Goal: Task Accomplishment & Management: Manage account settings

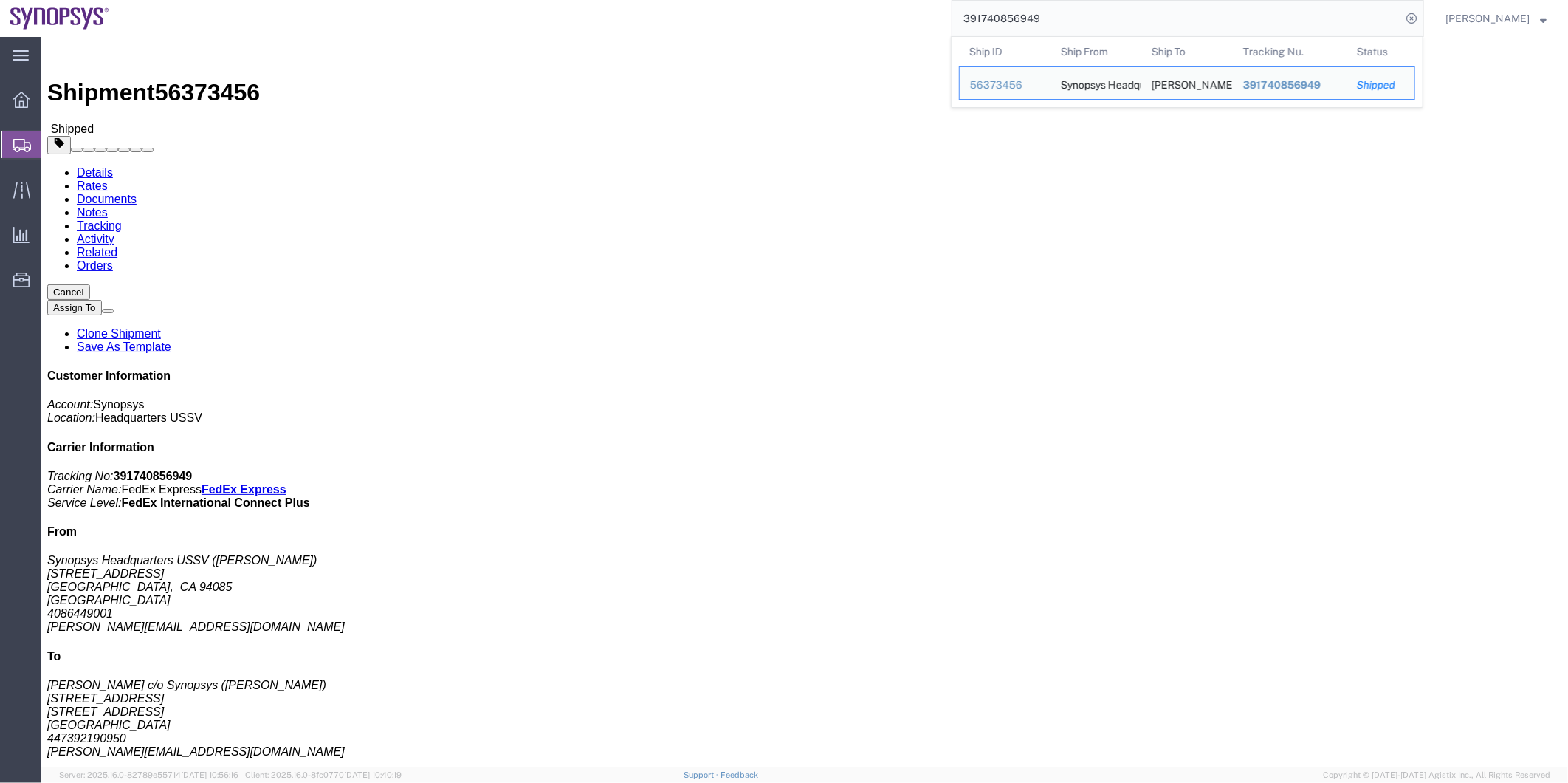
drag, startPoint x: 0, startPoint y: 0, endPoint x: 956, endPoint y: 17, distance: 956.2
click at [956, 17] on input "391740856949" at bounding box center [1177, 19] width 449 height 36
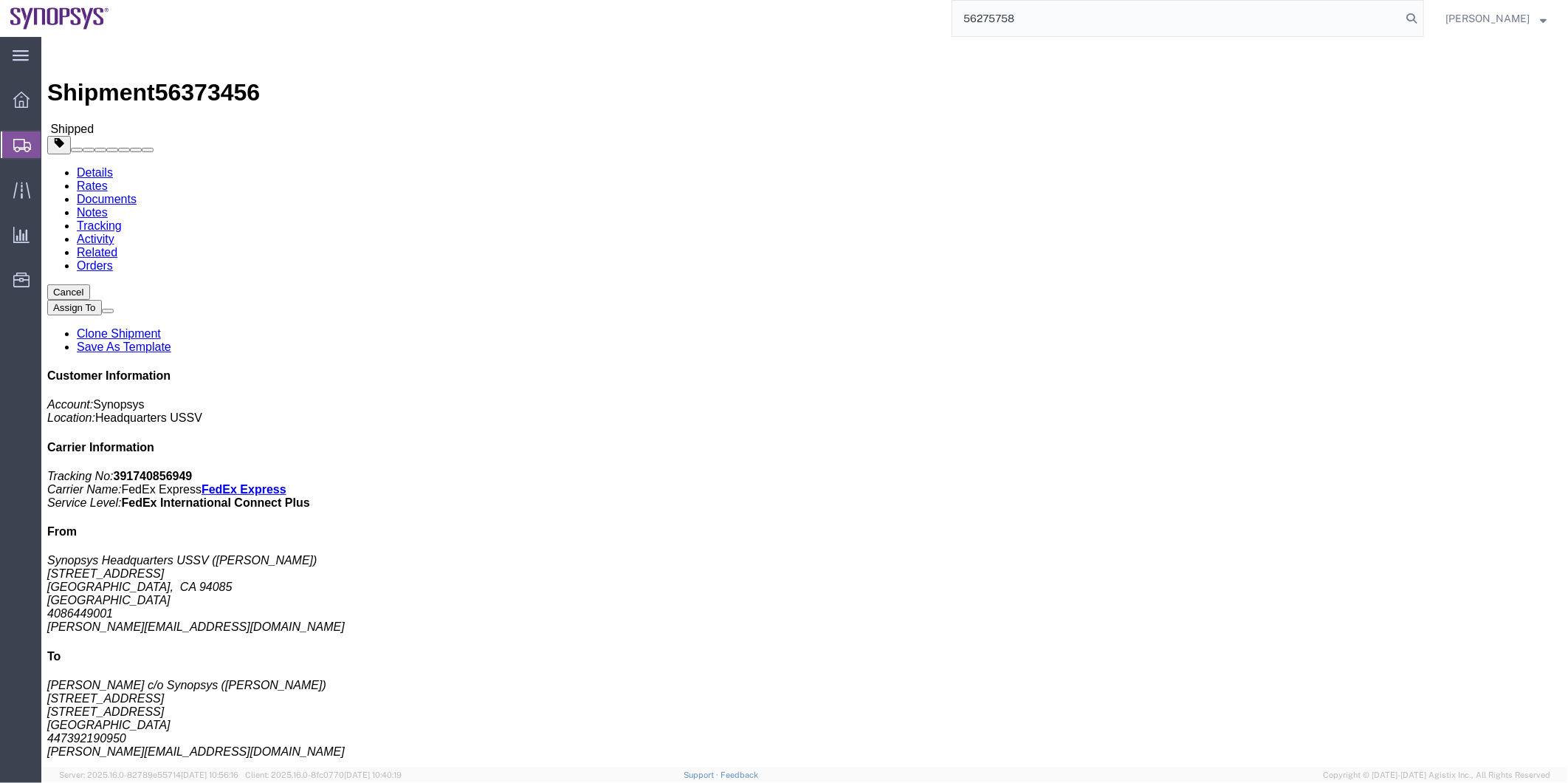
type input "56275758"
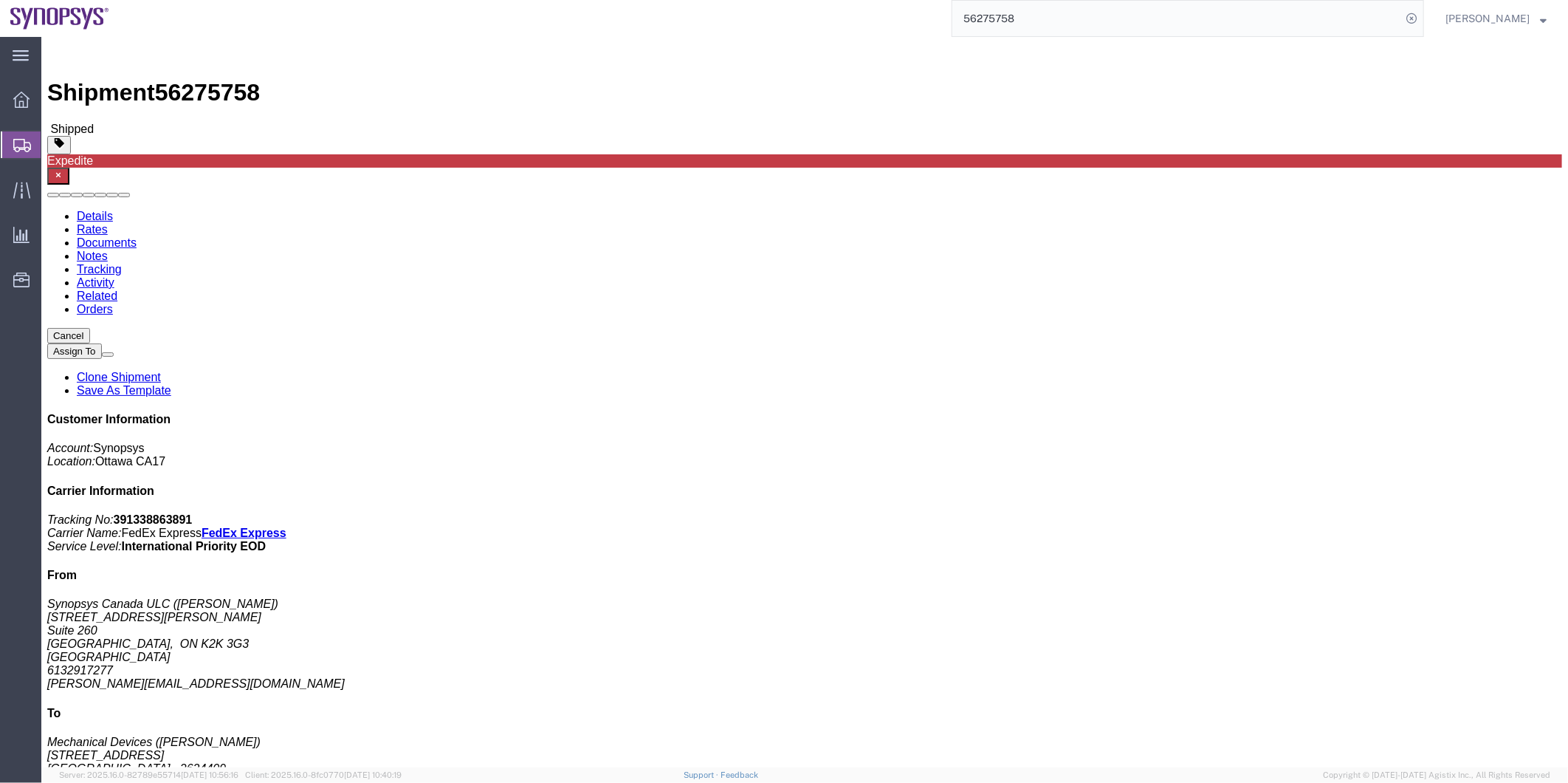
click at [0, 0] on span "Shipment Manager" at bounding box center [0, 0] width 0 height 0
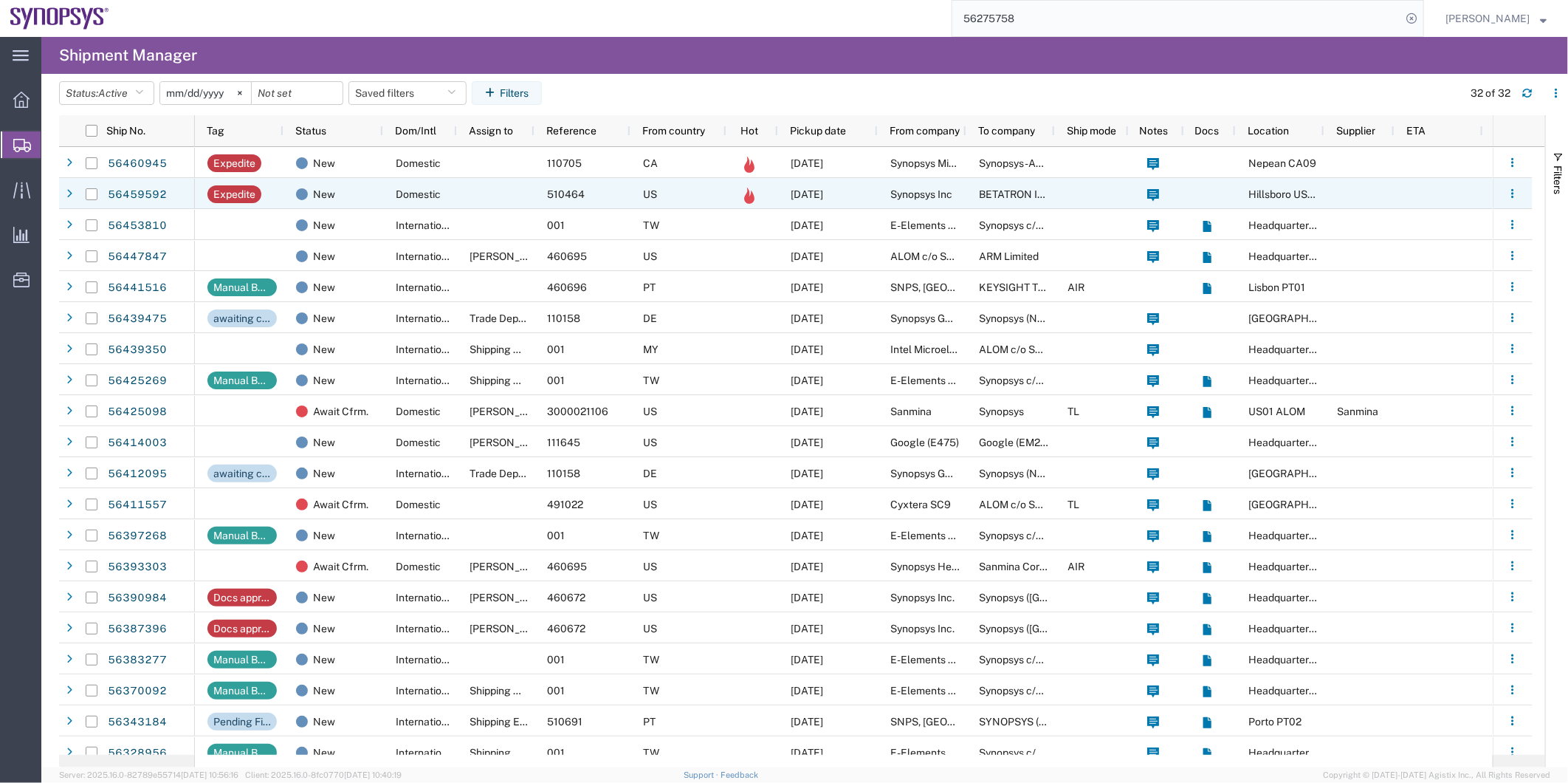
click at [462, 197] on div at bounding box center [496, 193] width 78 height 31
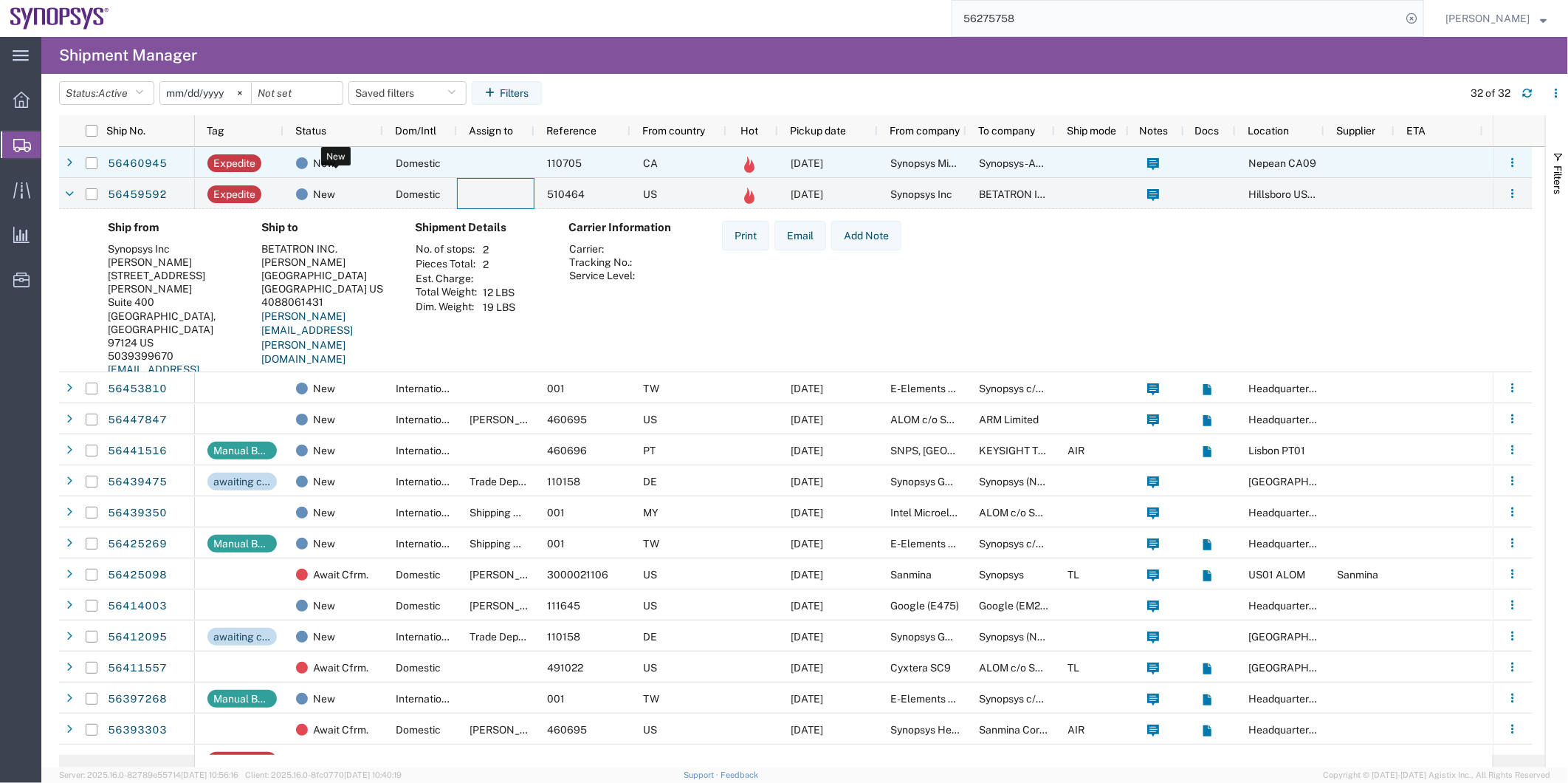
click at [353, 165] on div "New" at bounding box center [336, 163] width 81 height 31
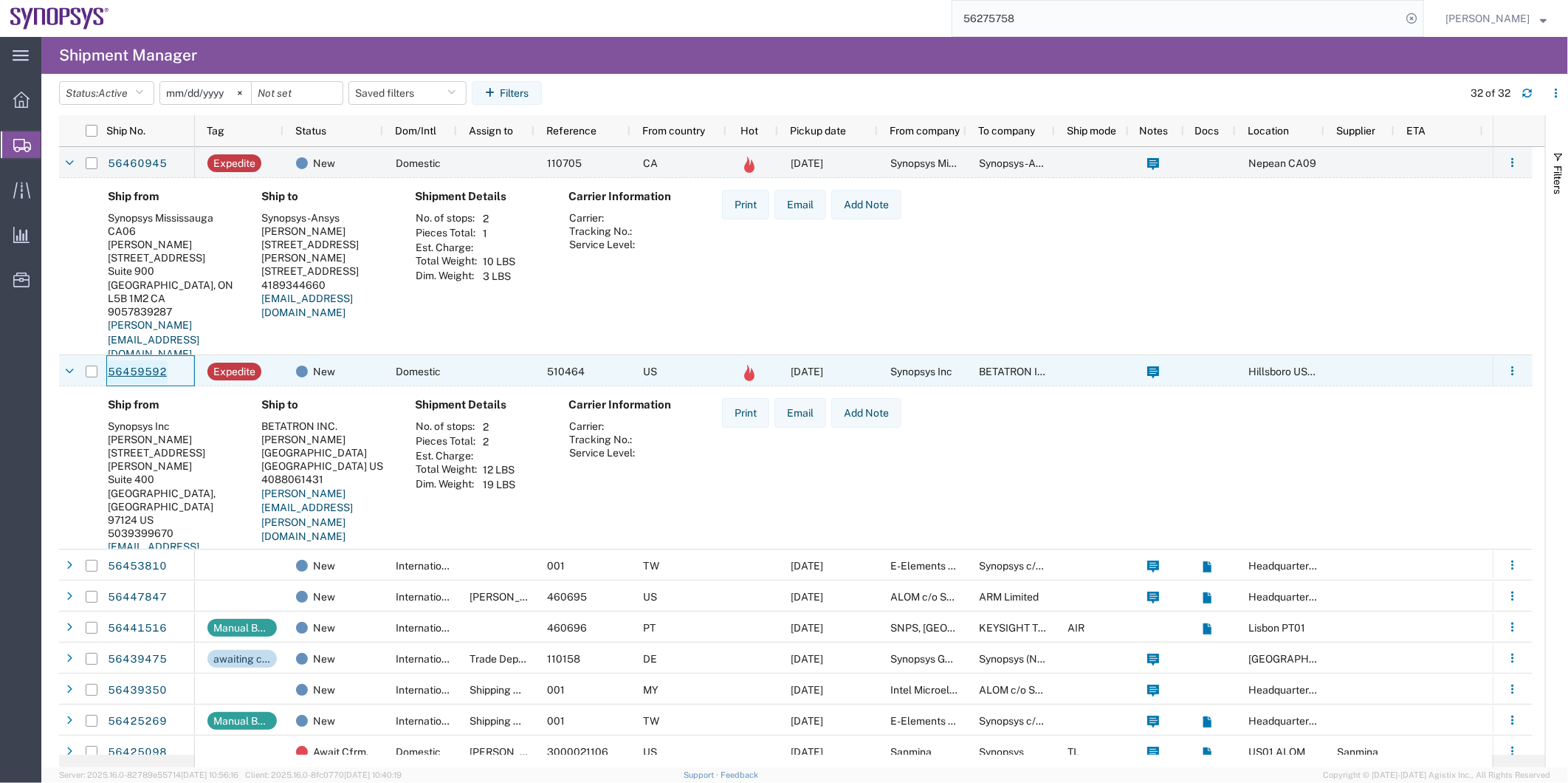
click at [130, 363] on link "56459592" at bounding box center [137, 372] width 61 height 24
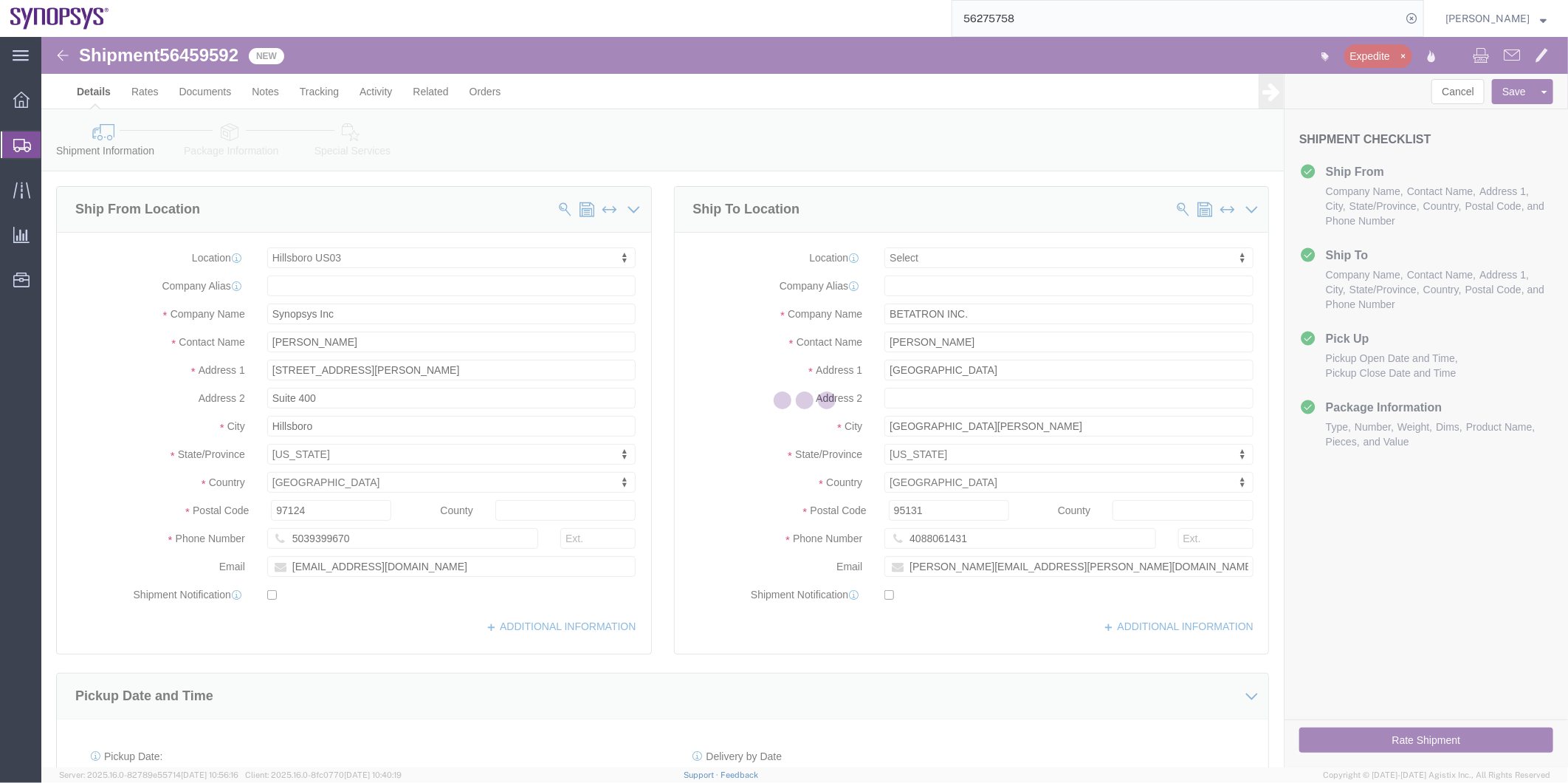
select select "63190"
select select
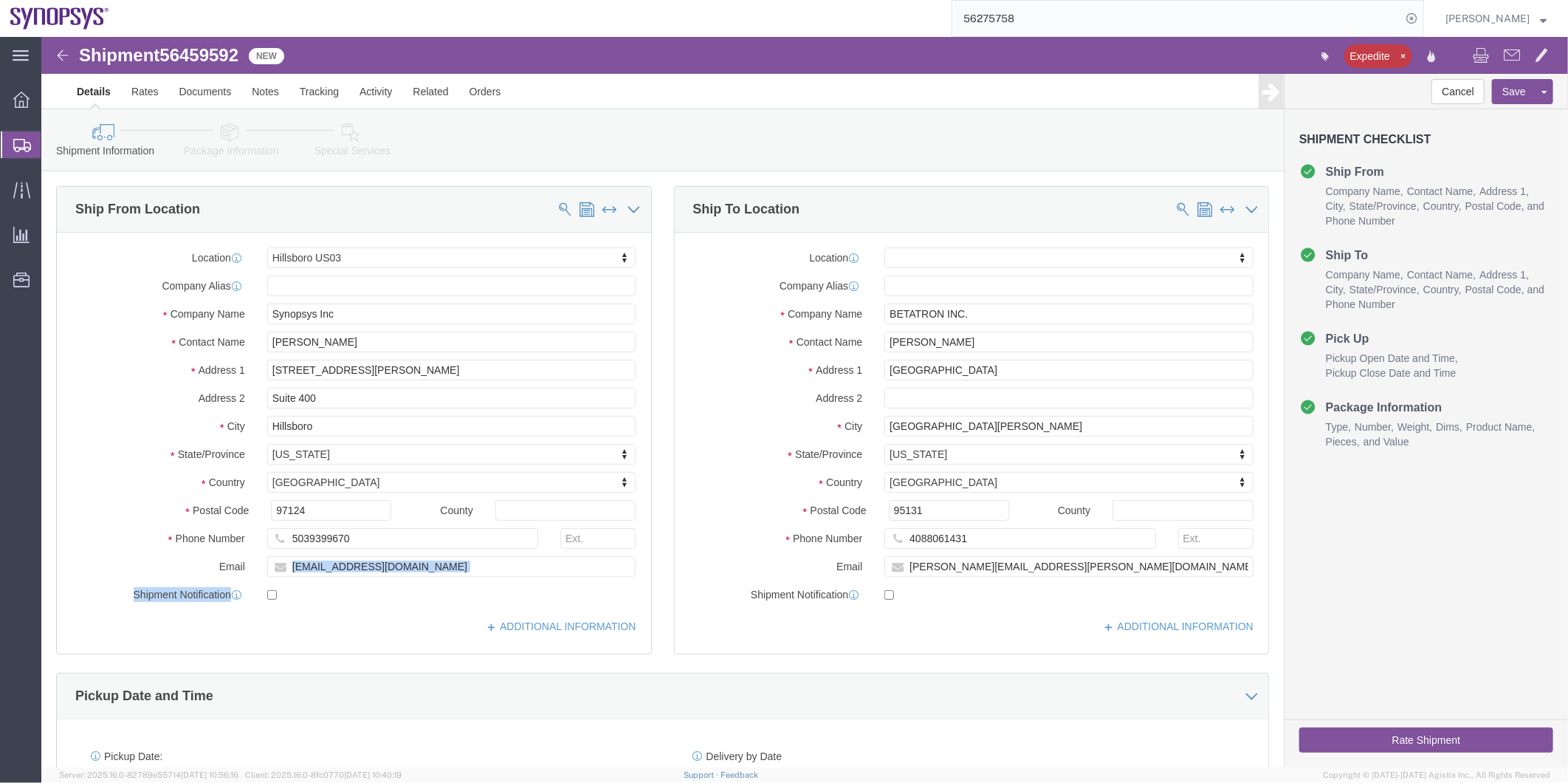
drag, startPoint x: 388, startPoint y: 541, endPoint x: 298, endPoint y: 526, distance: 91.2
click div "Location Hillsboro US03 My Profile Location Aachen DE04 Agrate Brianza IT01 Asc…"
drag, startPoint x: 396, startPoint y: 528, endPoint x: 217, endPoint y: 530, distance: 179.0
click div "wing@synopsys.com"
click input "checkbox"
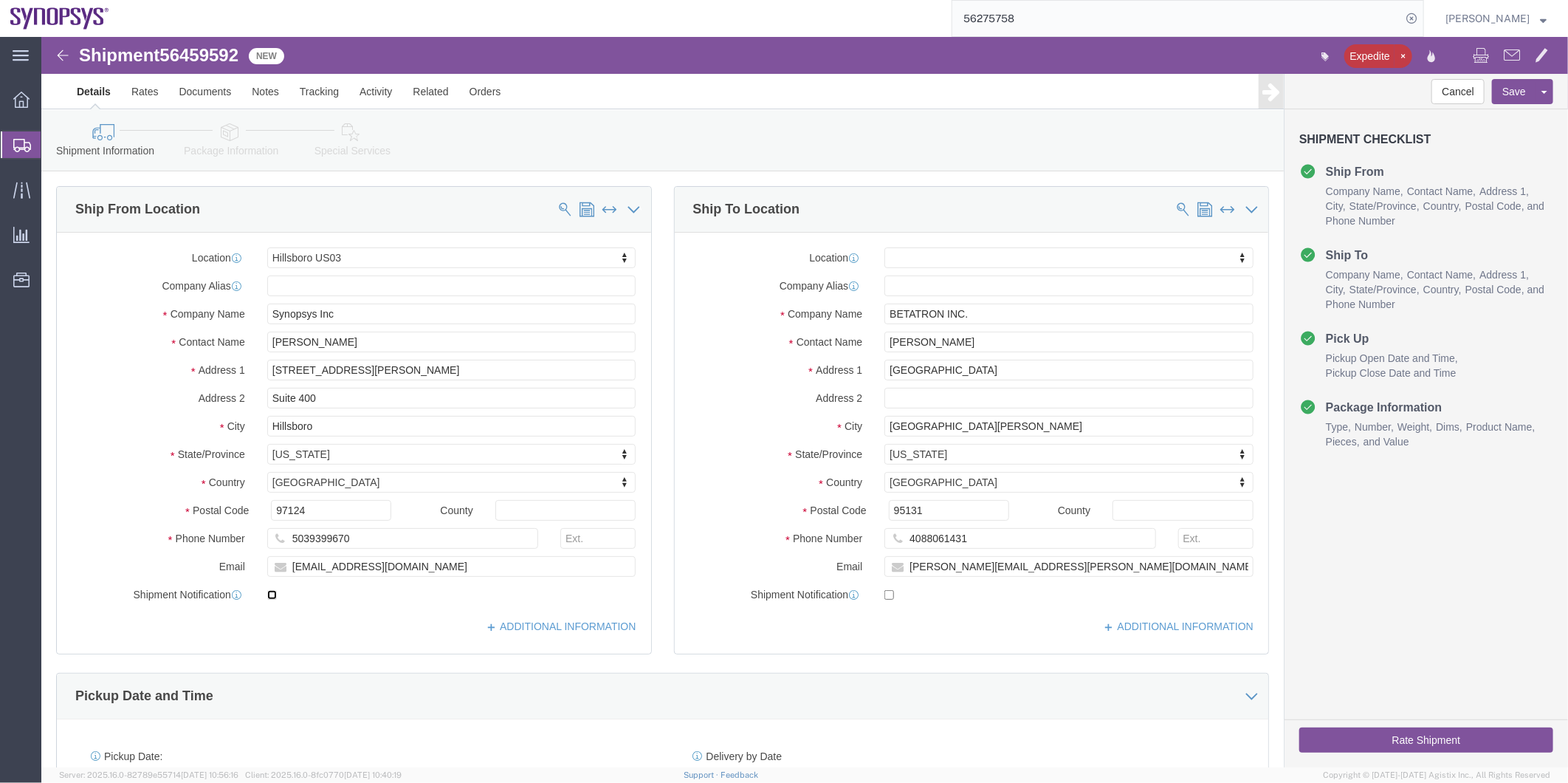
checkbox input "true"
click icon
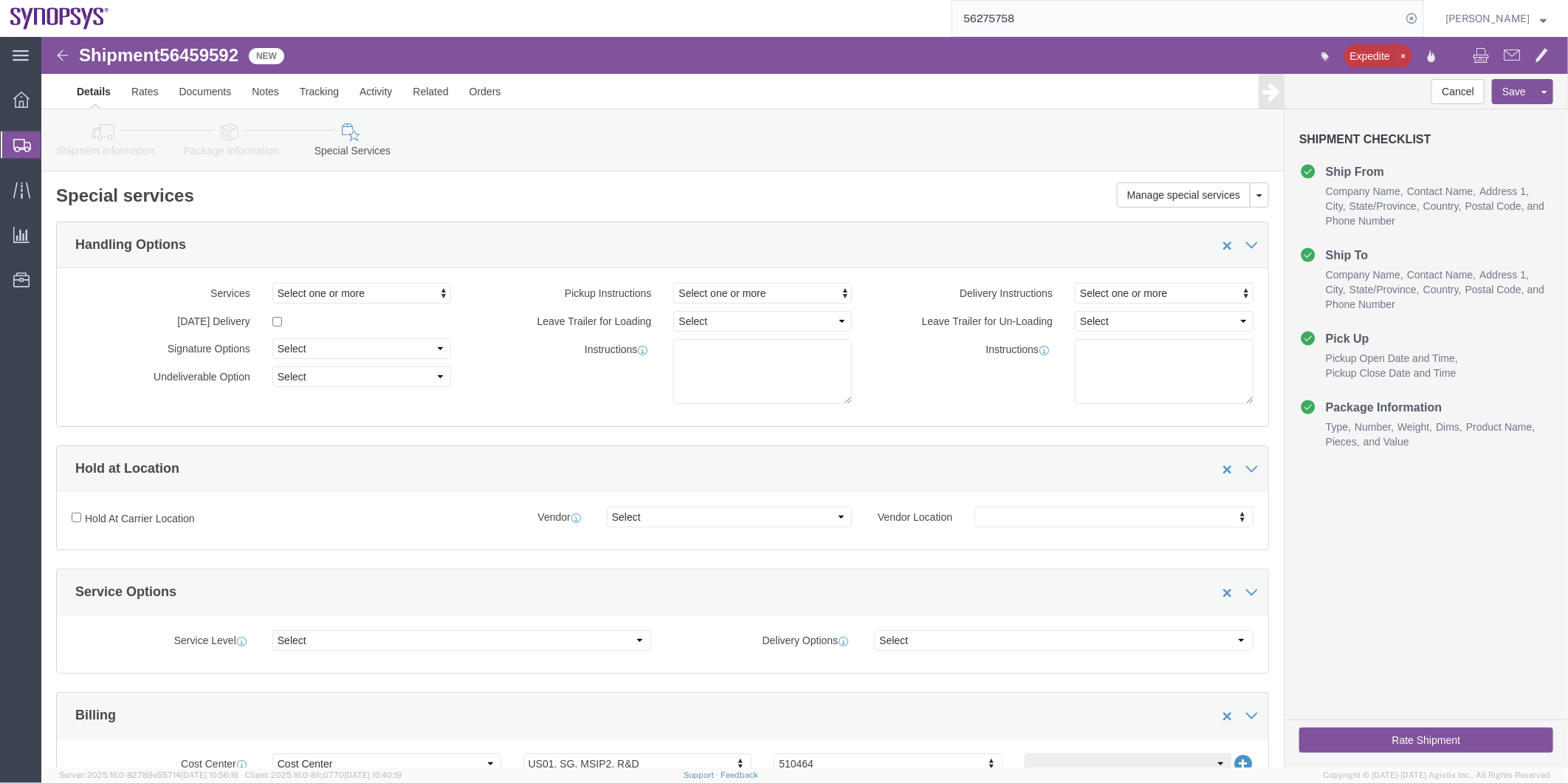
click icon
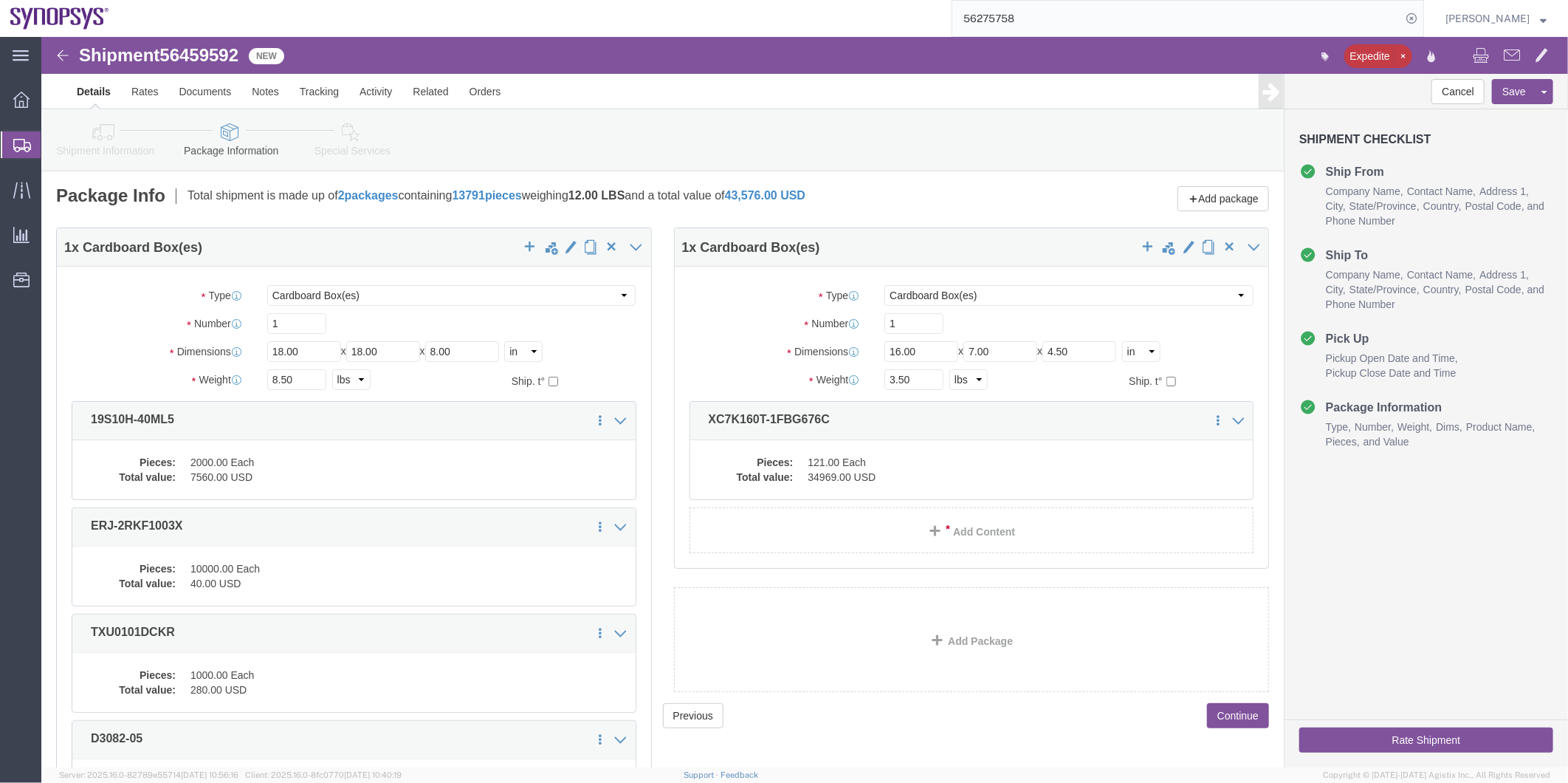
click link "Special Services"
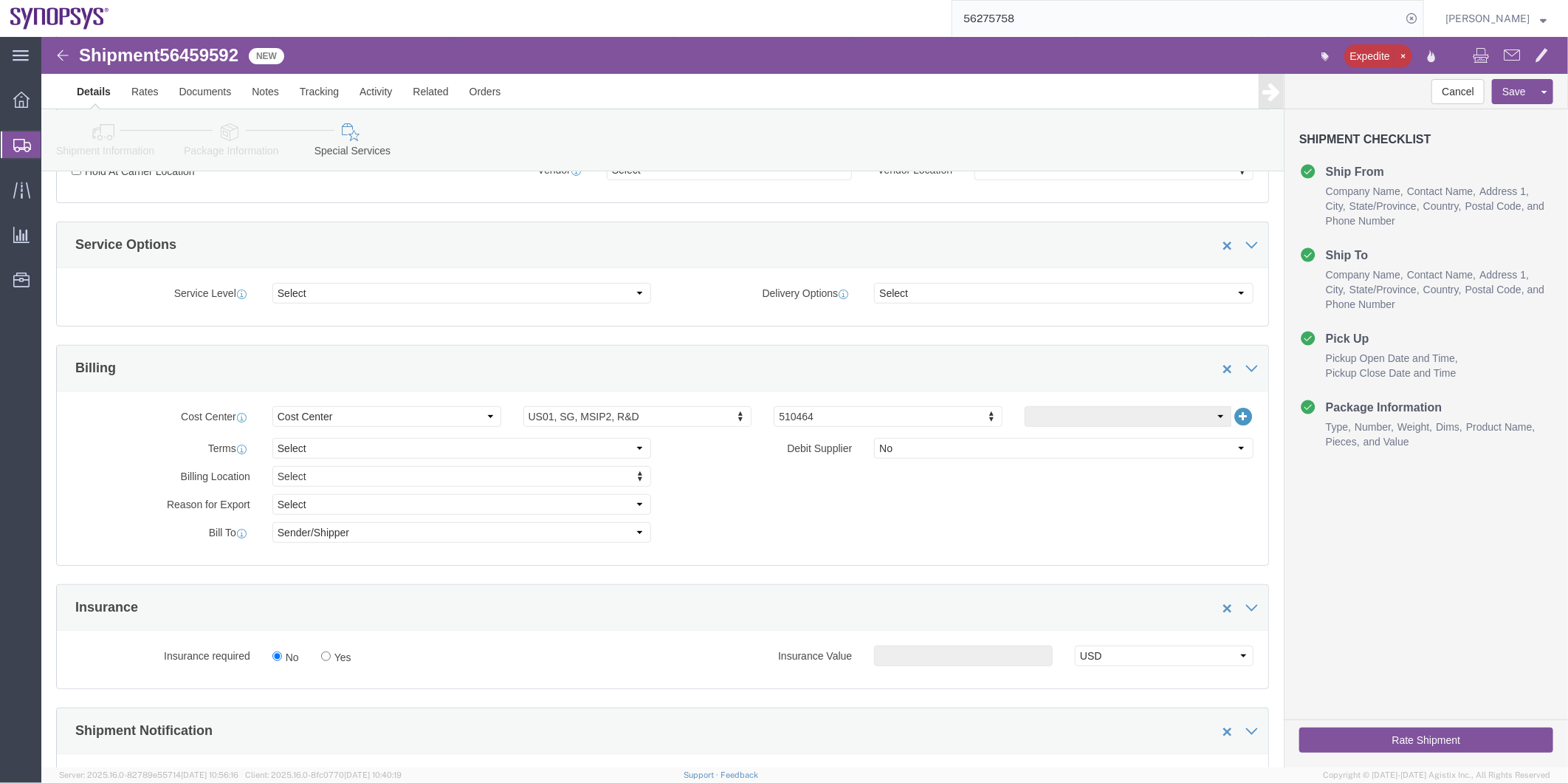
scroll to position [492, 0]
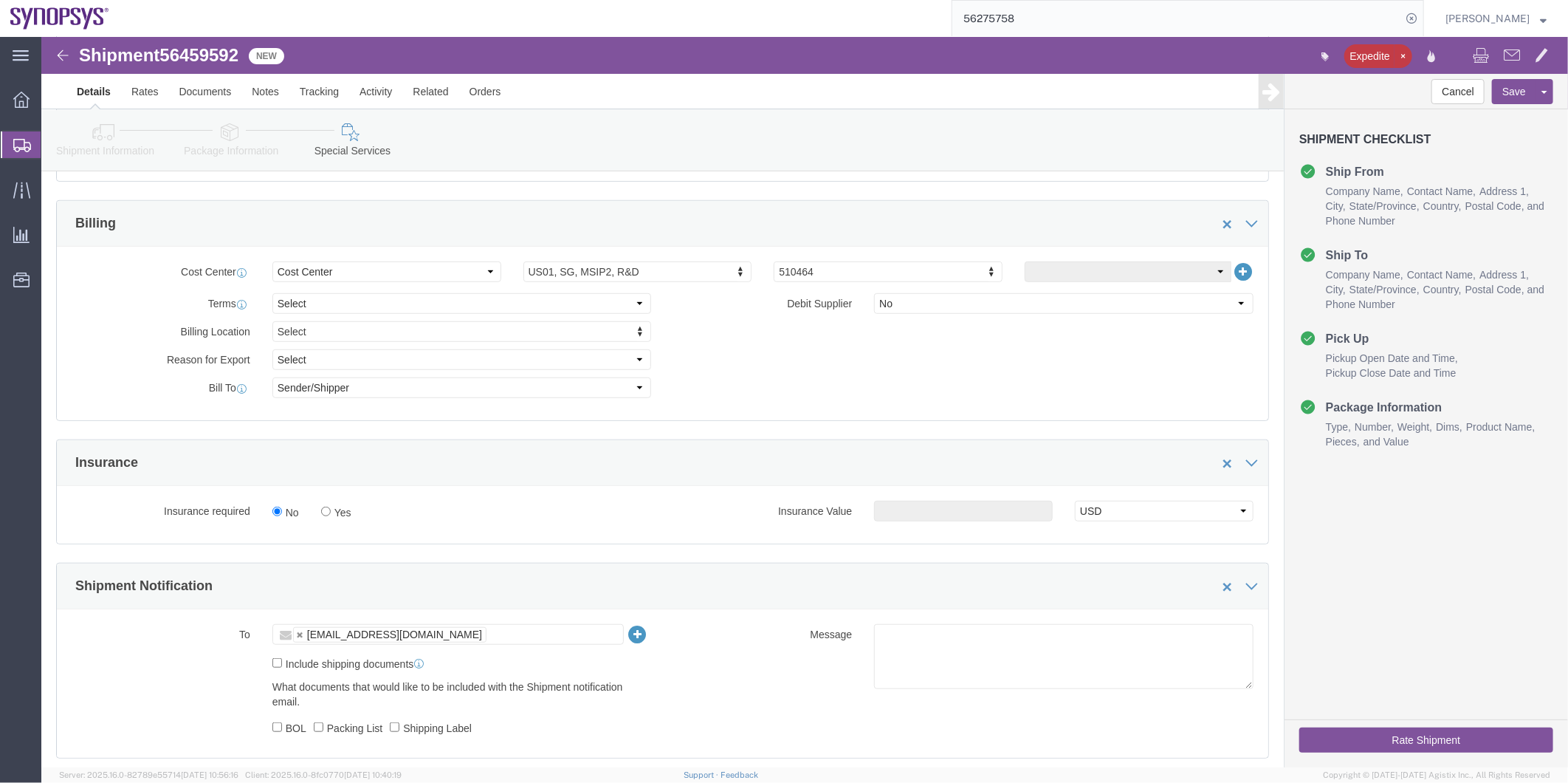
click label "Include shipping documents"
click input "Include shipping documents"
checkbox input "true"
click label "BOL"
click input "BOL"
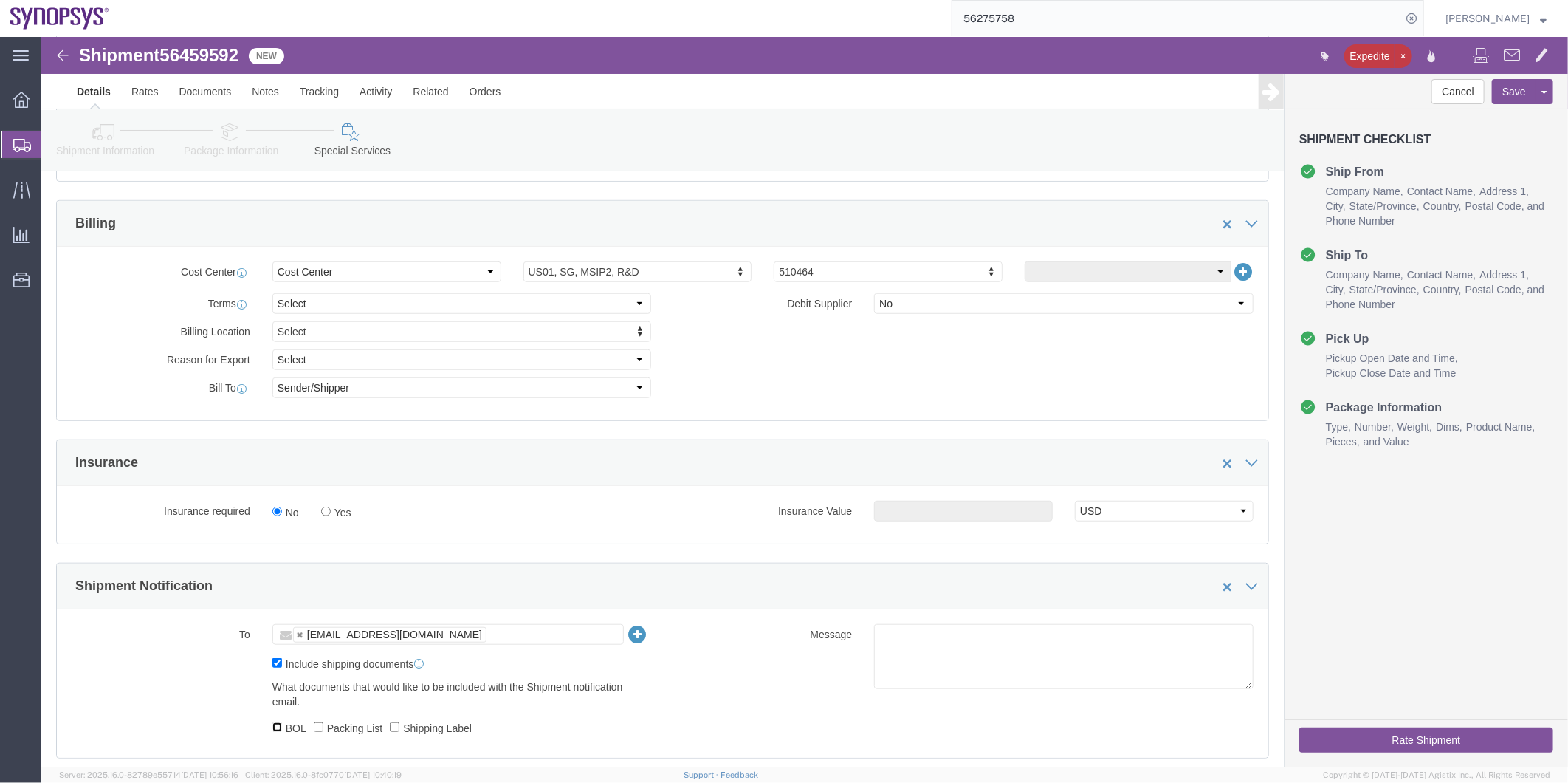
checkbox input "true"
click input "Packing List"
checkbox input "true"
click label "Shipping Label"
click input "Shipping Label"
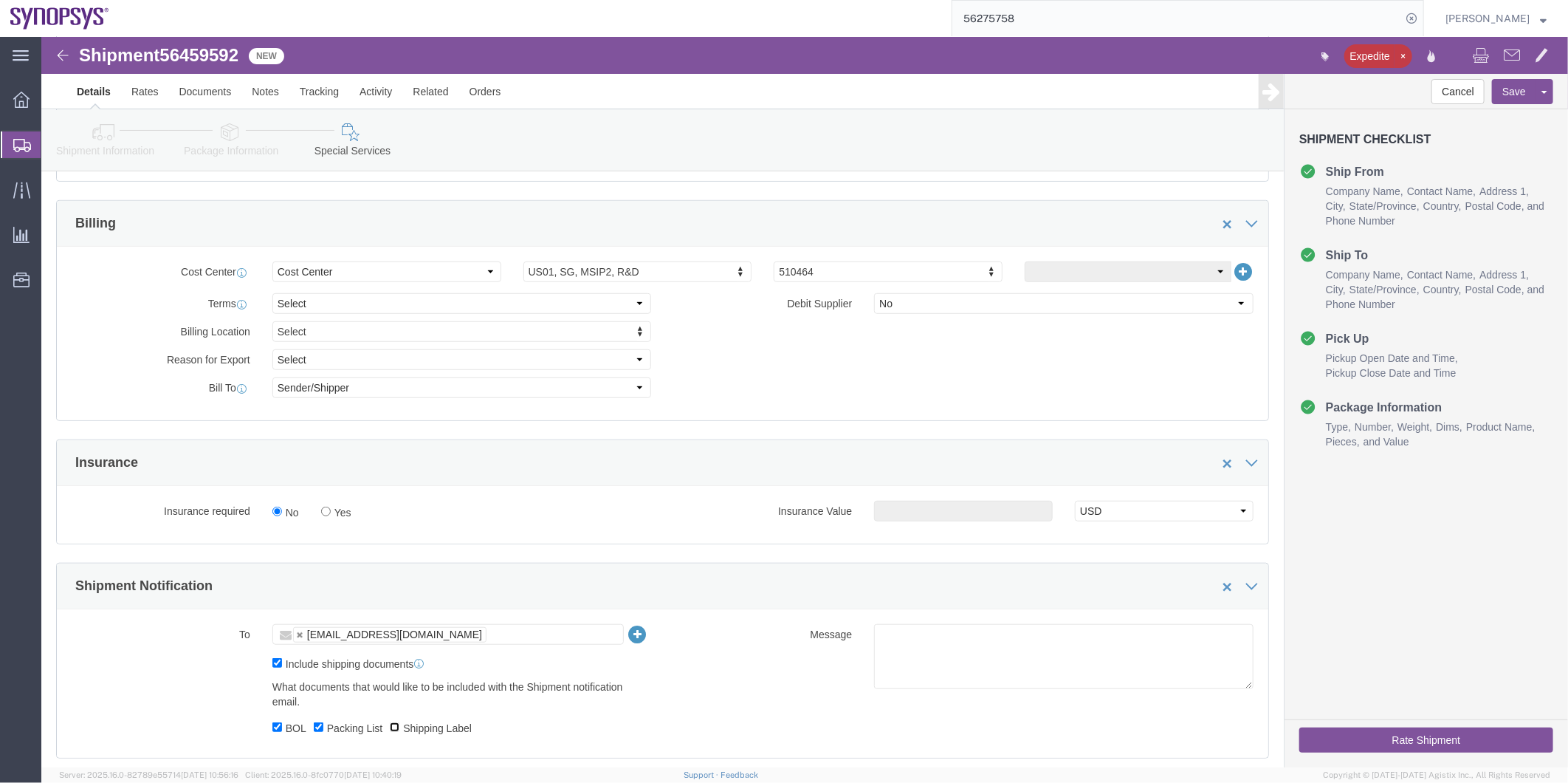
checkbox input "true"
click textarea
type textarea "Please see attached. -Kaelen"
click button "Rate Shipment"
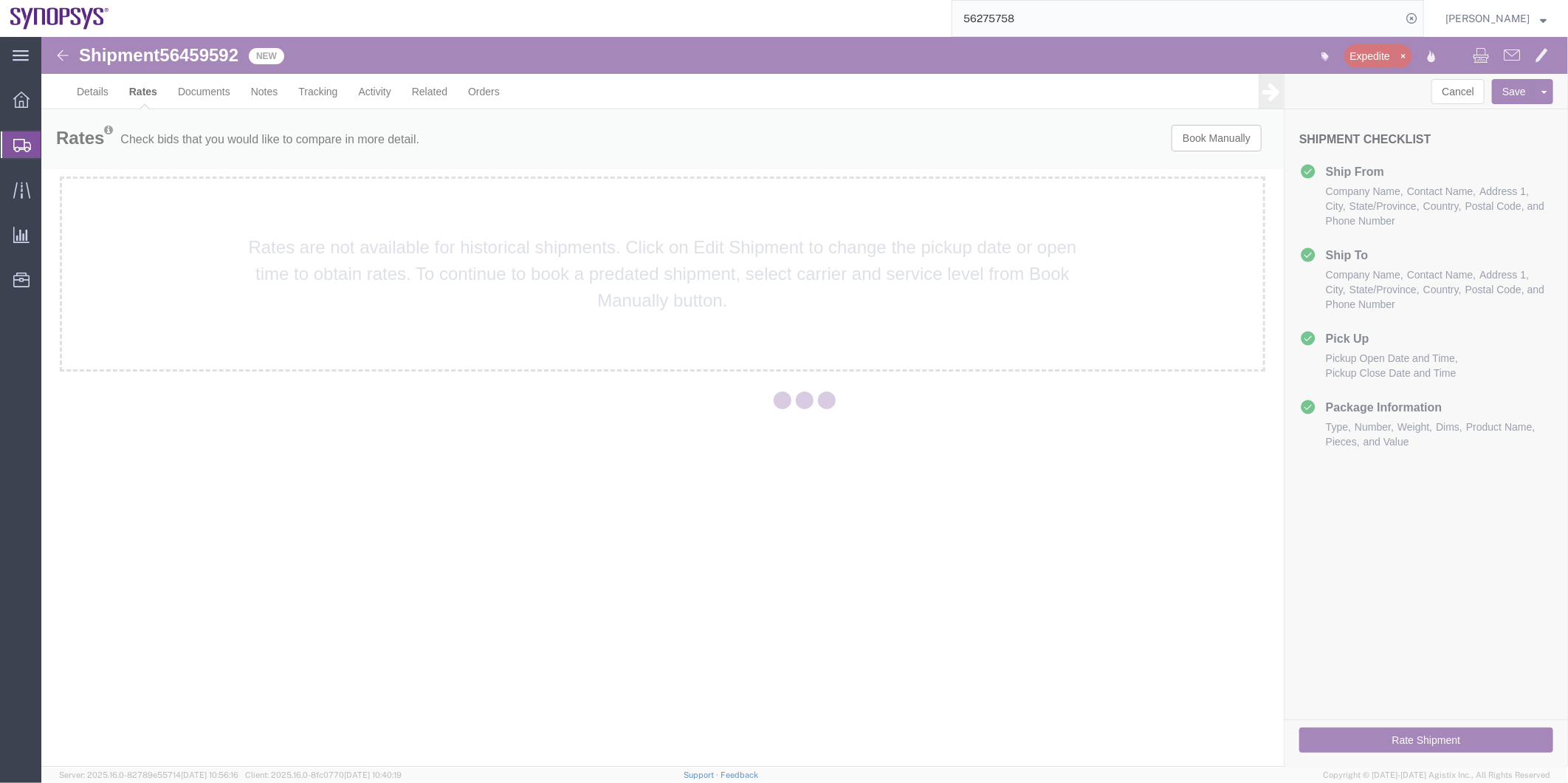
scroll to position [0, 0]
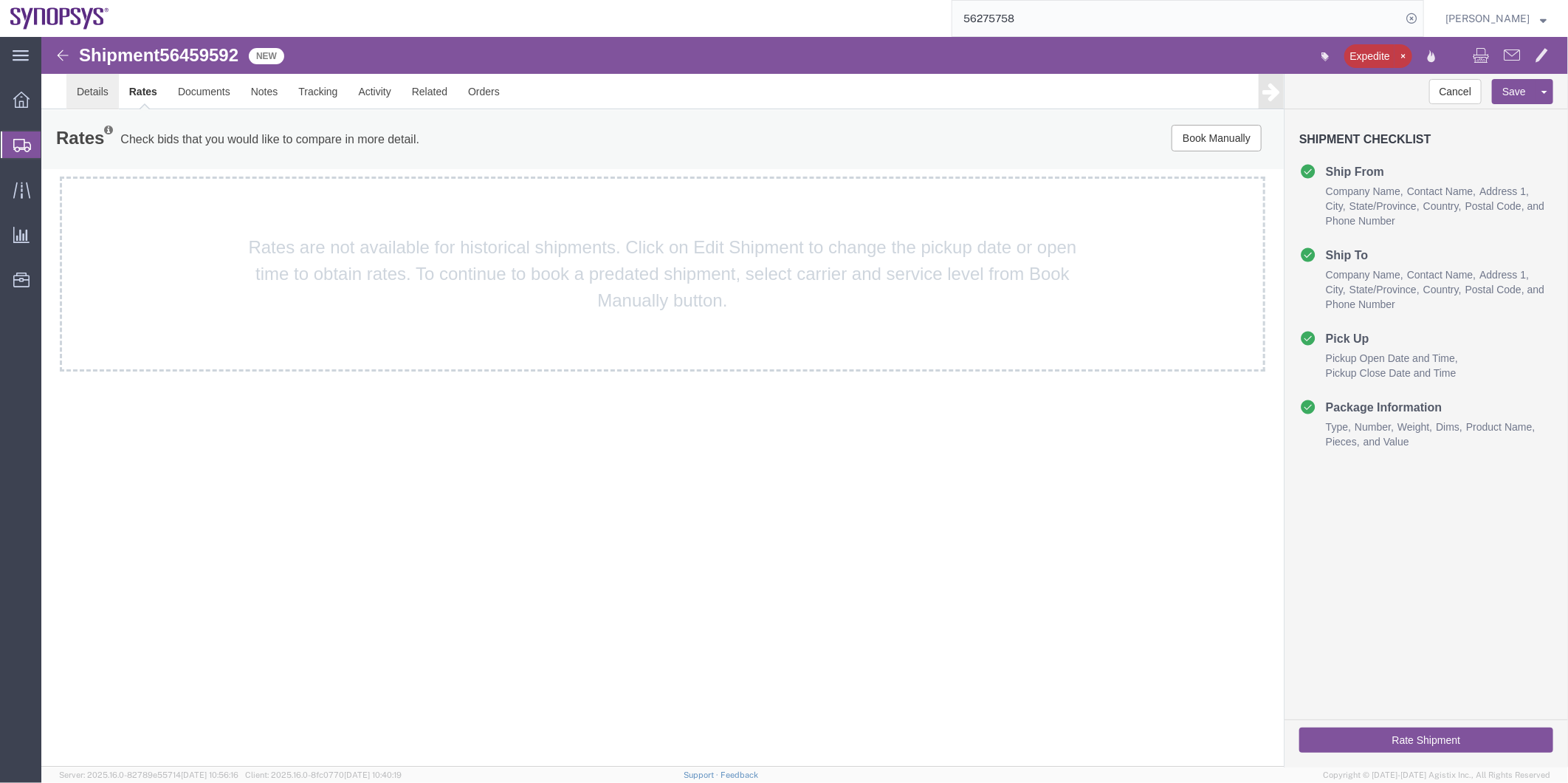
click at [97, 89] on link "Details" at bounding box center [92, 91] width 53 height 36
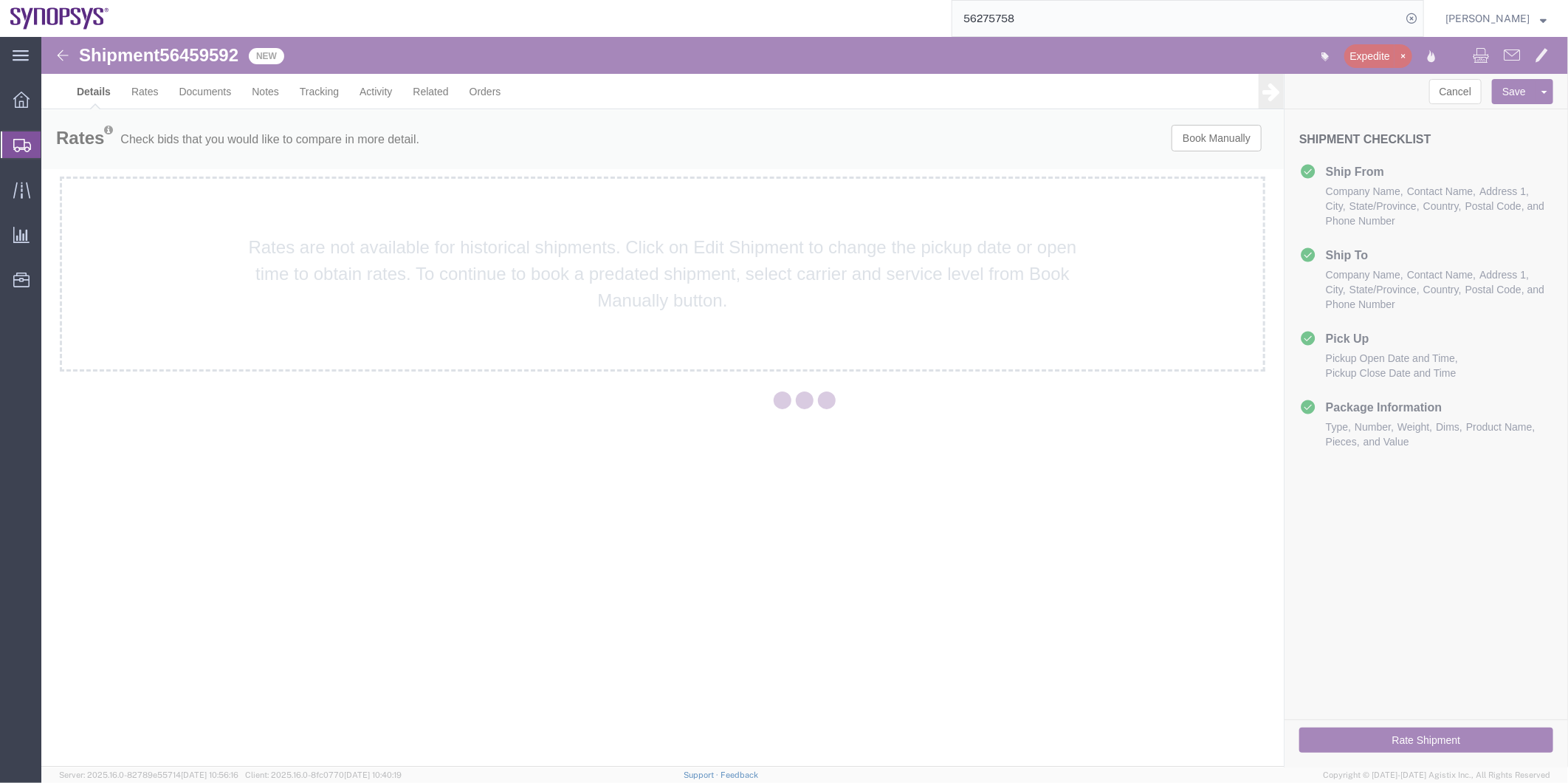
select select "63190"
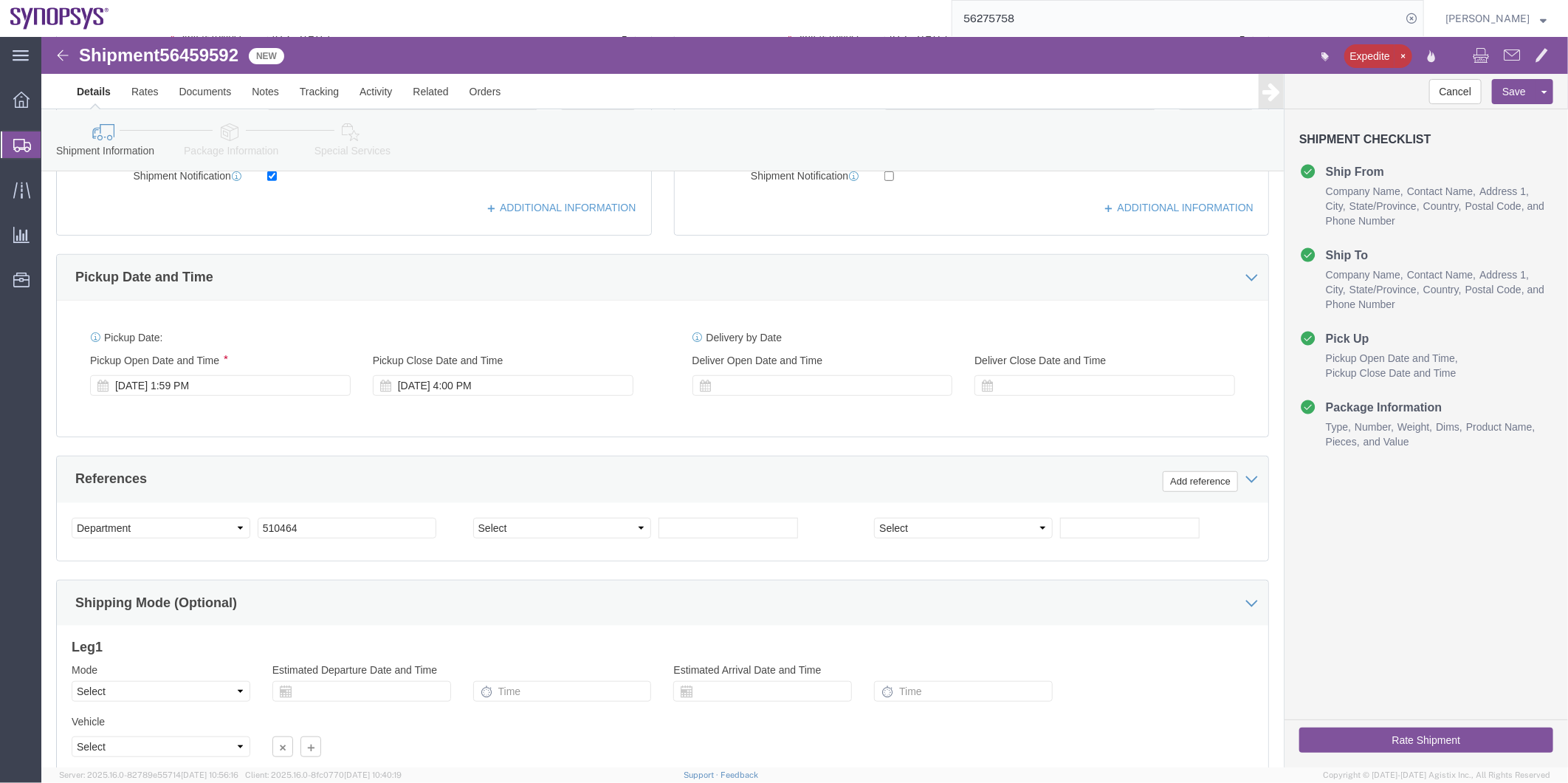
scroll to position [544, 0]
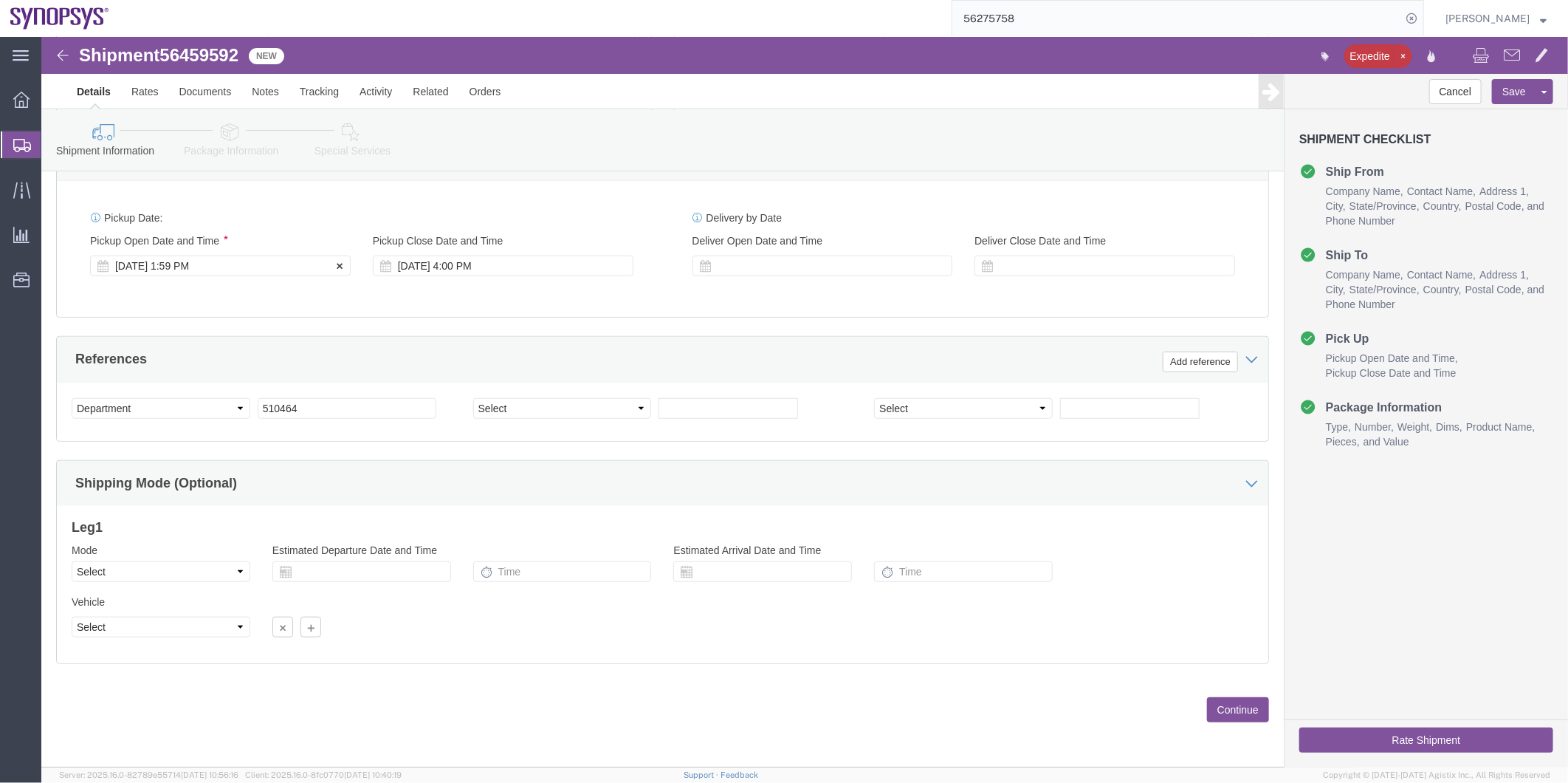
click div "Aug 11 2025 1:59 PM"
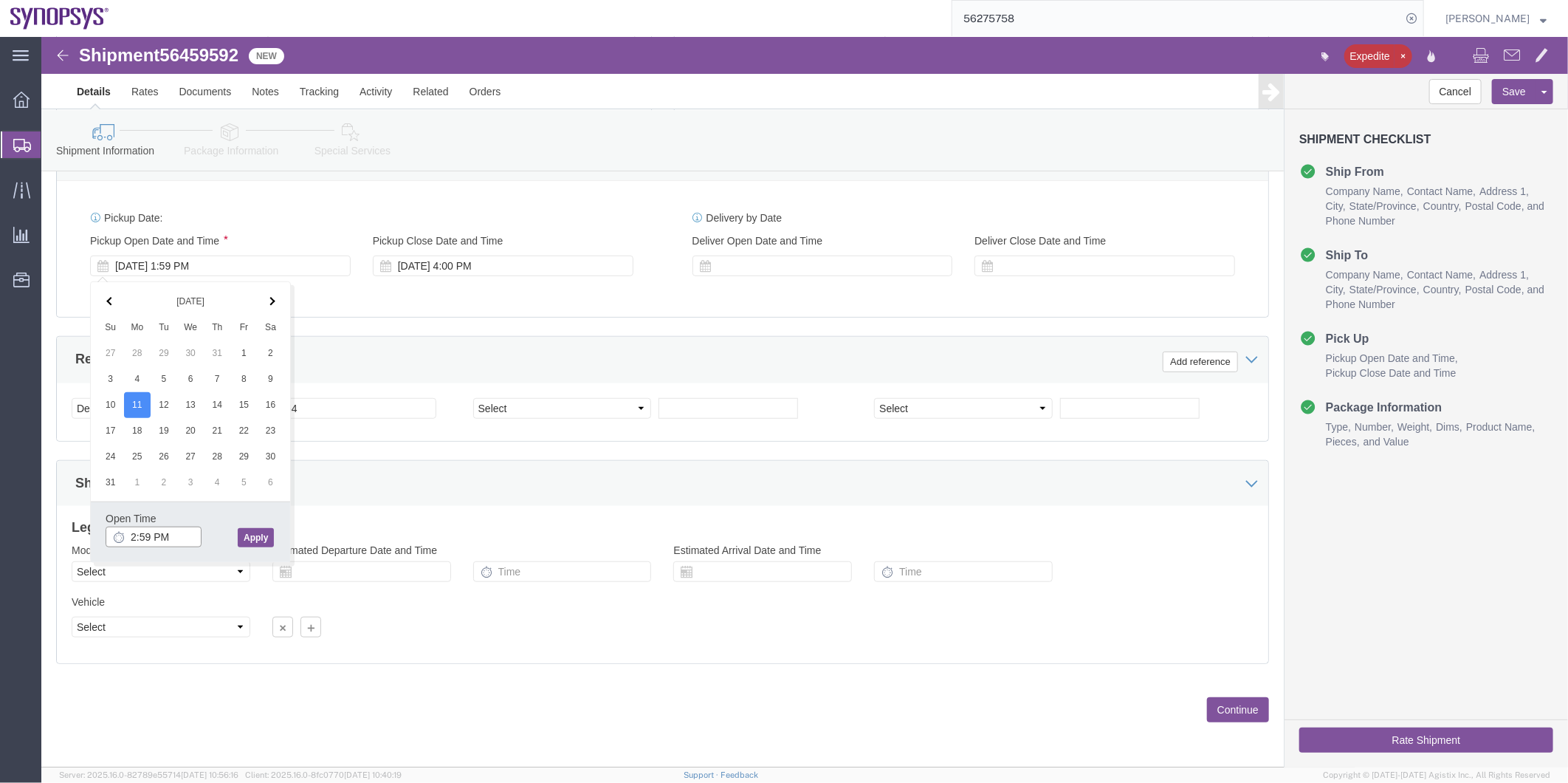
type input "2:59 PM"
click button "Apply"
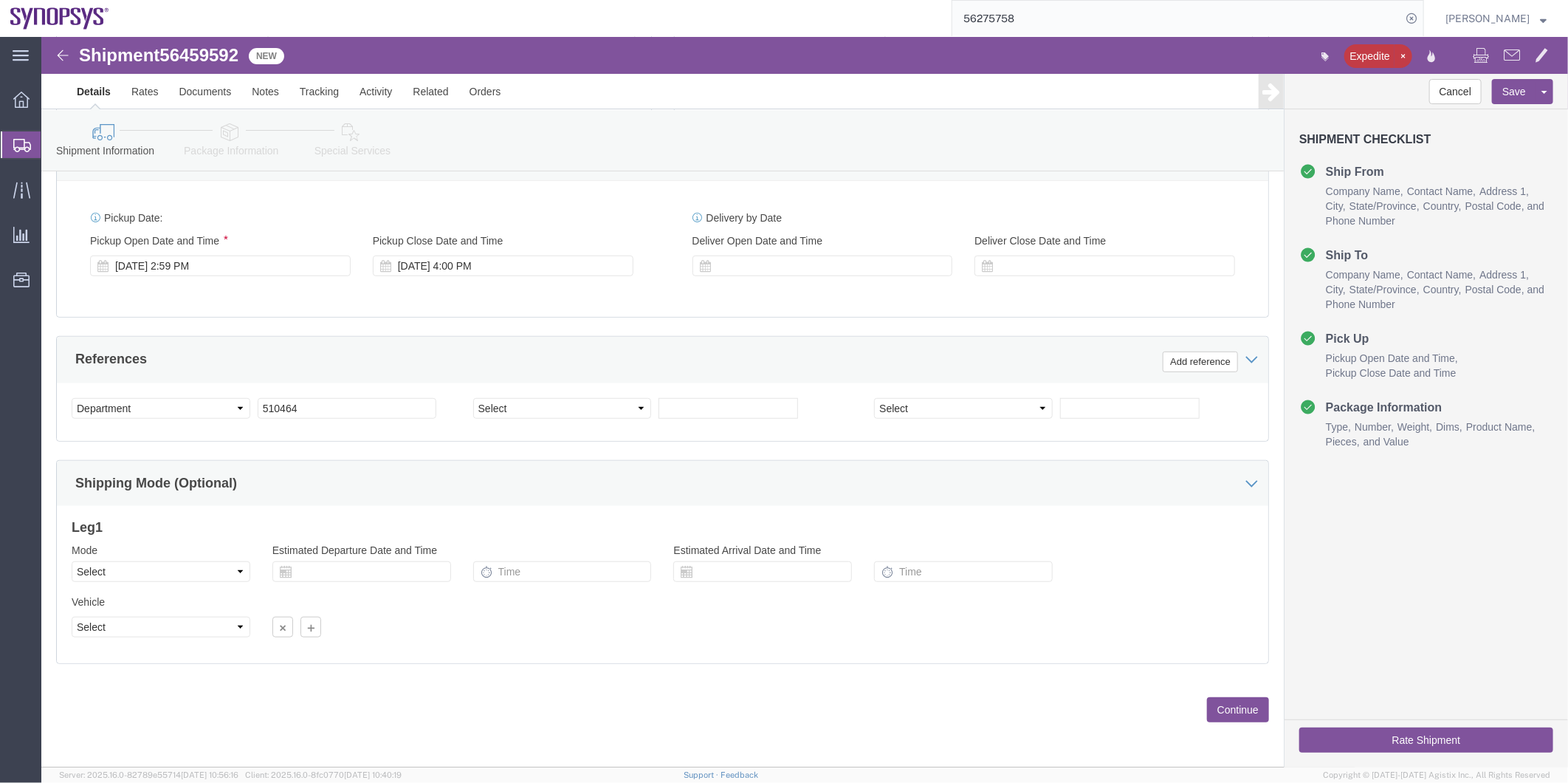
click icon
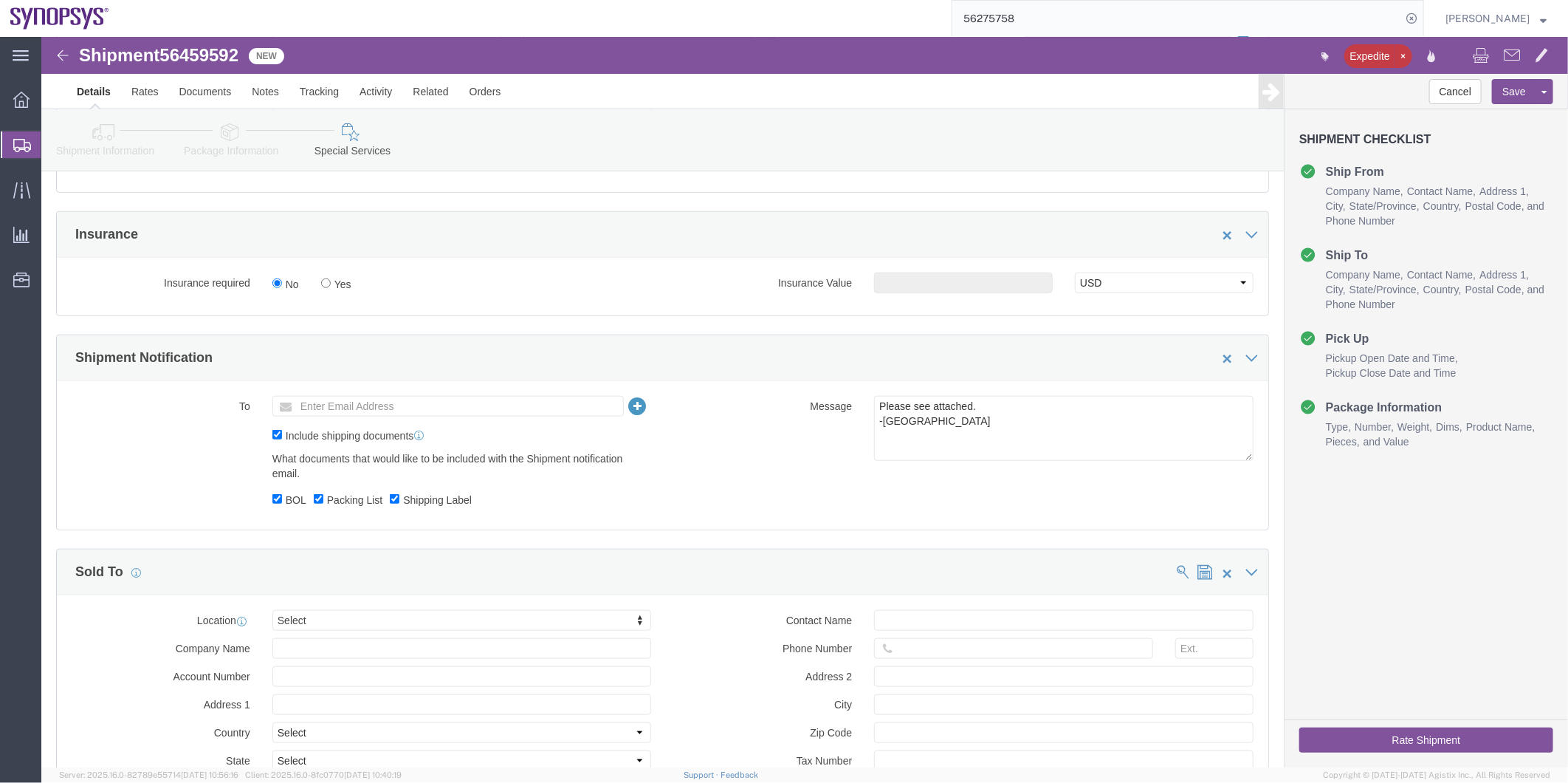
scroll to position [637, 0]
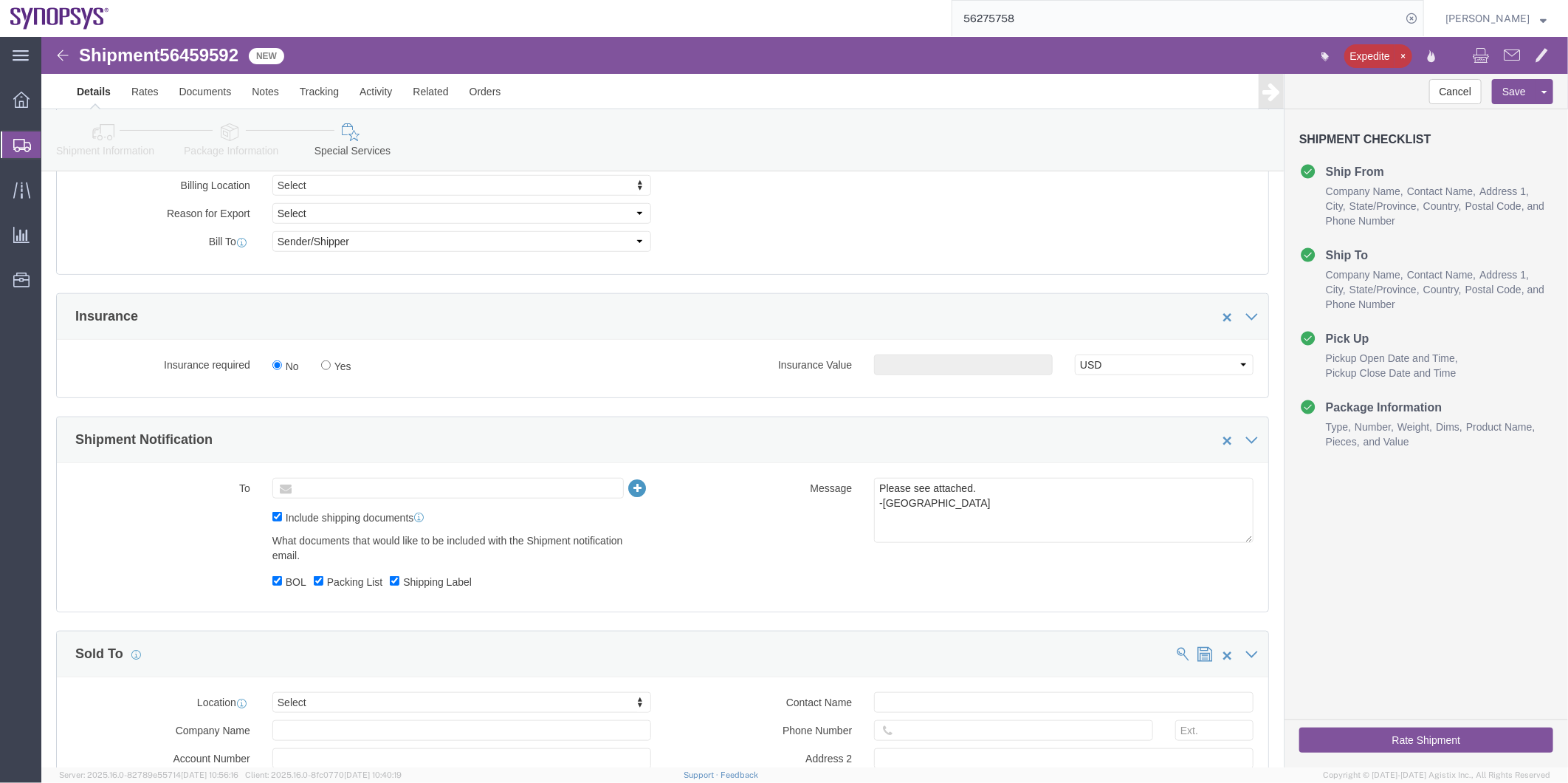
click input "text"
paste input "wing@synopsys.com"
type input "wing@synopsys.com"
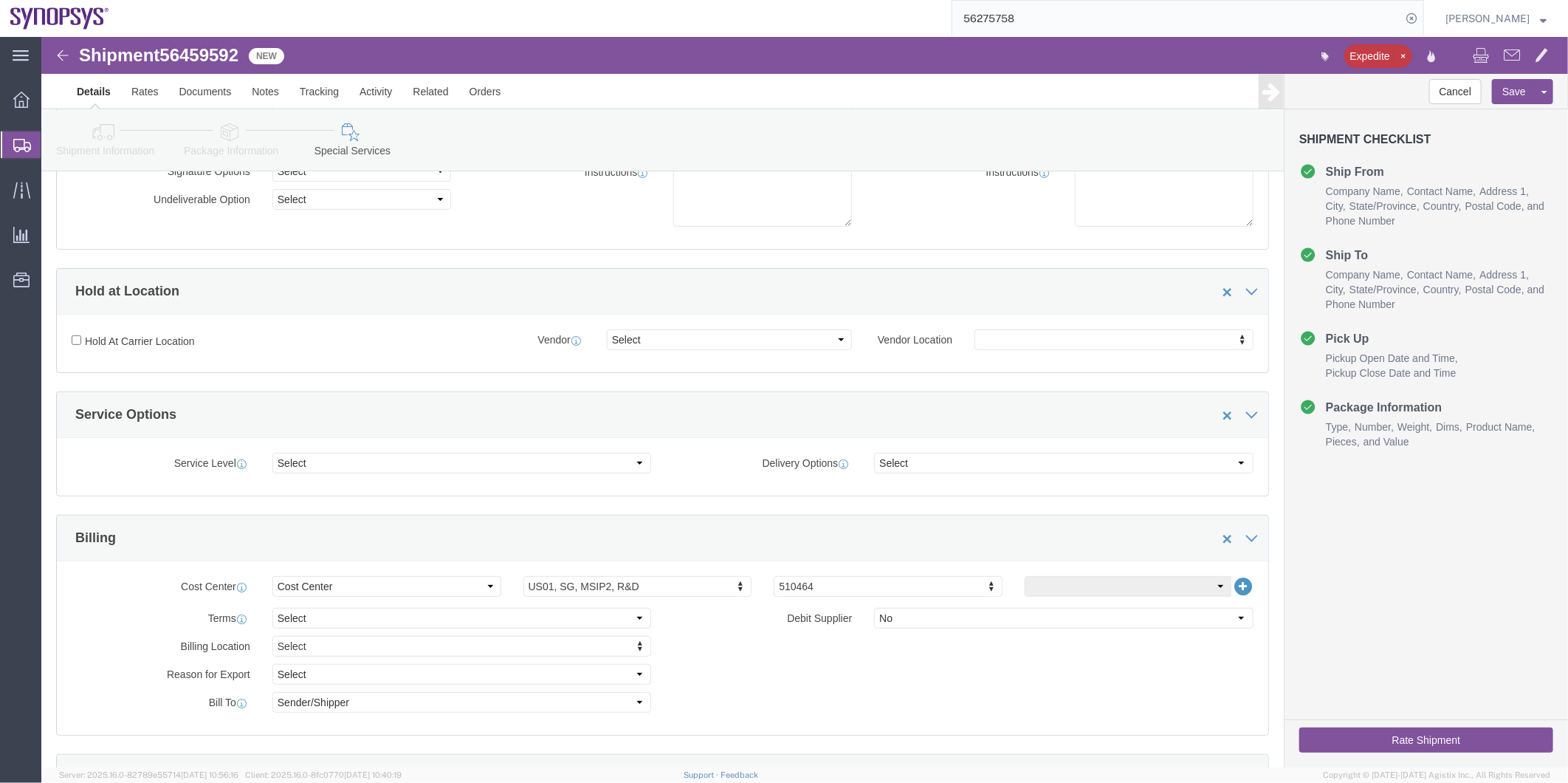
scroll to position [328, 0]
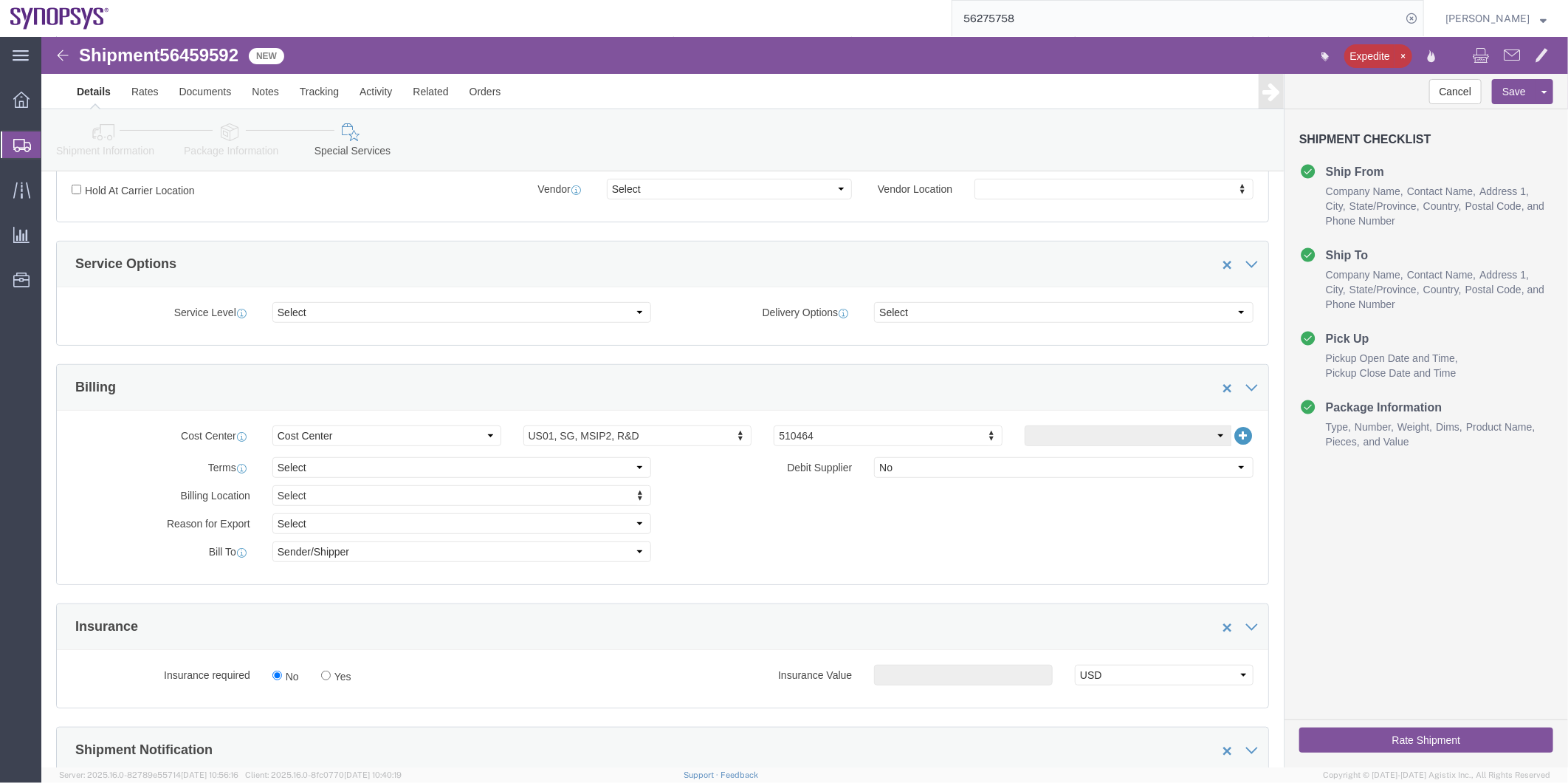
click icon
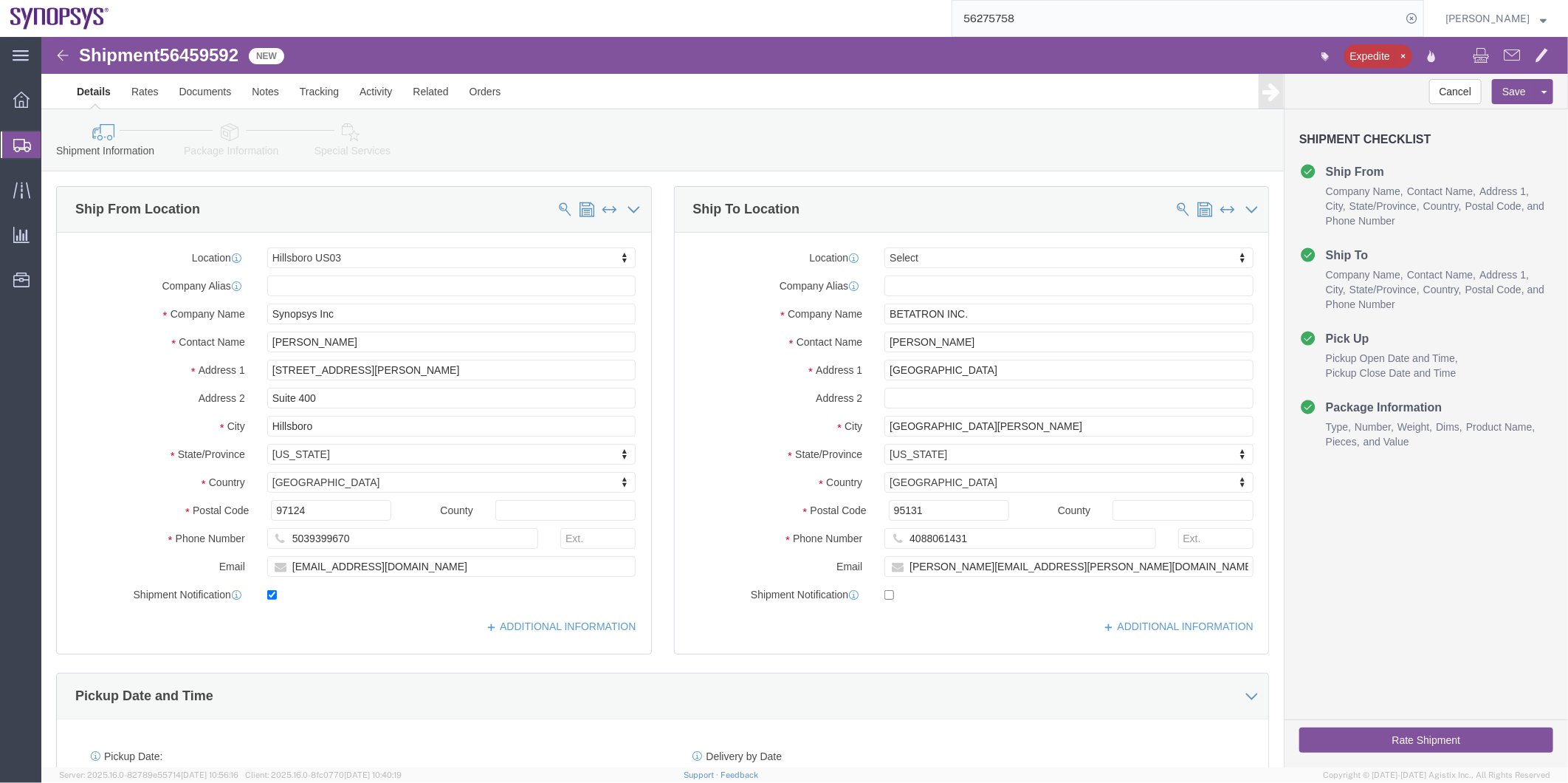
click icon
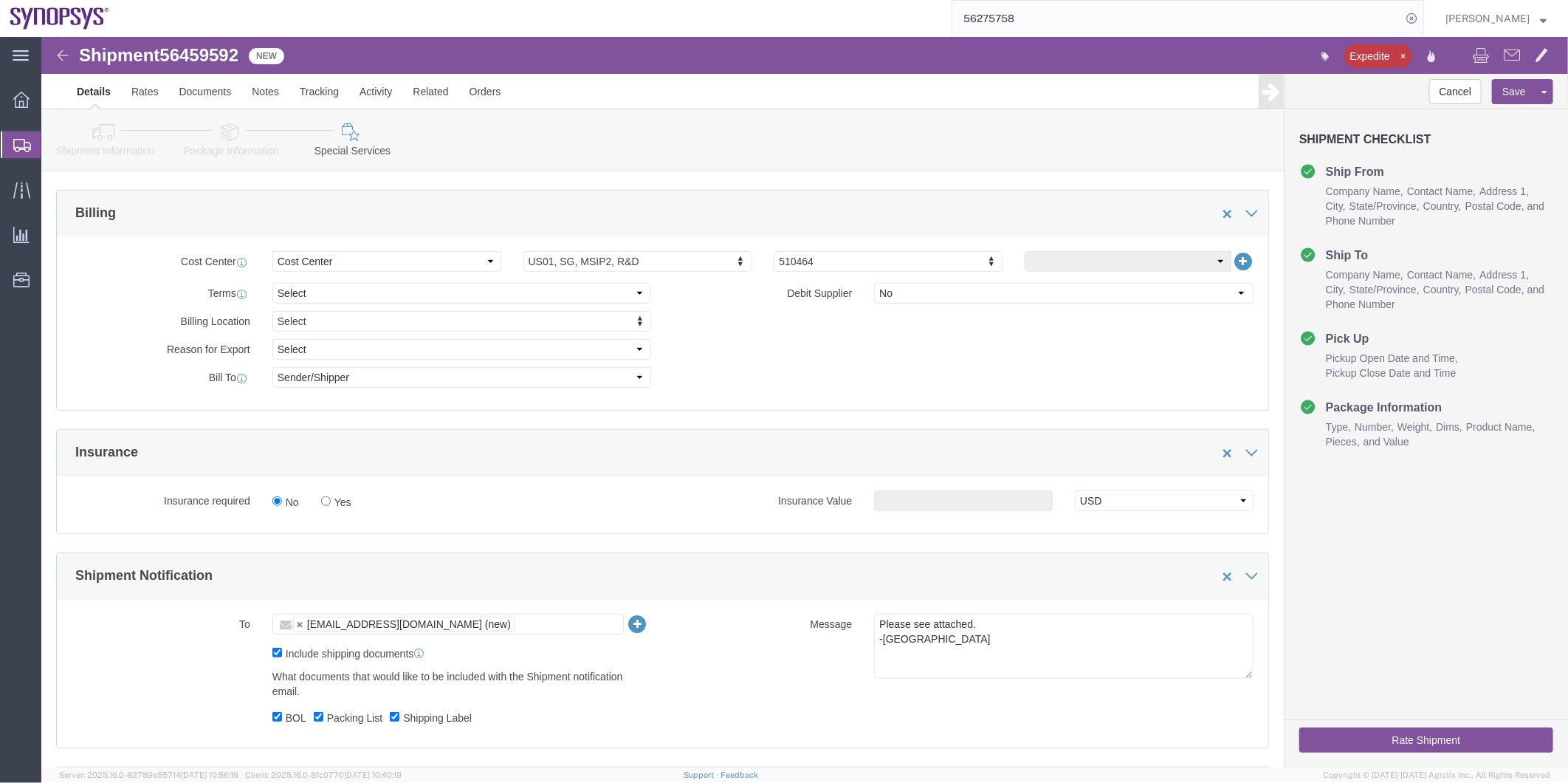
scroll to position [655, 0]
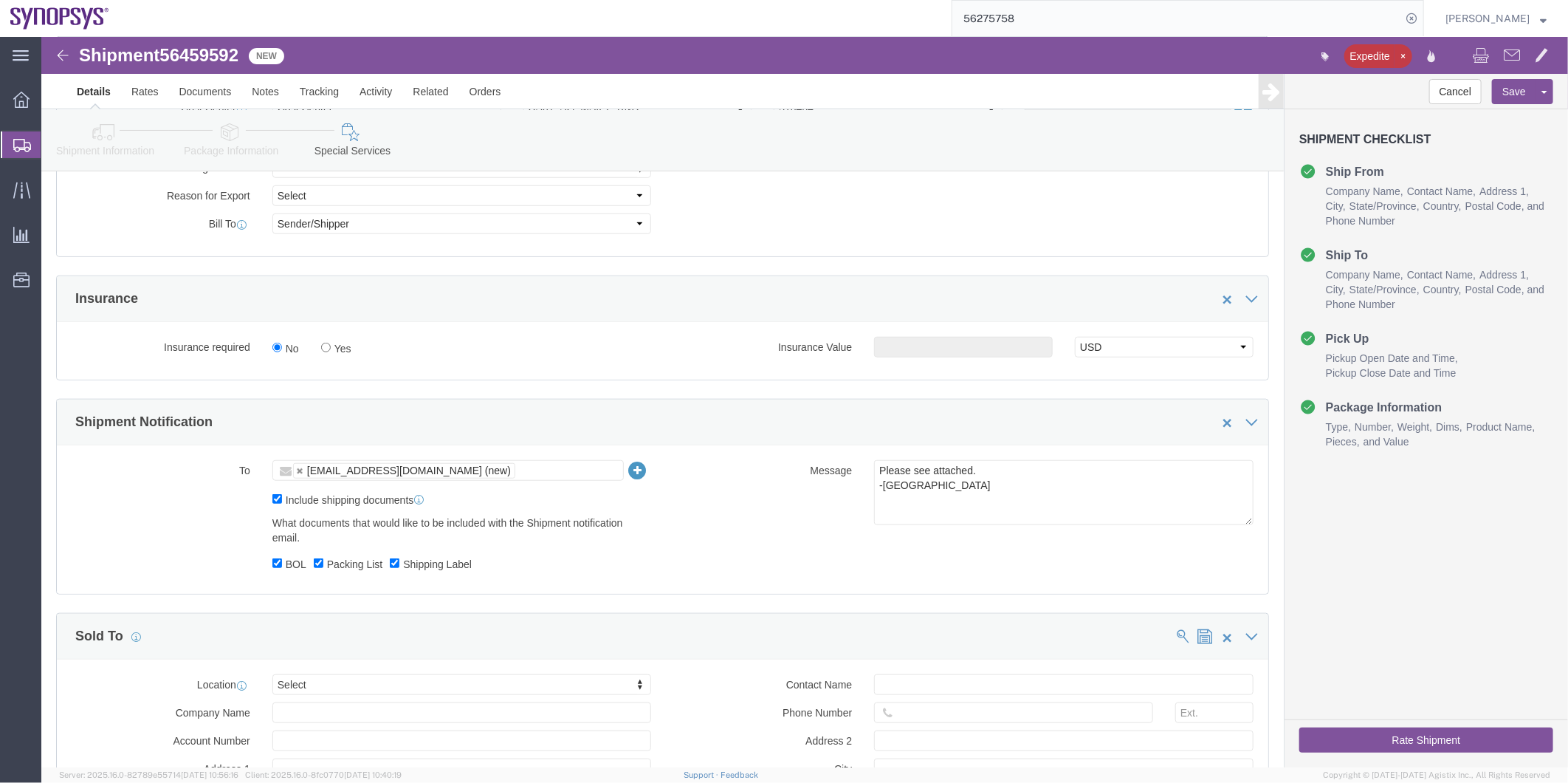
click button "Rate Shipment"
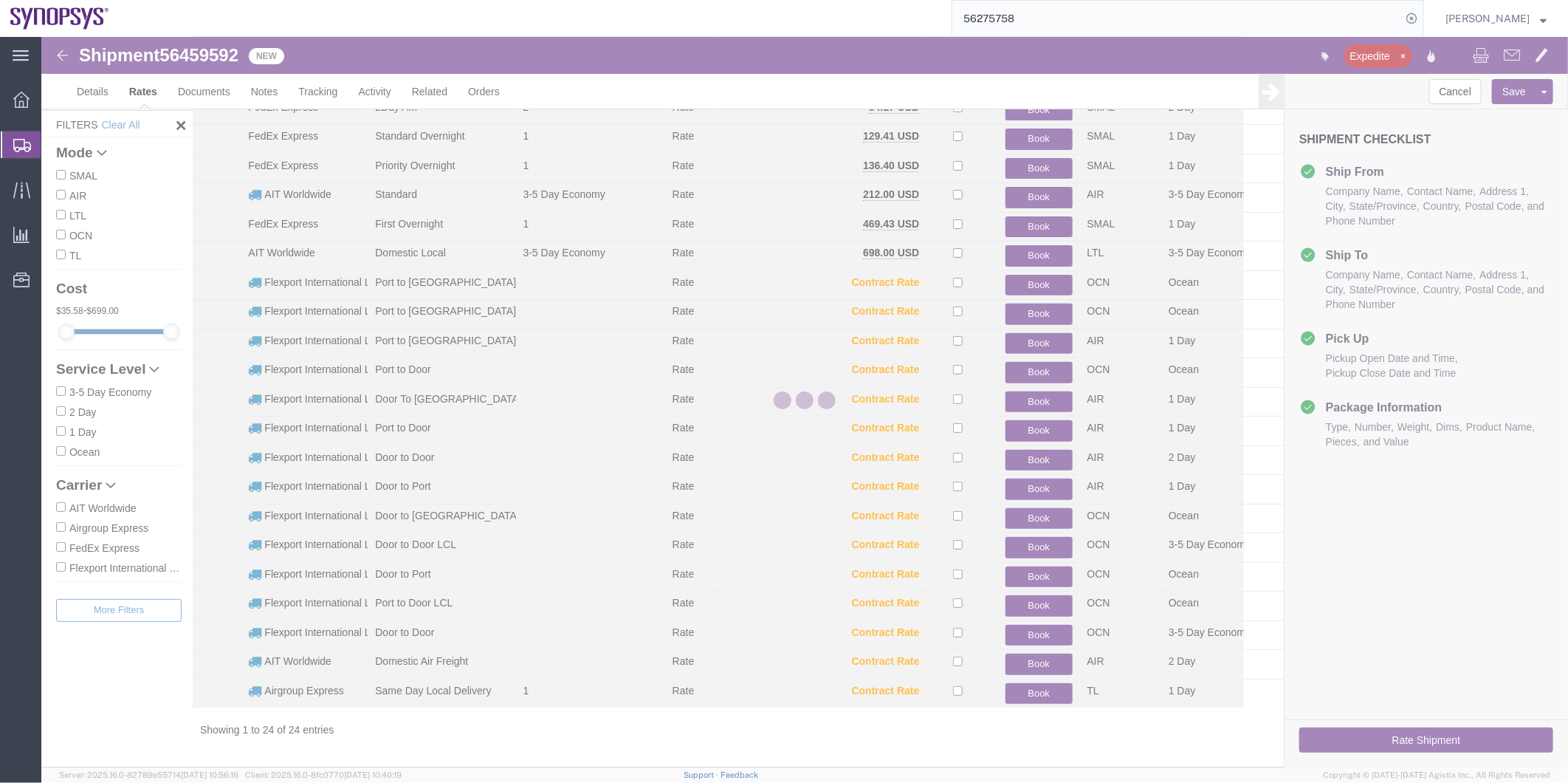
scroll to position [161, 0]
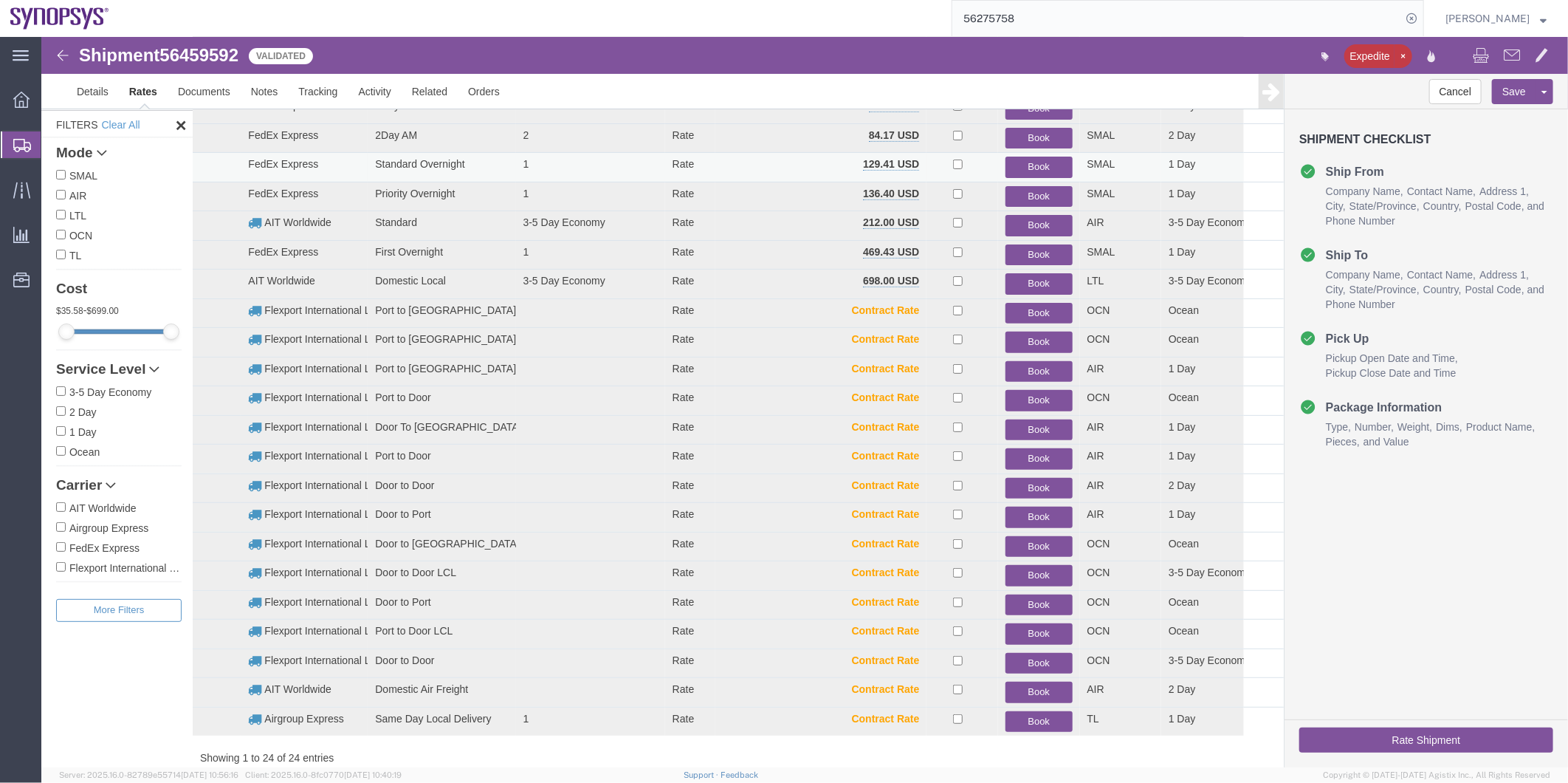
click at [1048, 165] on button "Book" at bounding box center [1037, 166] width 67 height 21
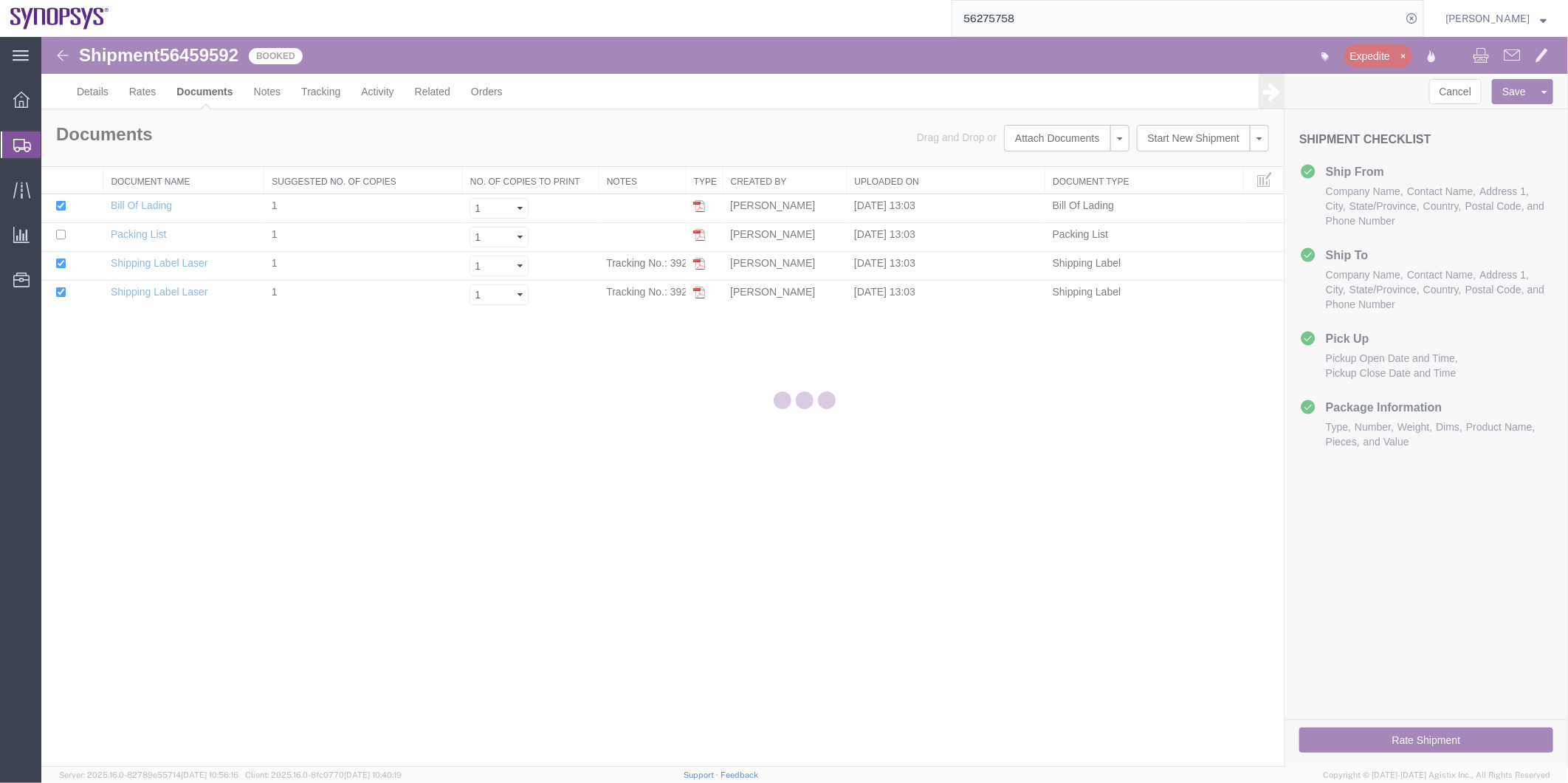
scroll to position [0, 0]
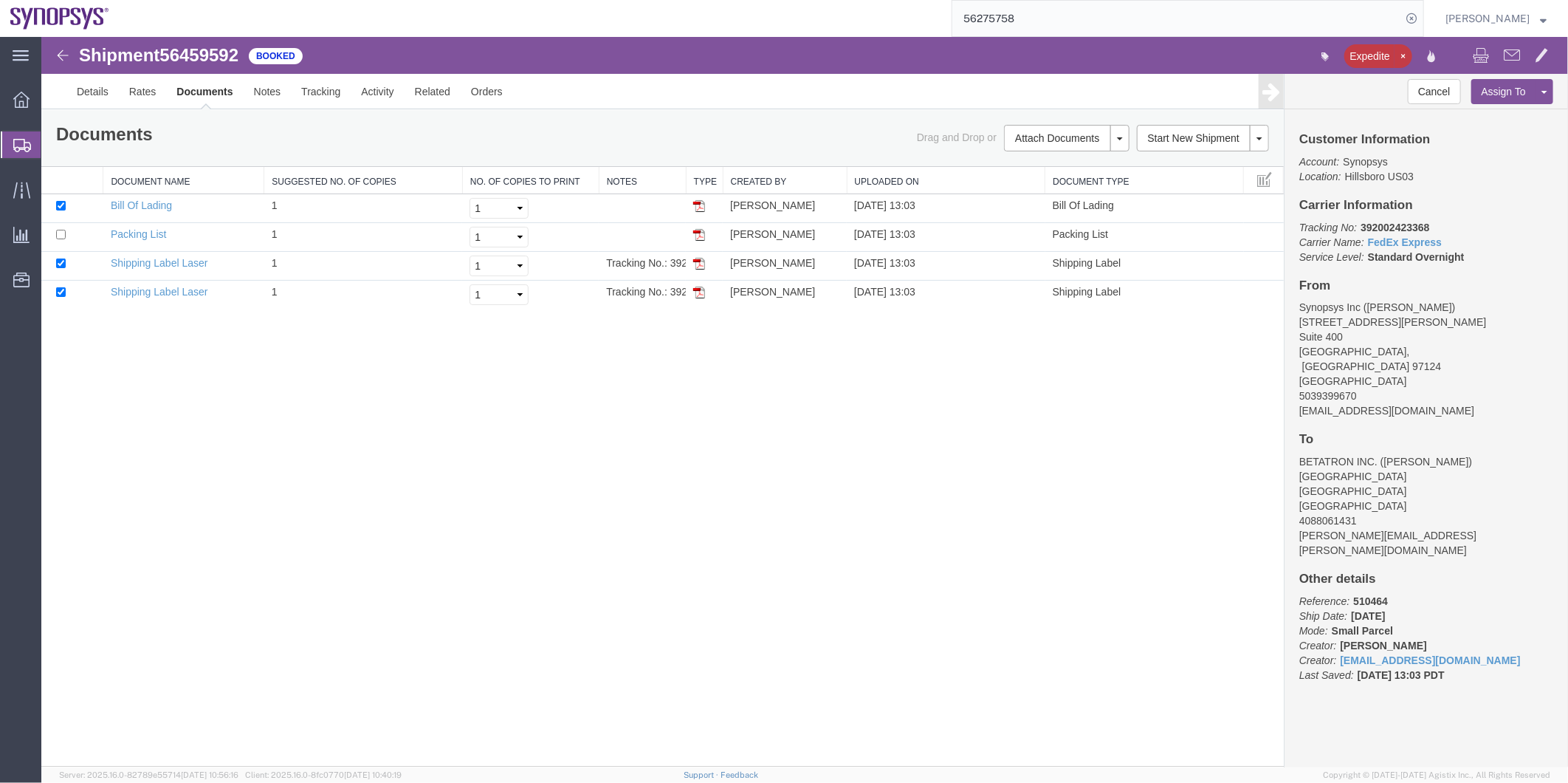
click at [0, 0] on span "Shipment Manager" at bounding box center [0, 0] width 0 height 0
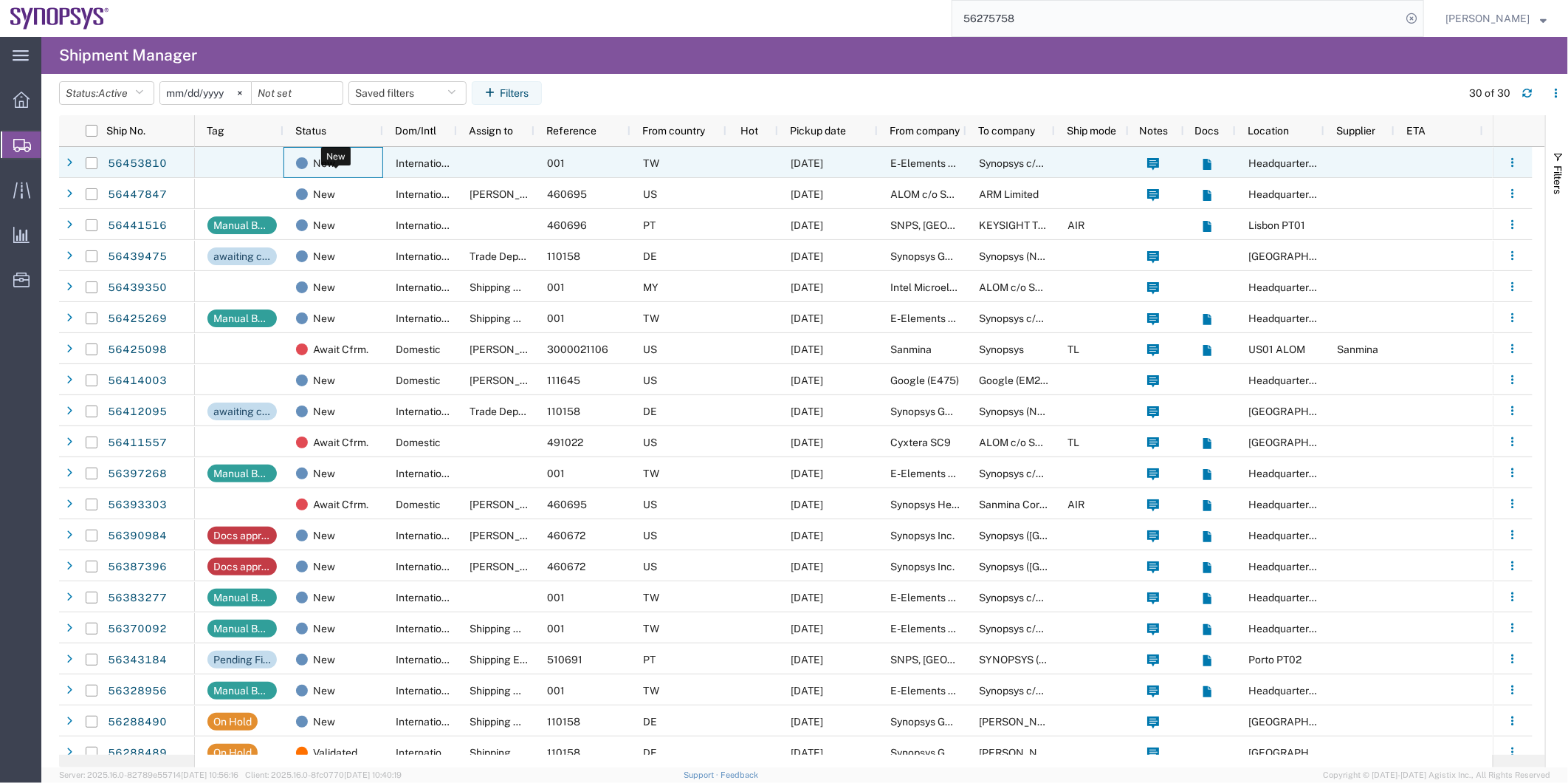
click at [356, 157] on div "New" at bounding box center [336, 163] width 81 height 31
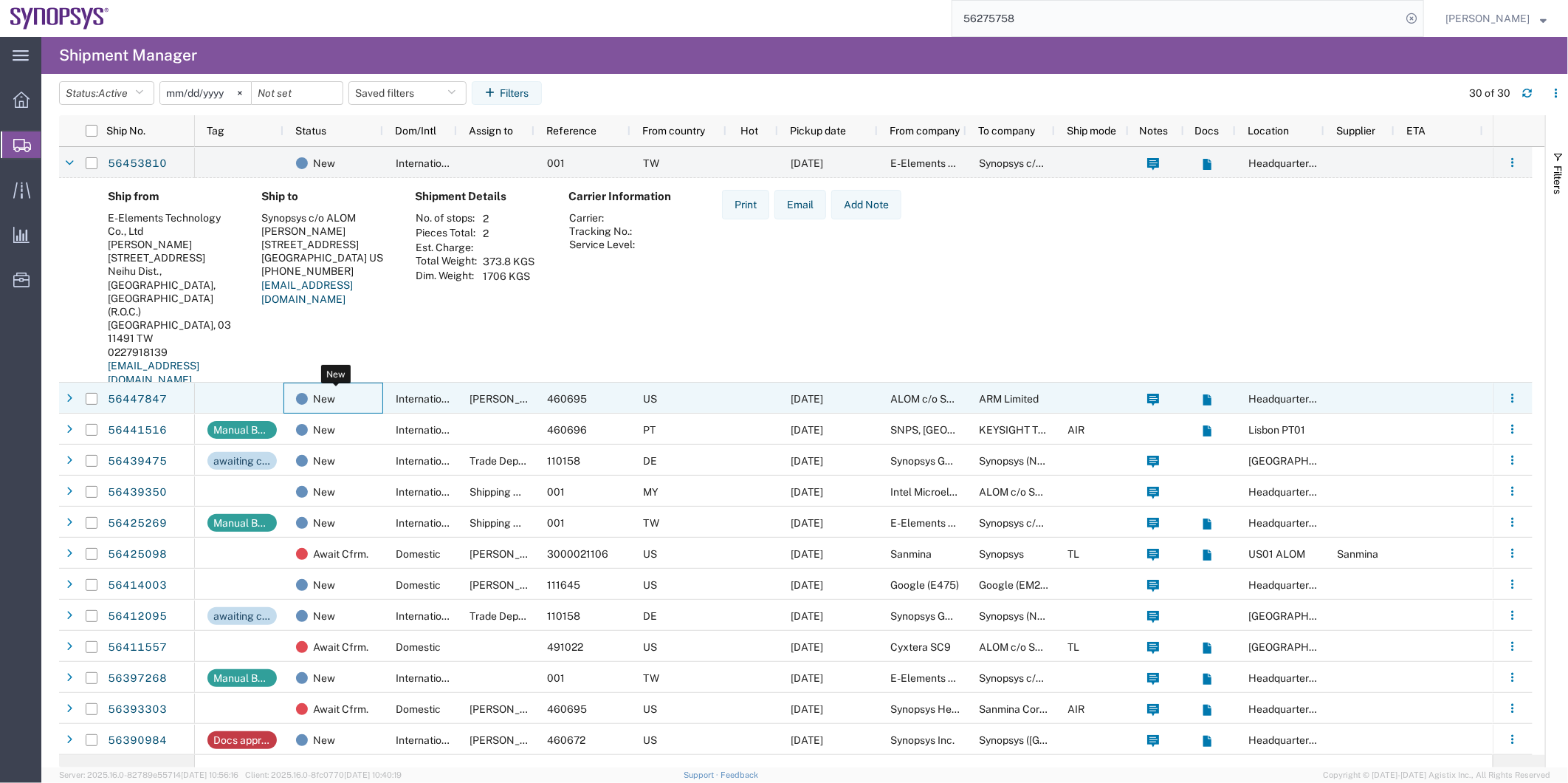
click at [374, 399] on div "New" at bounding box center [336, 398] width 81 height 31
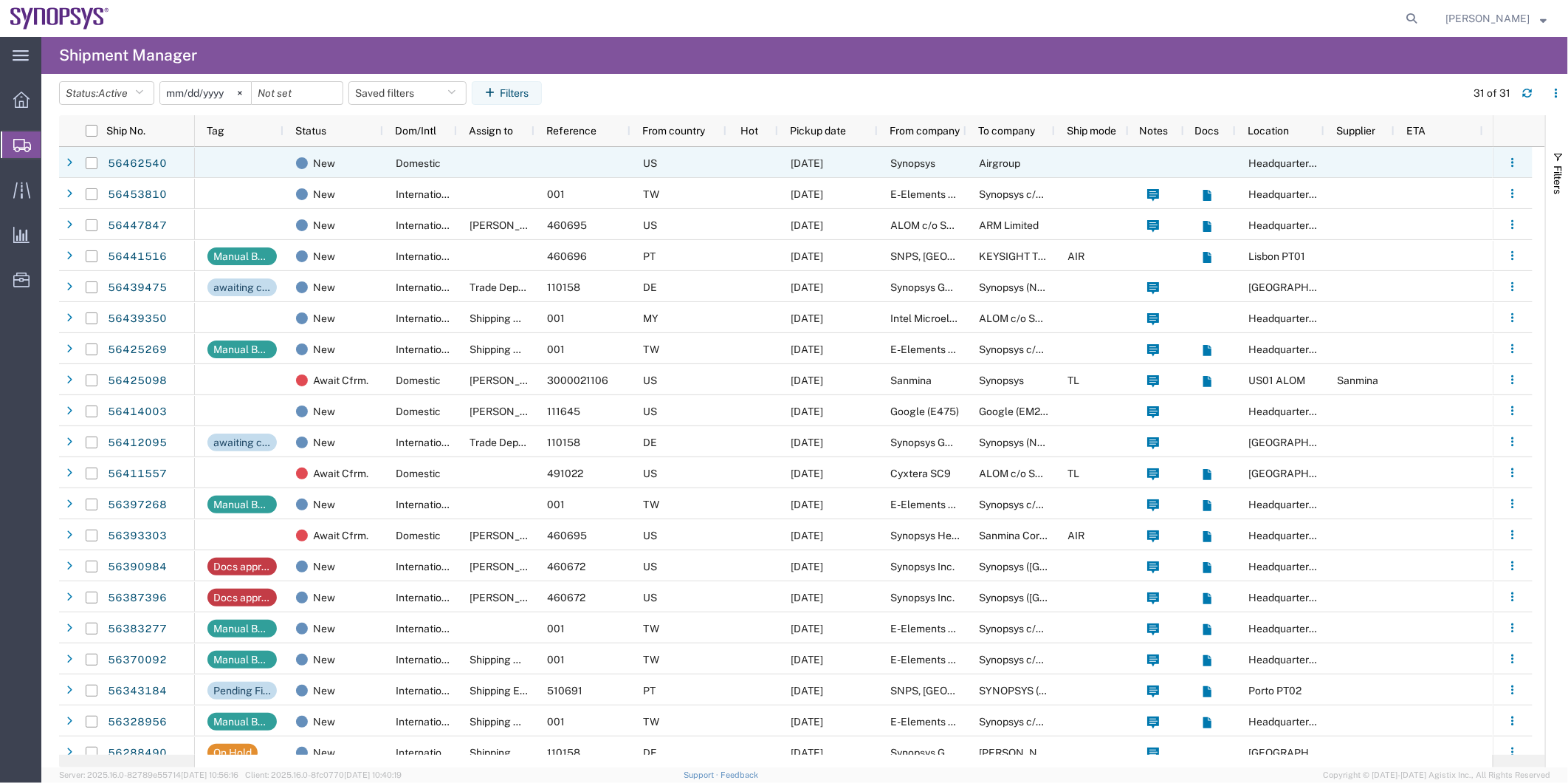
click at [482, 155] on div at bounding box center [496, 162] width 78 height 31
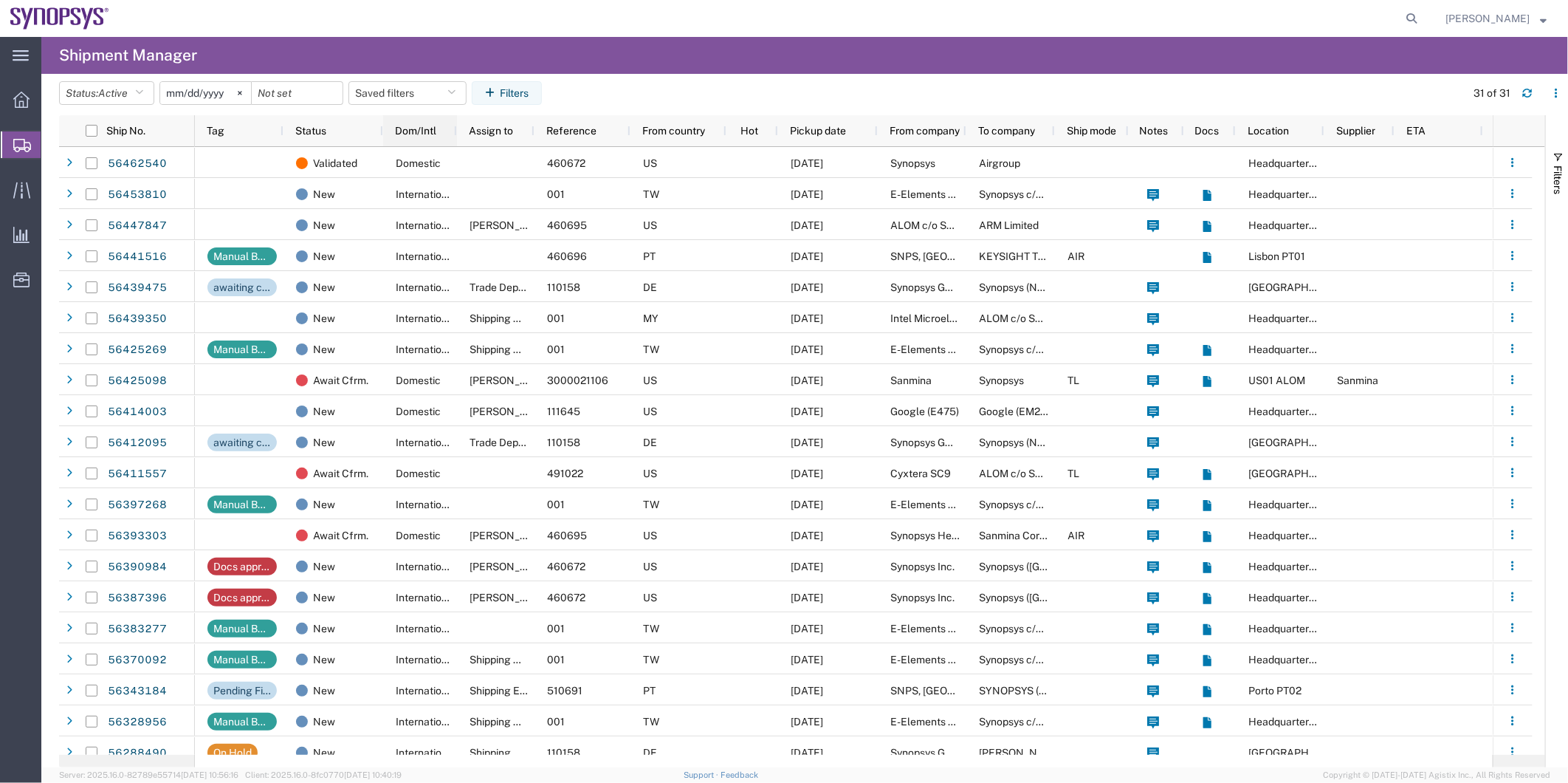
click at [396, 142] on div "Dom/Intl" at bounding box center [423, 131] width 56 height 24
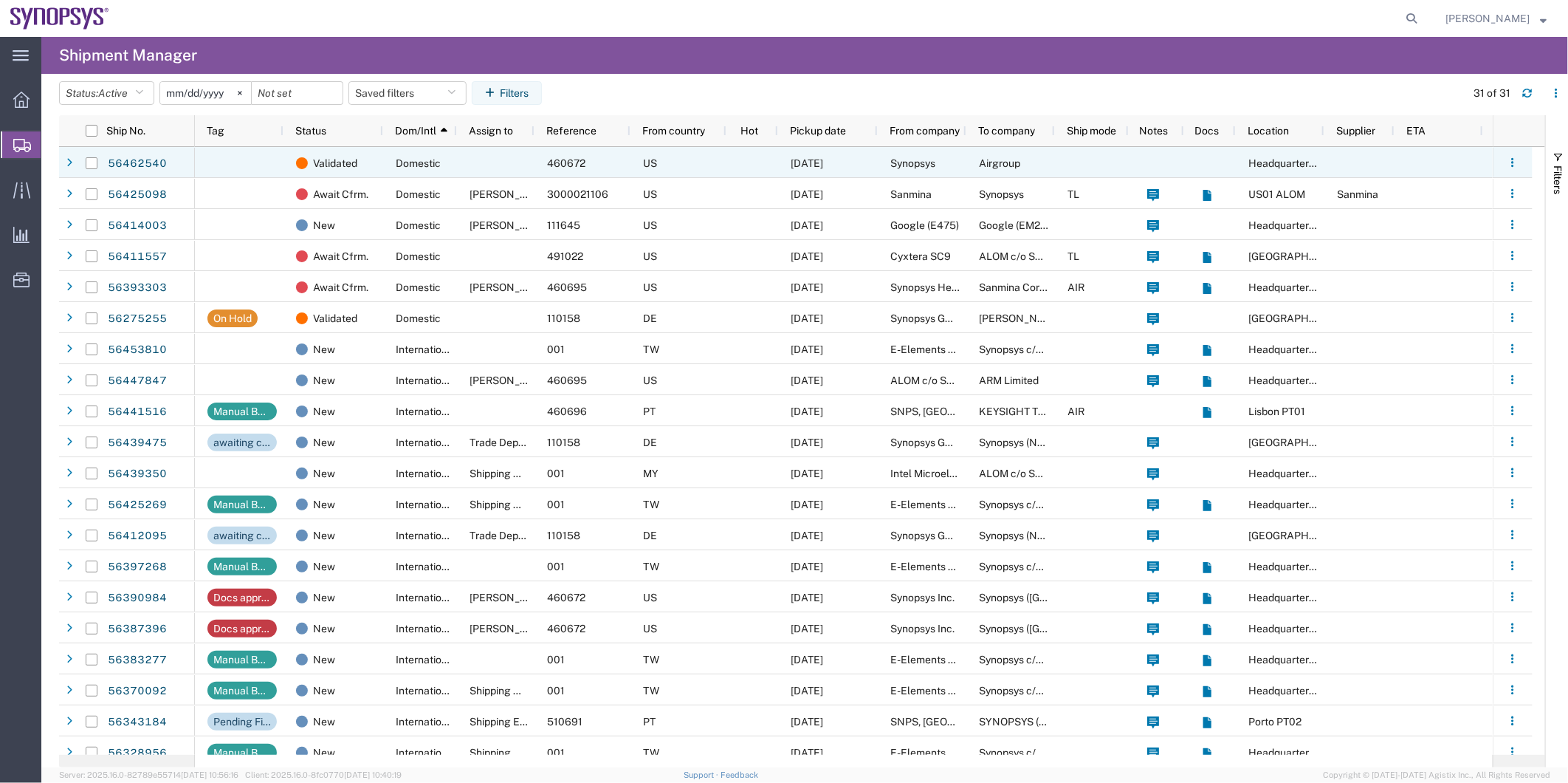
click at [458, 166] on div at bounding box center [496, 162] width 78 height 31
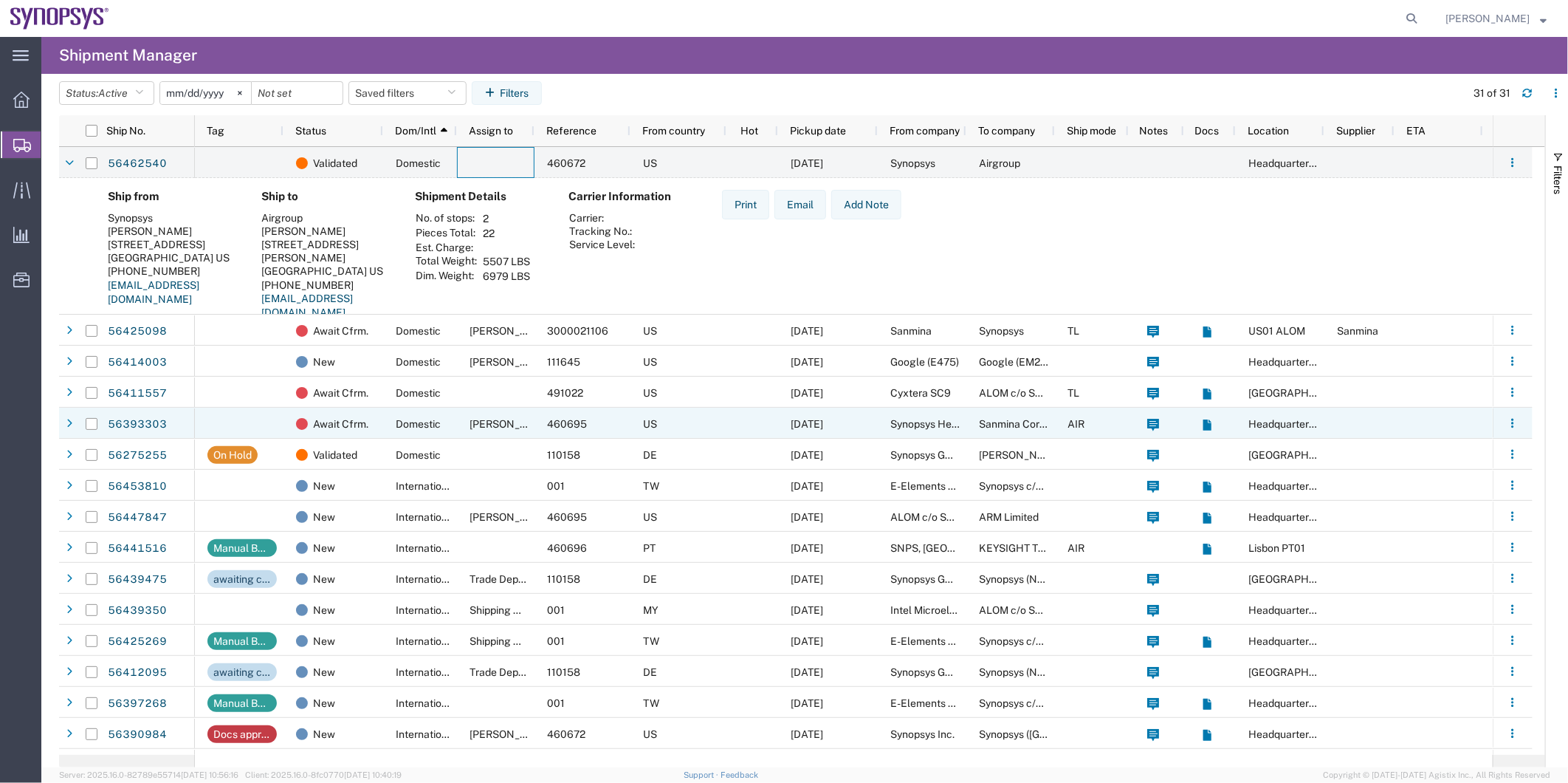
click at [387, 422] on div "Domestic" at bounding box center [420, 423] width 74 height 31
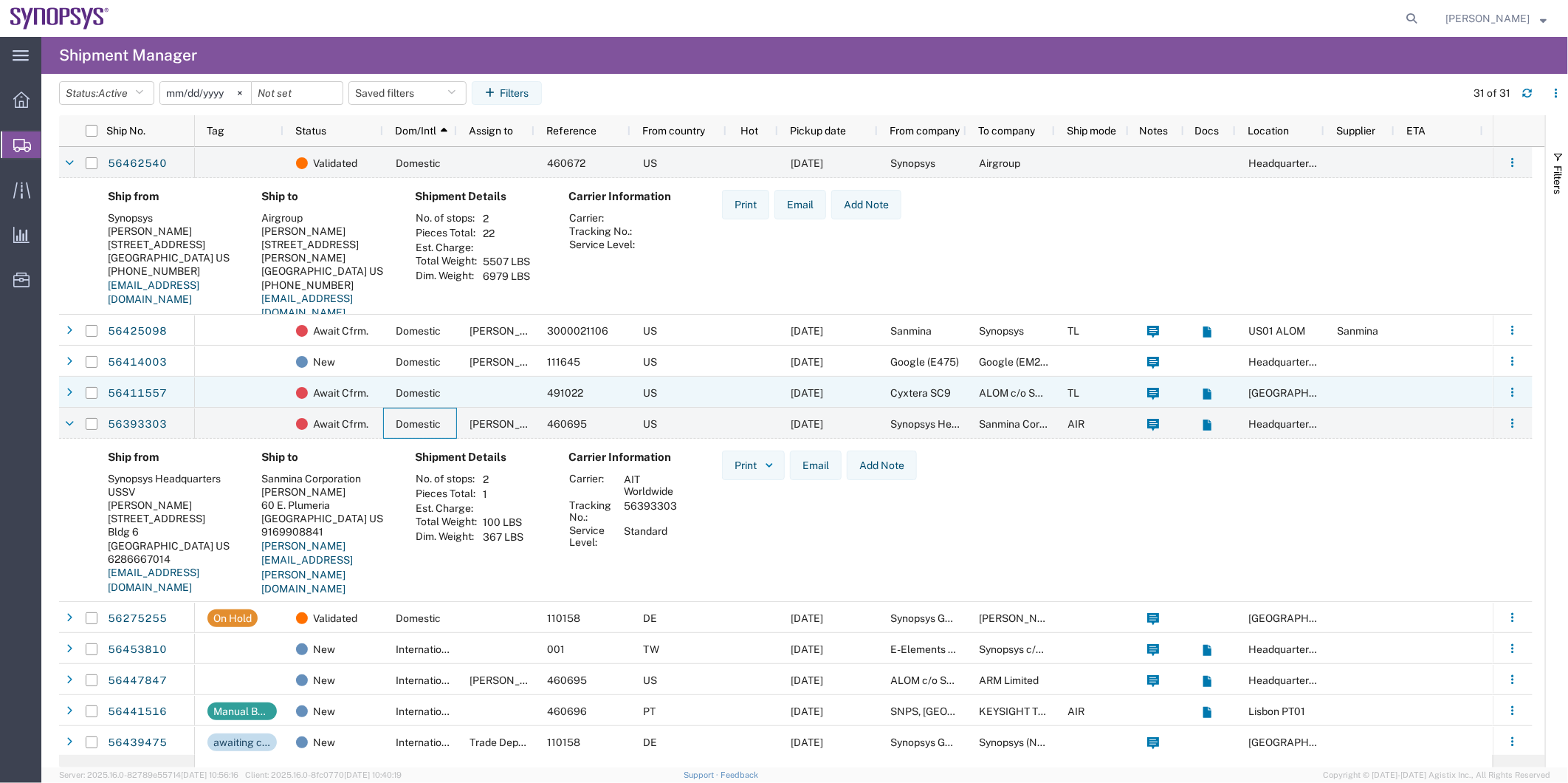
click at [445, 385] on div "Domestic" at bounding box center [420, 391] width 74 height 31
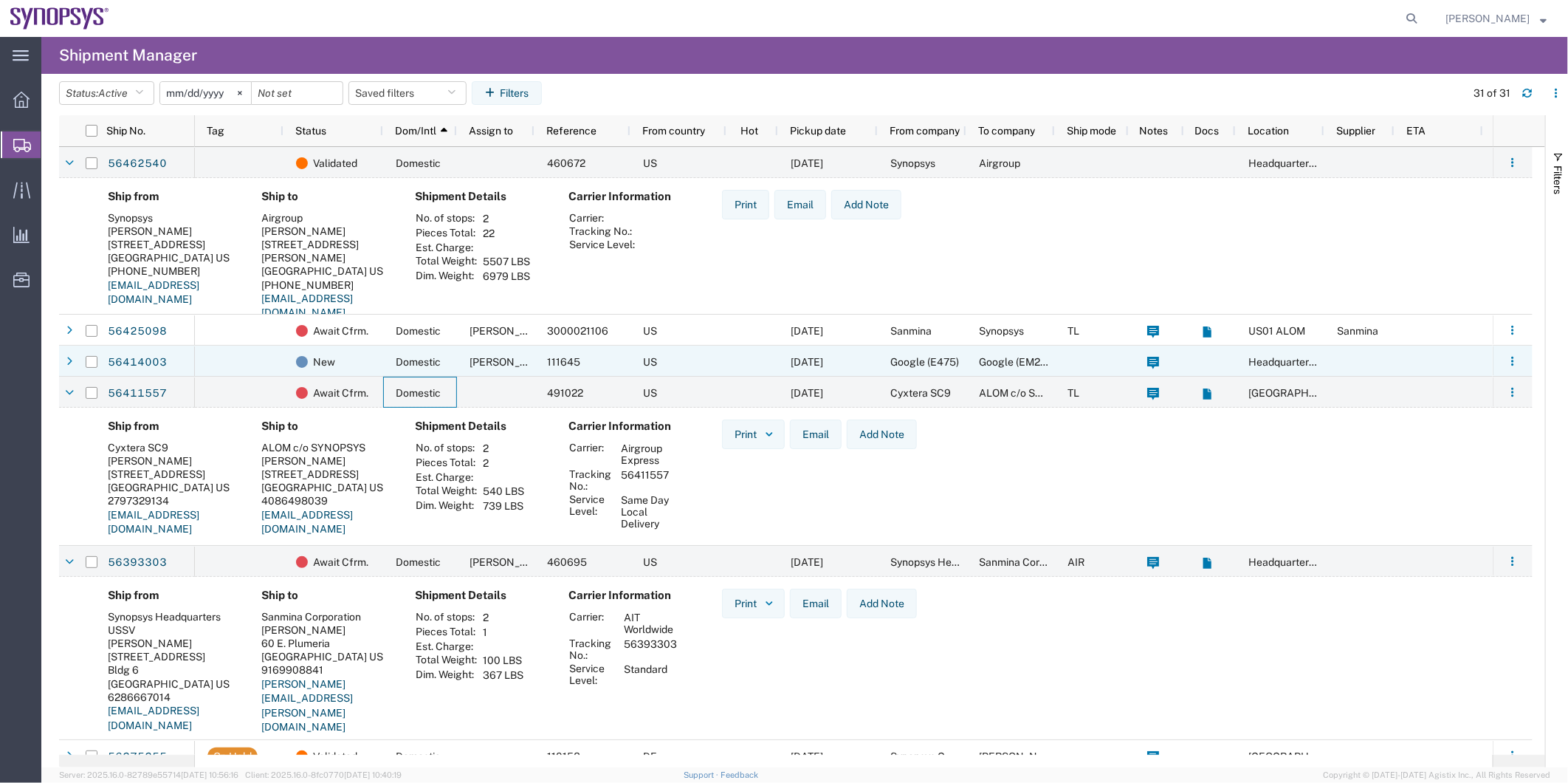
click at [393, 354] on div "Domestic" at bounding box center [420, 360] width 74 height 31
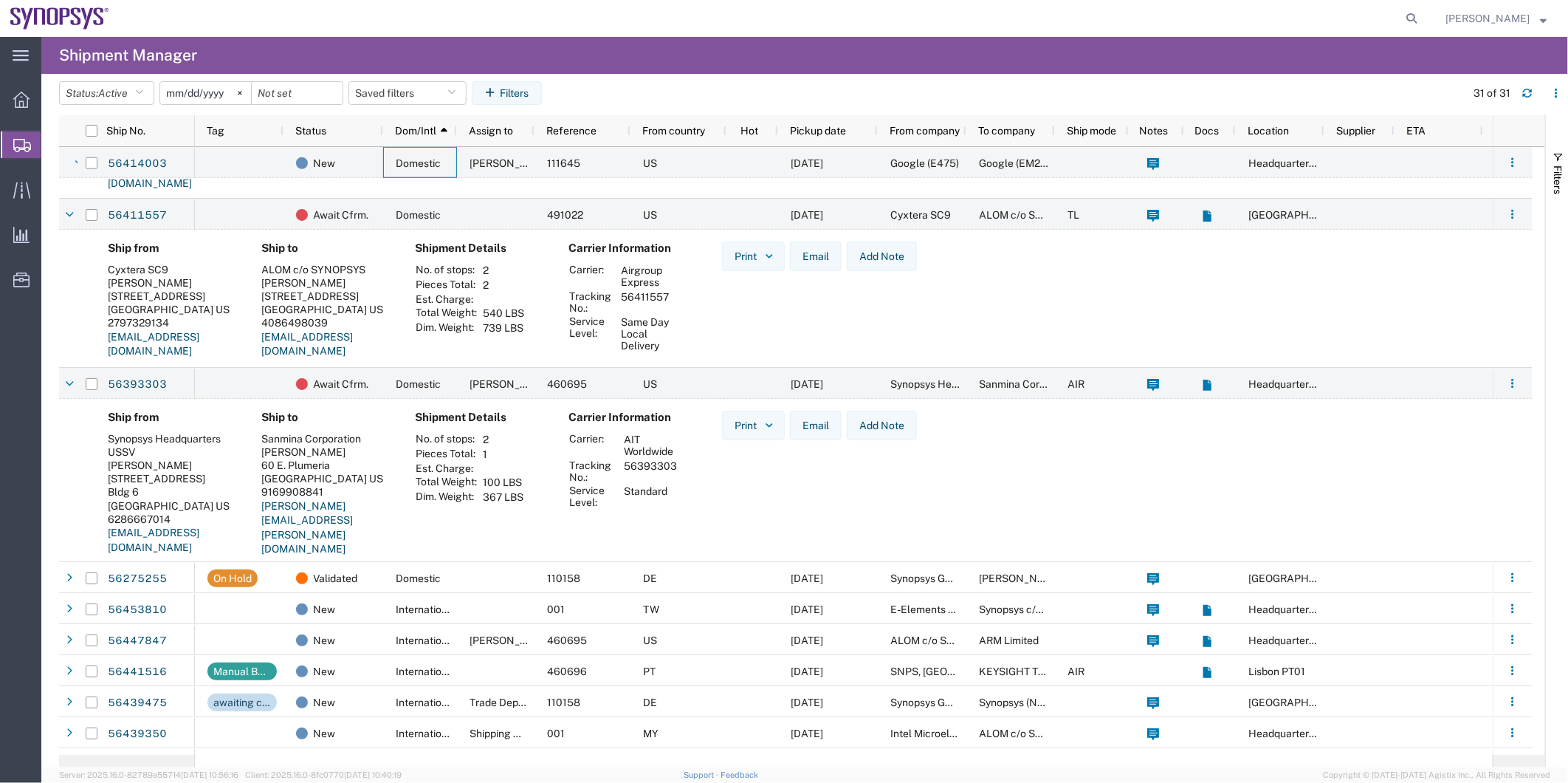
scroll to position [410, 0]
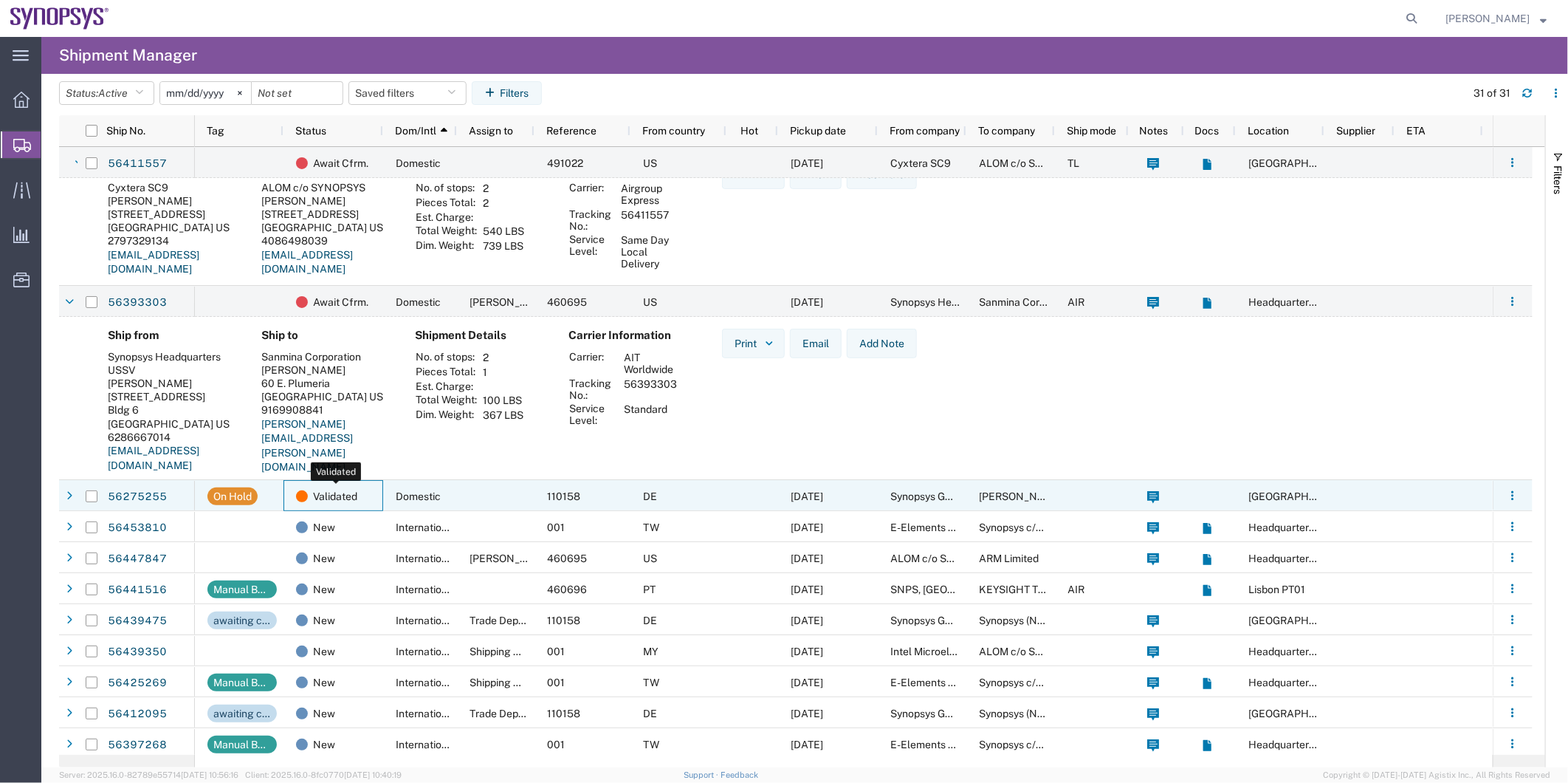
click at [340, 495] on span "Validated" at bounding box center [335, 496] width 44 height 31
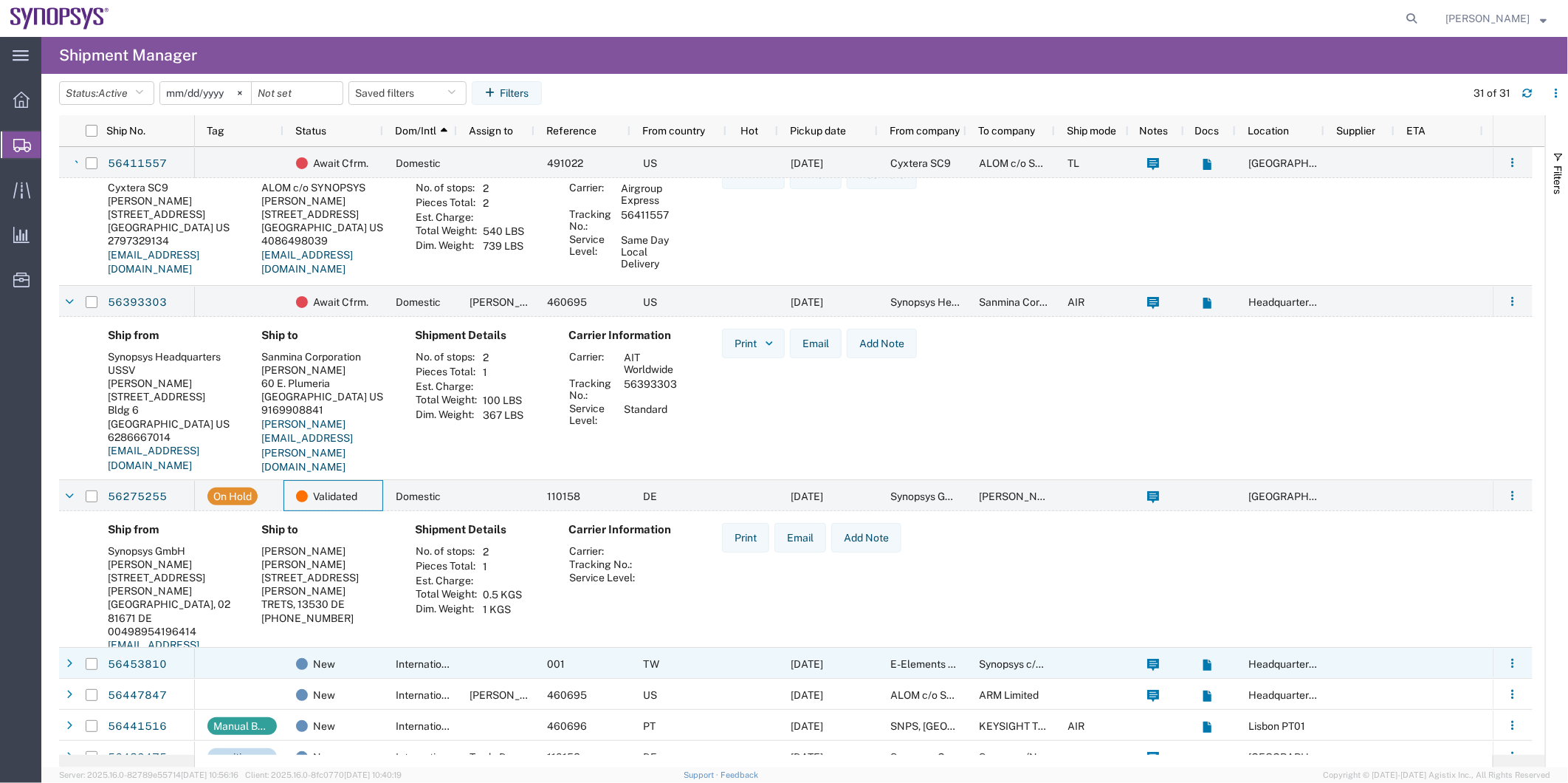
click at [276, 650] on div at bounding box center [238, 662] width 89 height 31
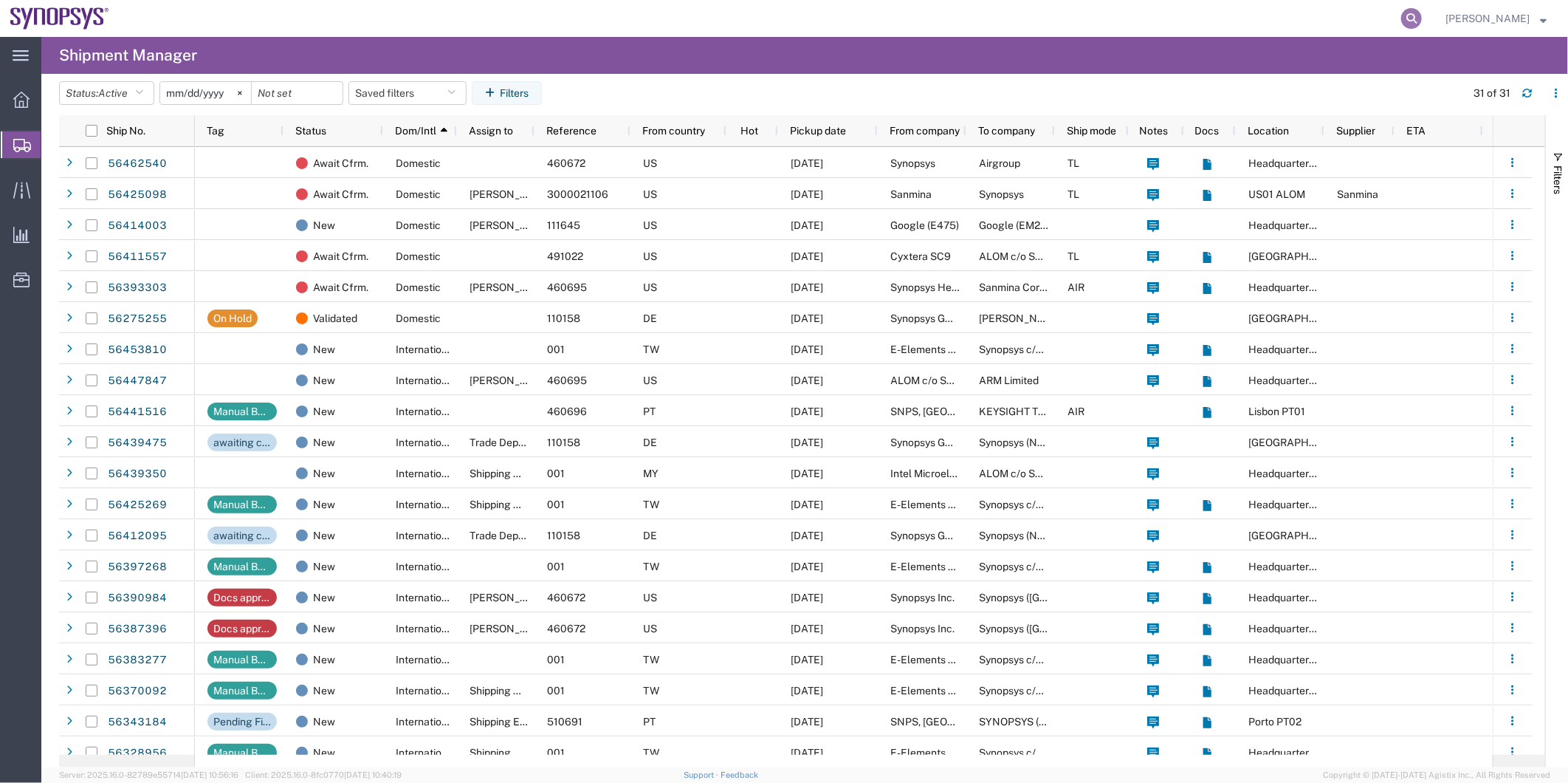
click at [1420, 16] on icon at bounding box center [1411, 18] width 21 height 21
paste input "56463249"
type input "56463249"
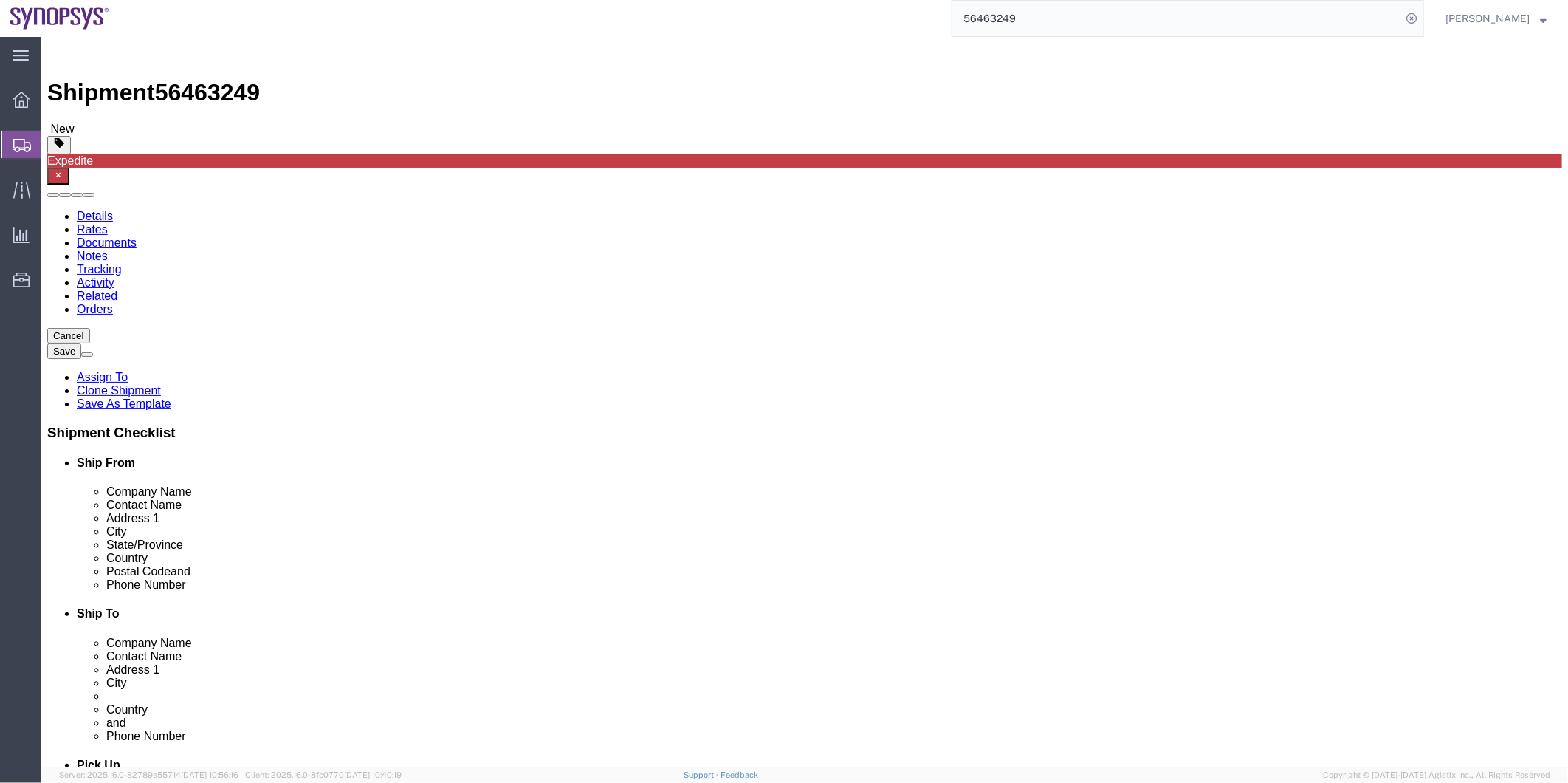
select select "63190"
select select "63152"
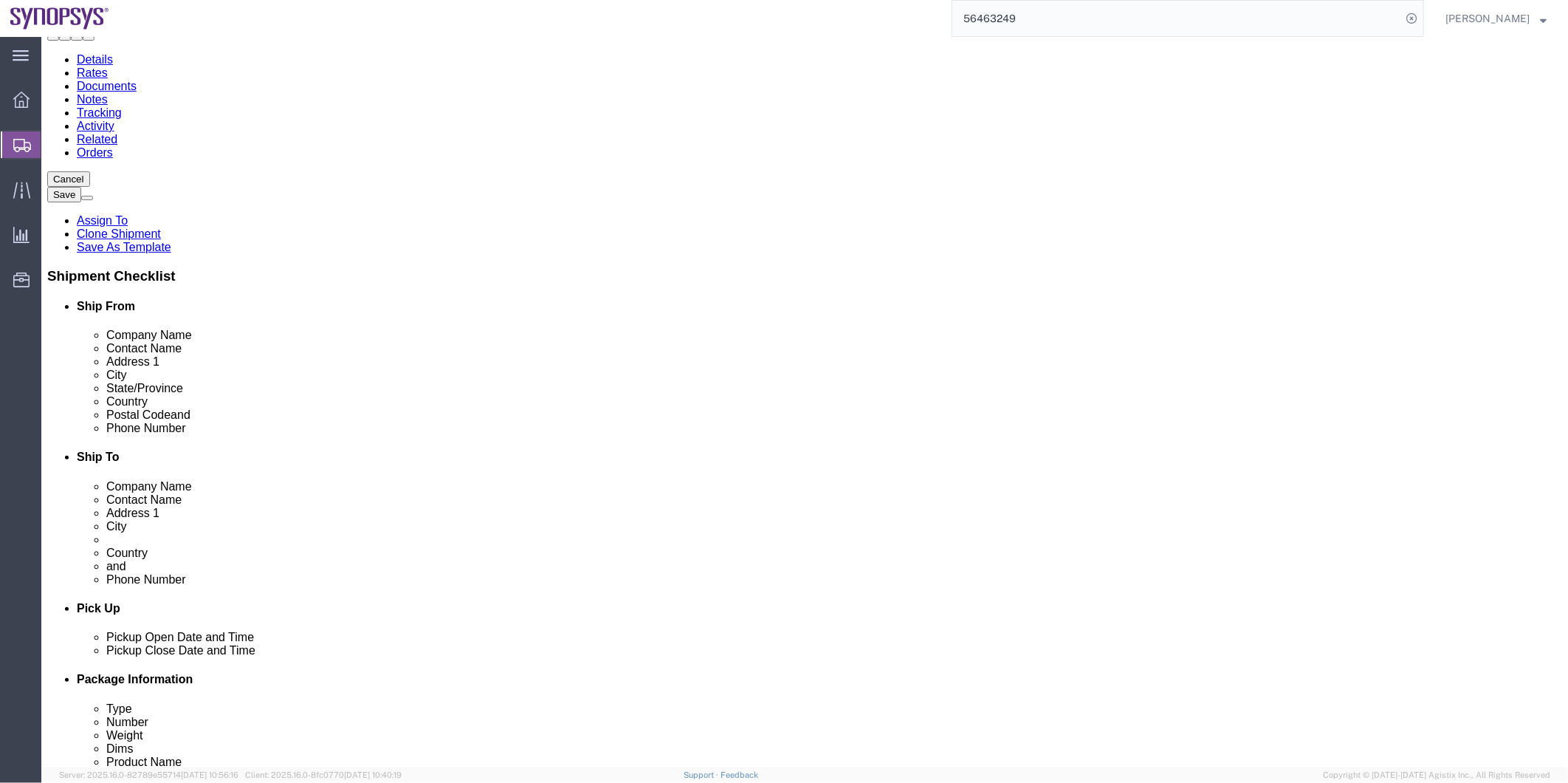
scroll to position [245, 0]
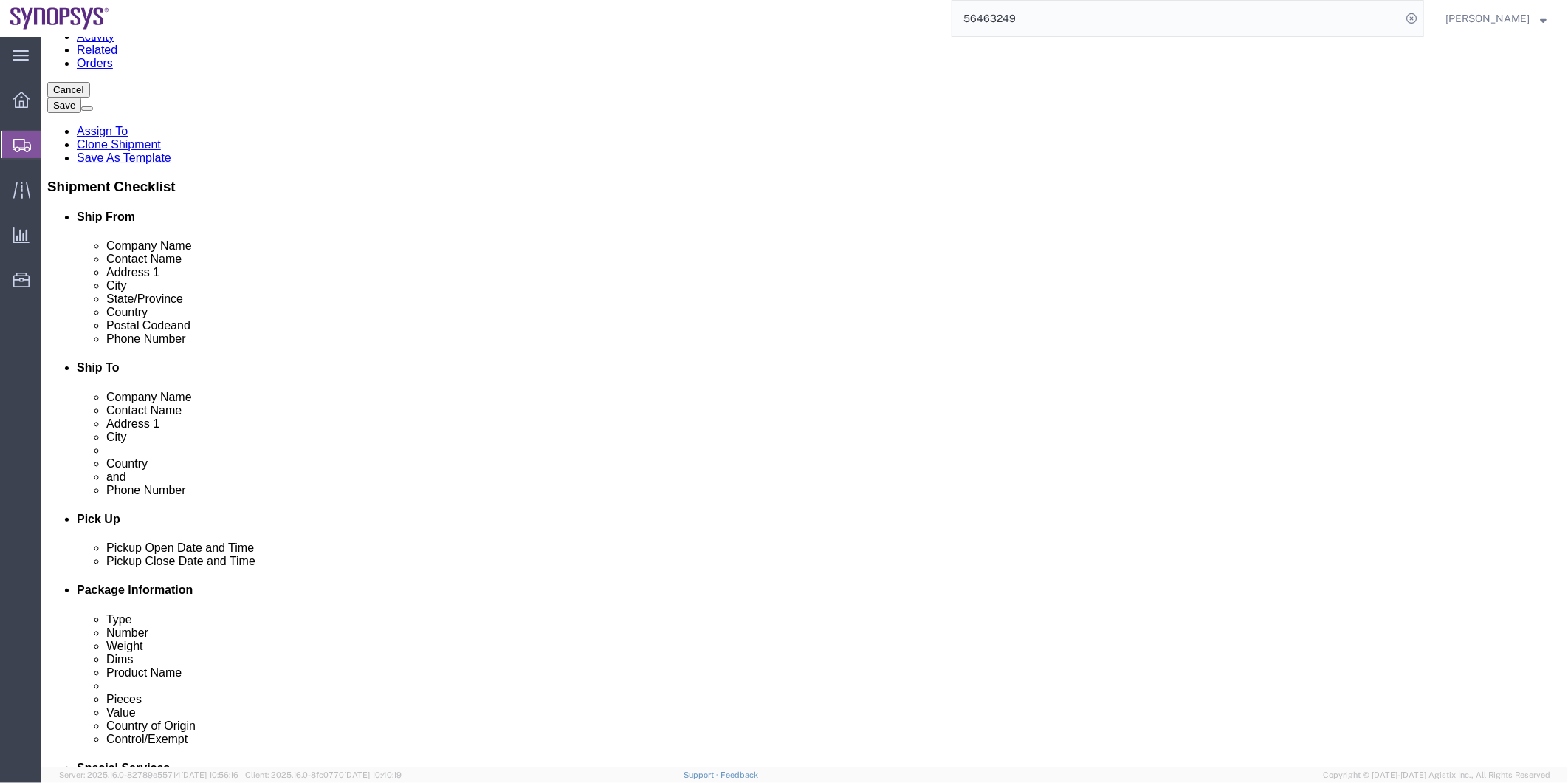
click div "Aug 11 2025 3:00 PM"
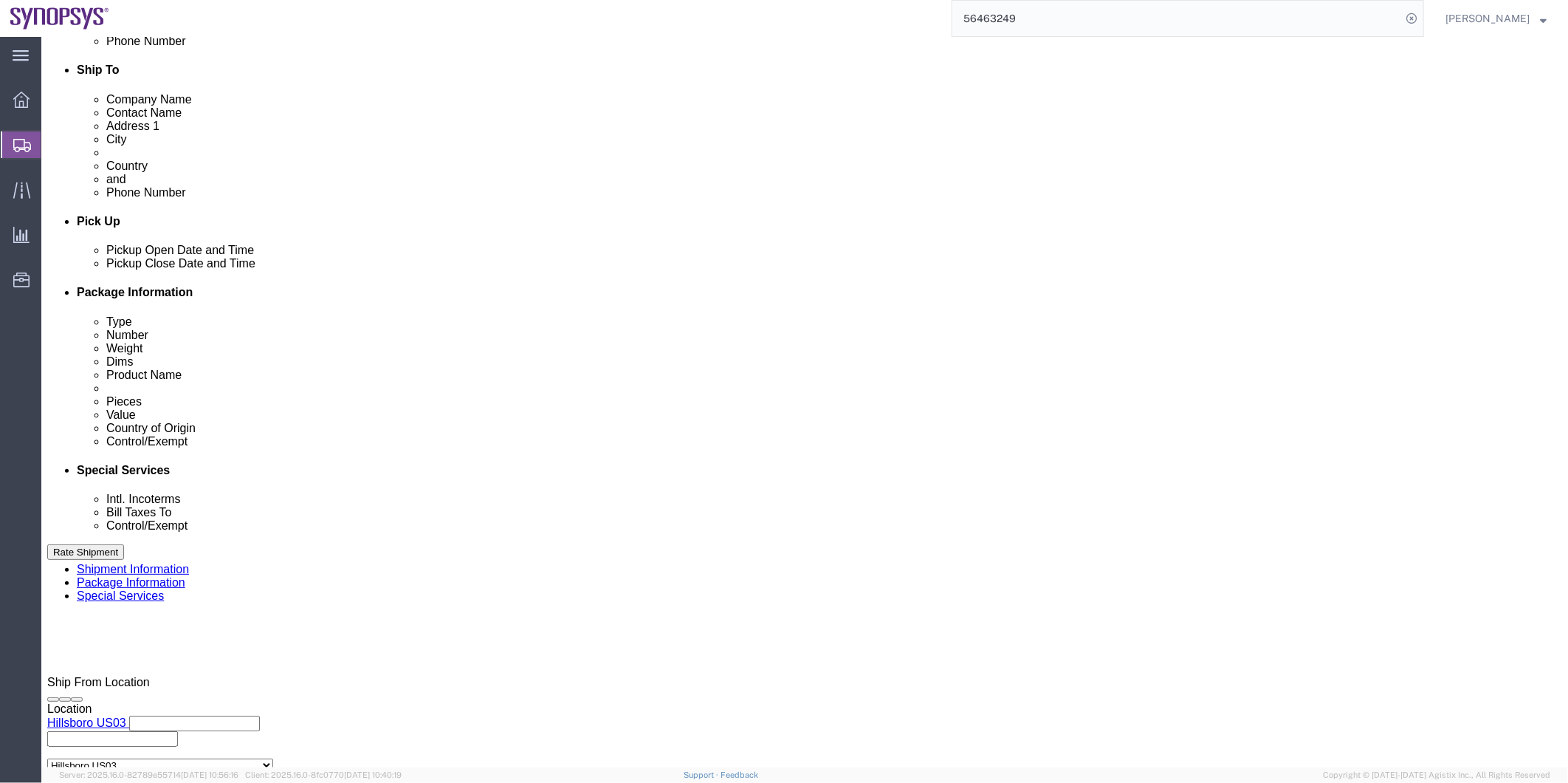
type input "4:00 PM"
click button "Apply"
click link "Package Information"
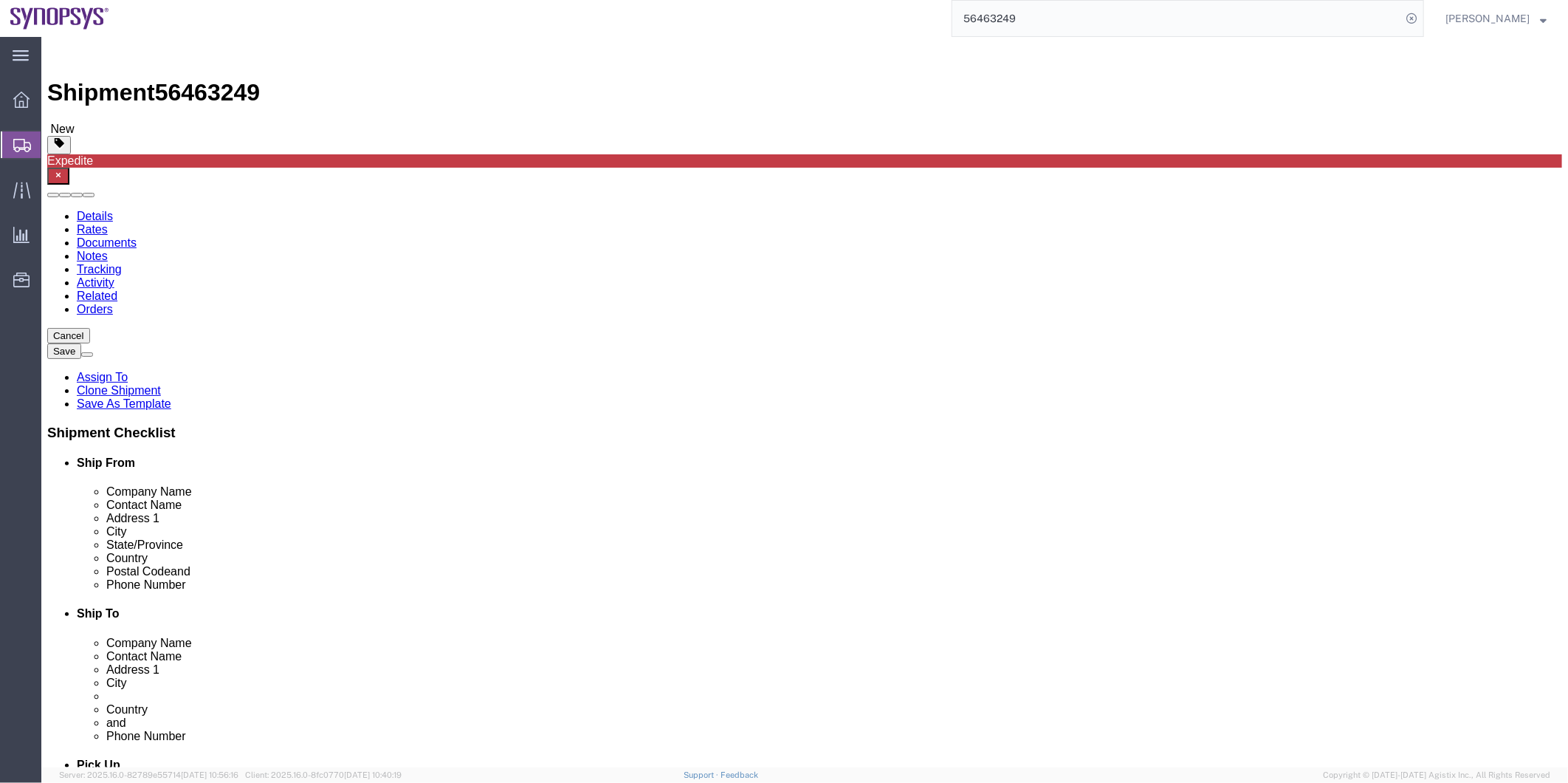
click dd "4096.00 USD"
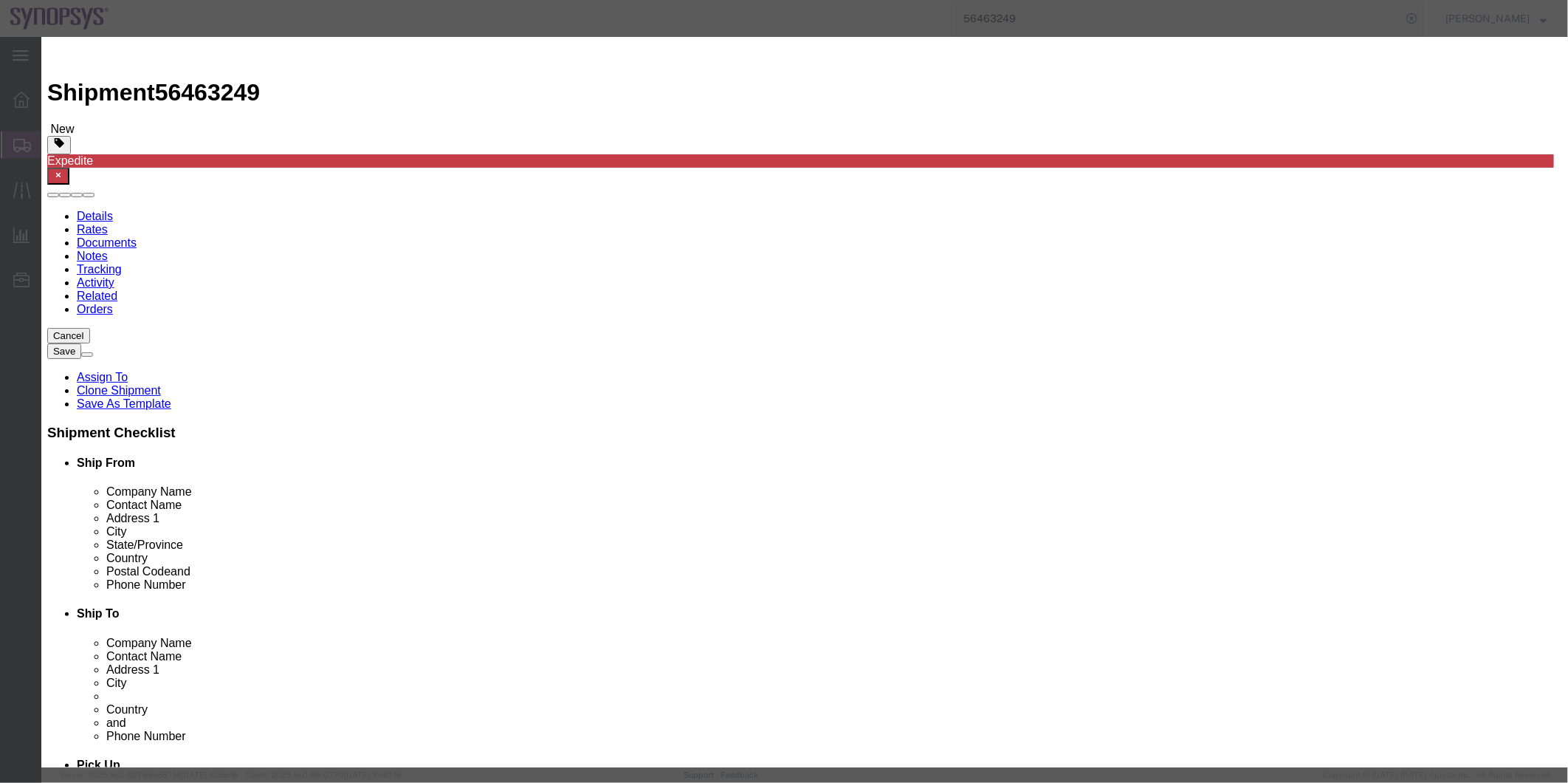
click button
click div
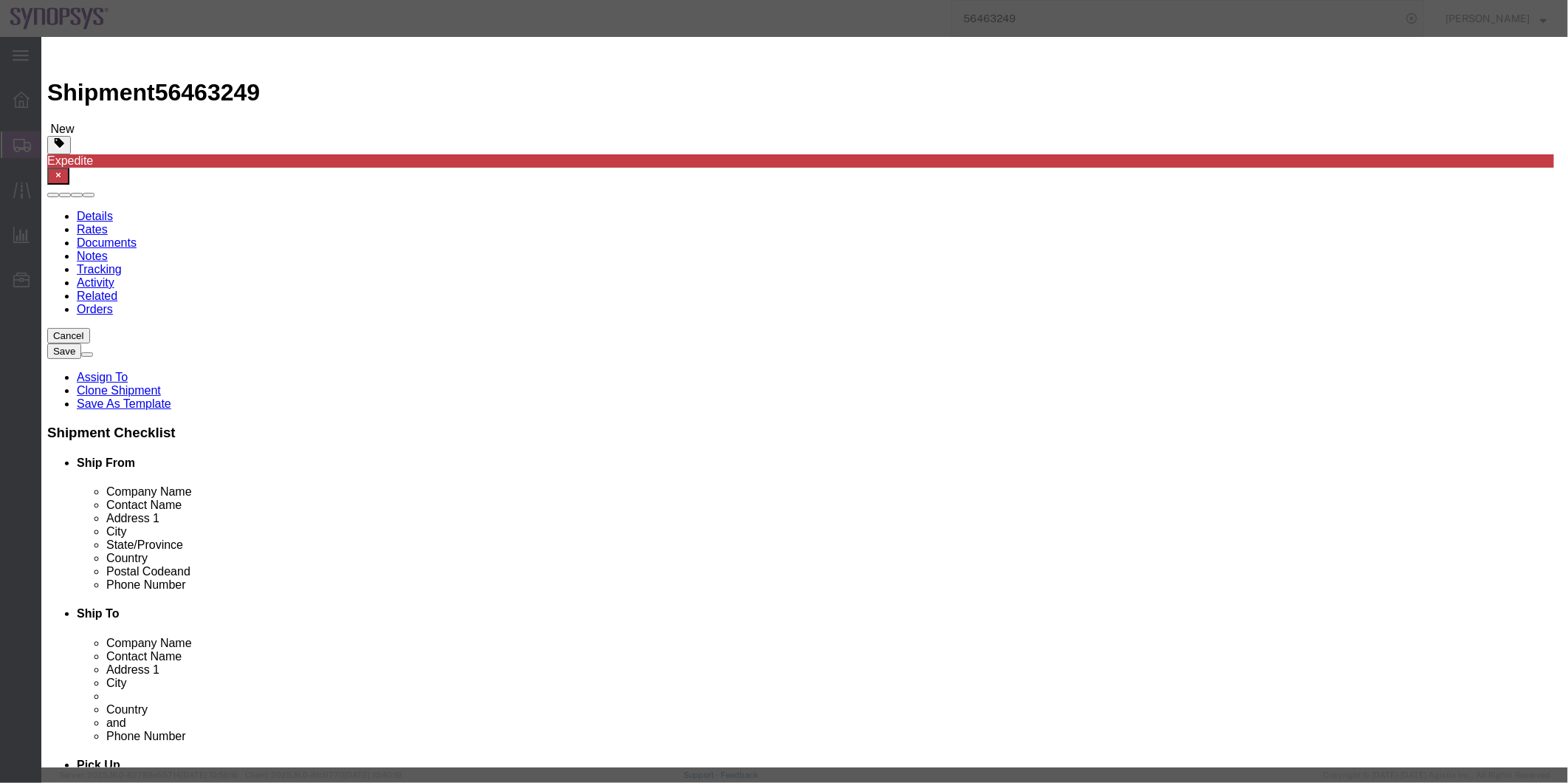
click button "Save & Close"
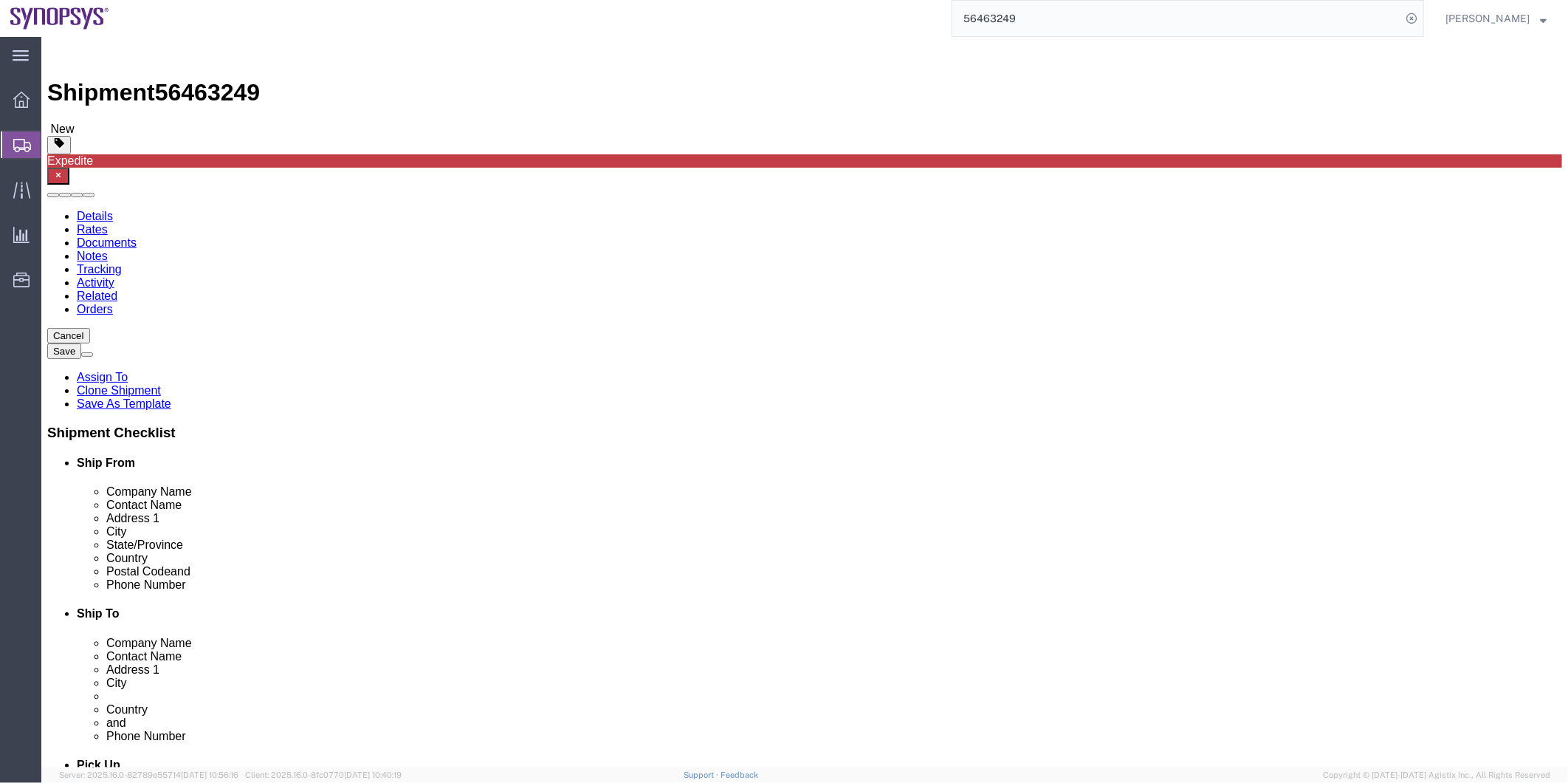
click link "Special Services"
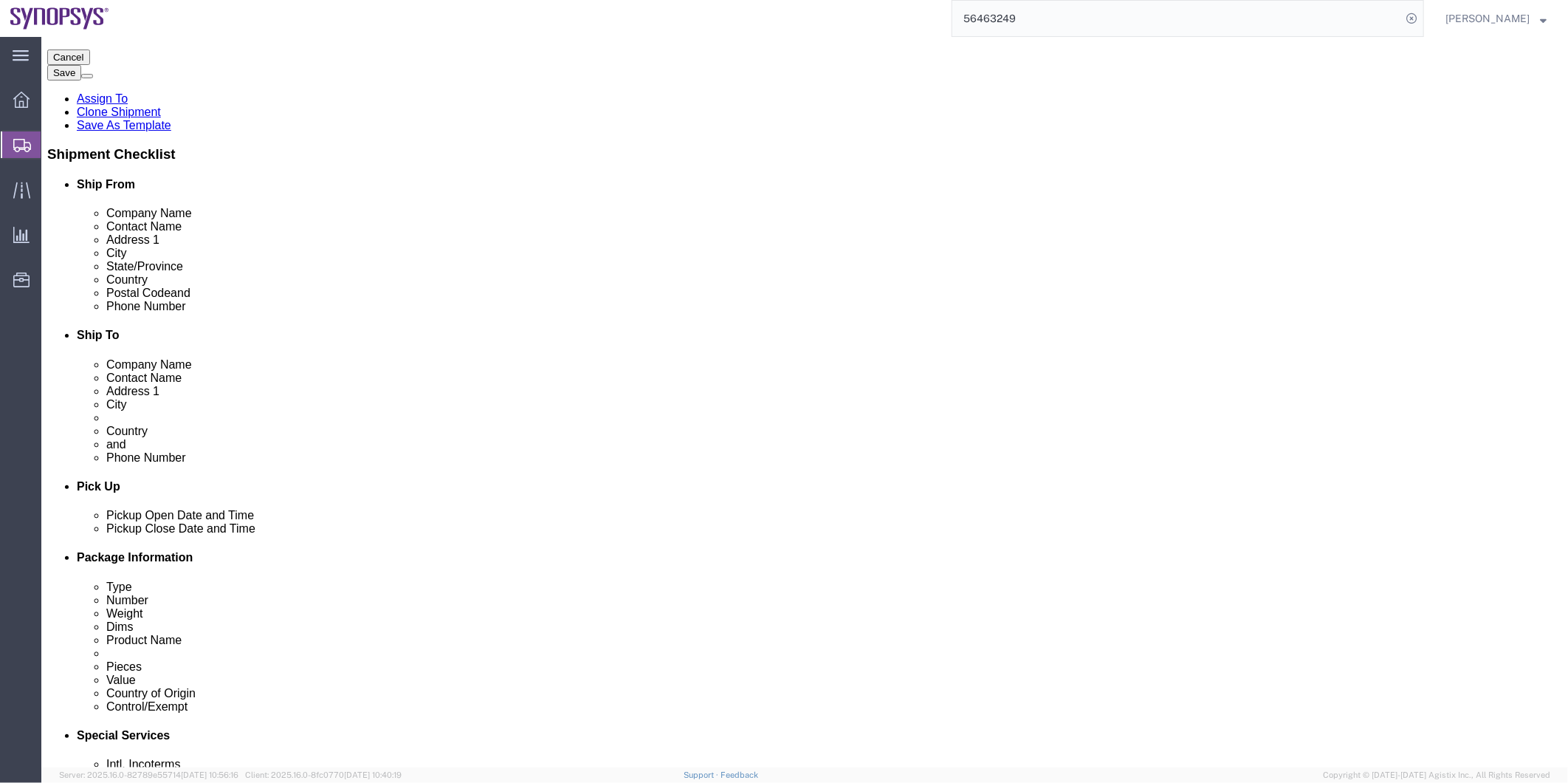
scroll to position [492, 0]
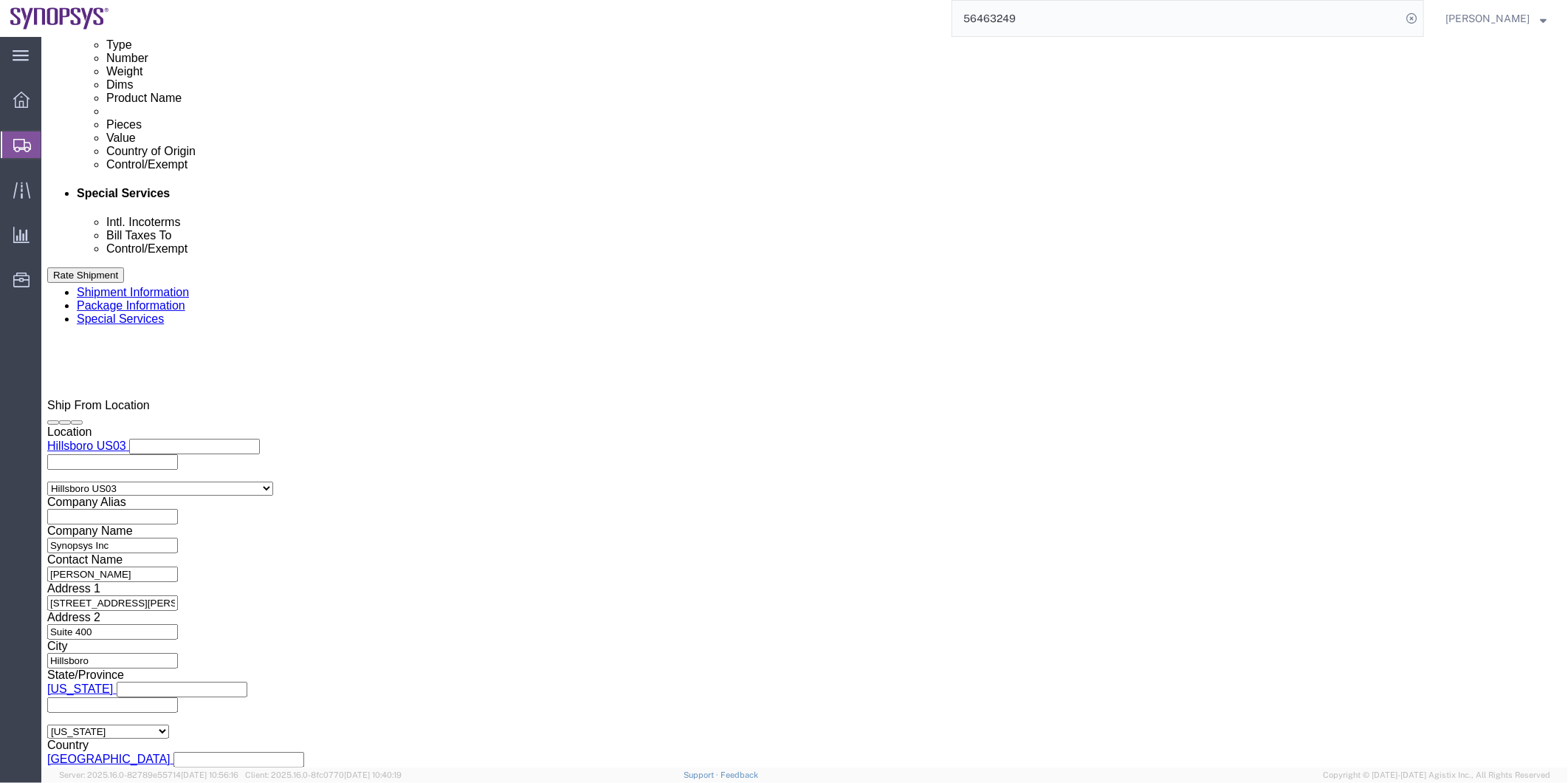
click icon
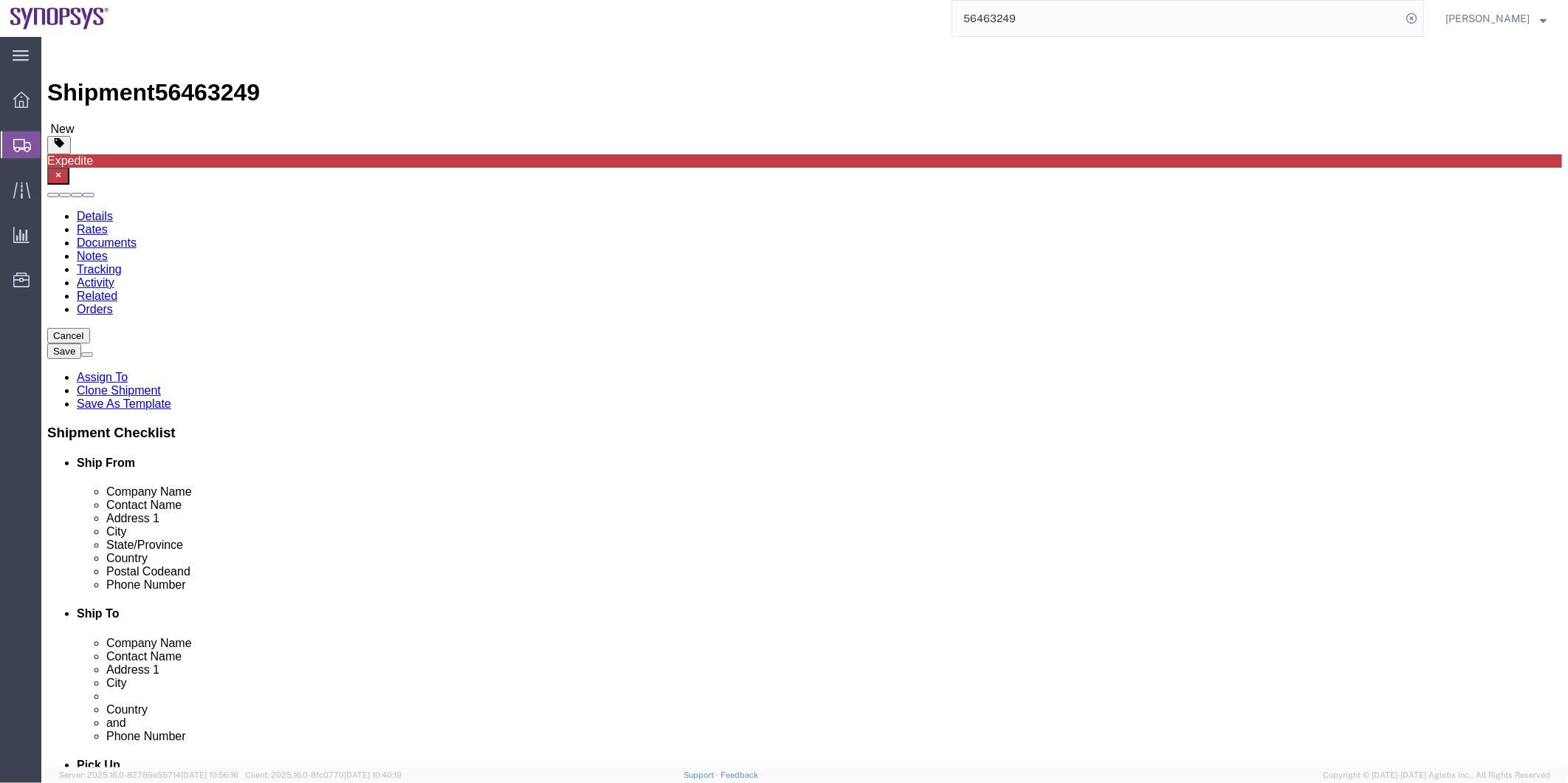
drag, startPoint x: 388, startPoint y: 525, endPoint x: 210, endPoint y: 534, distance: 178.2
click div "Email ebeilste@synopsys.com"
click icon
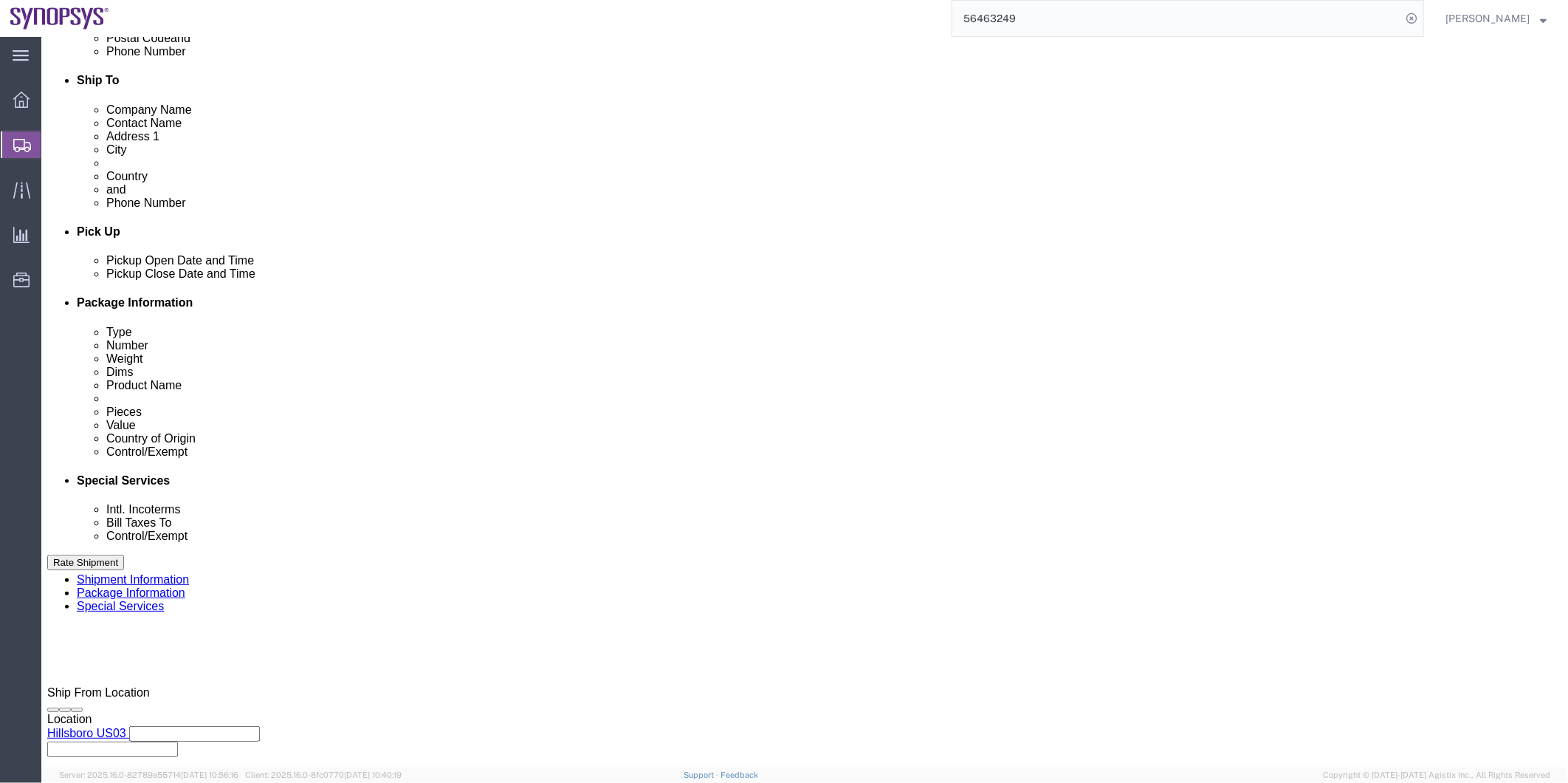
scroll to position [655, 0]
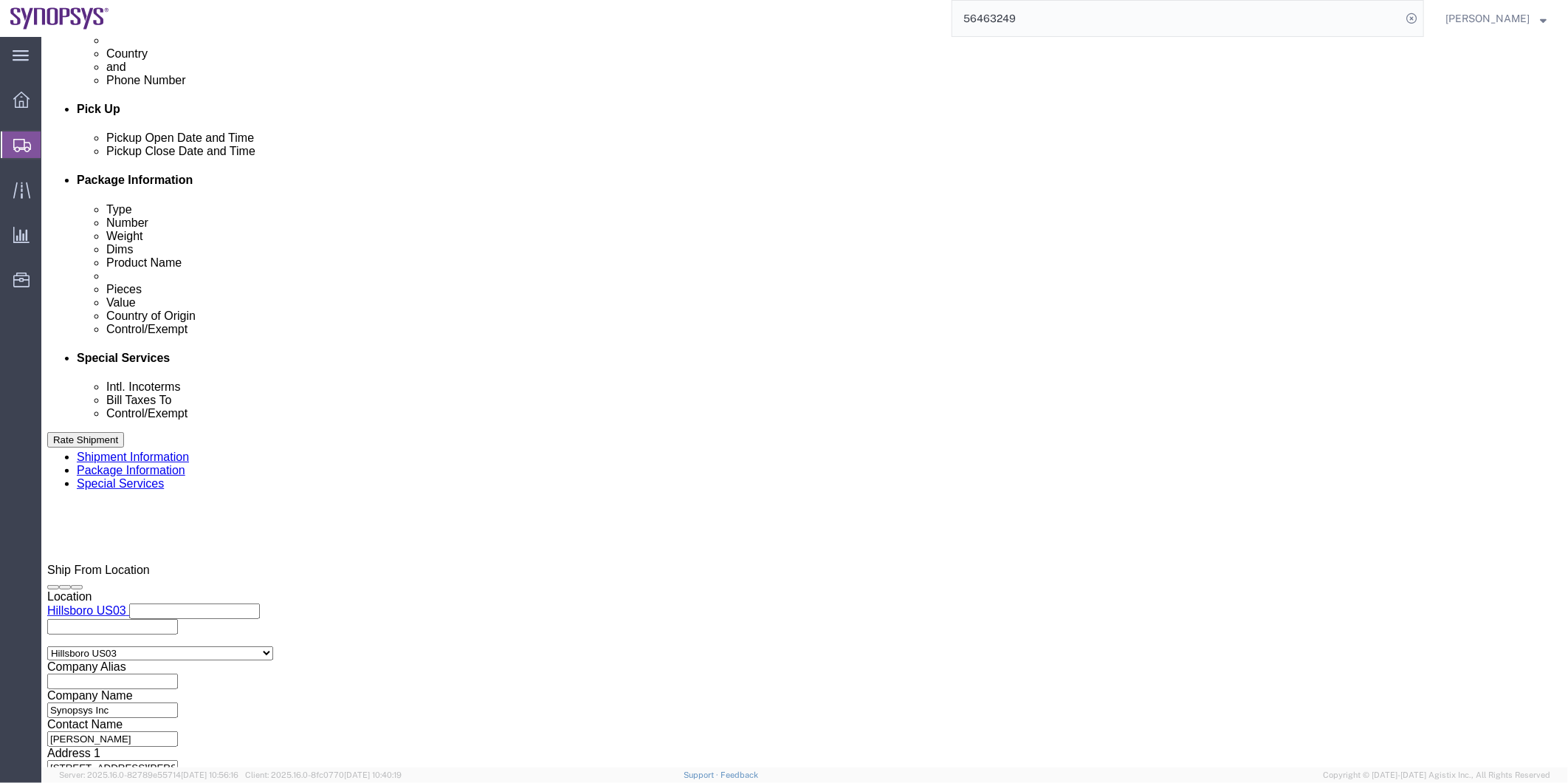
click input "text"
paste input "ebeilste@synopsys.com"
type input "ebeilste@synopsys.com"
click input "Include shipping documents"
checkbox input "true"
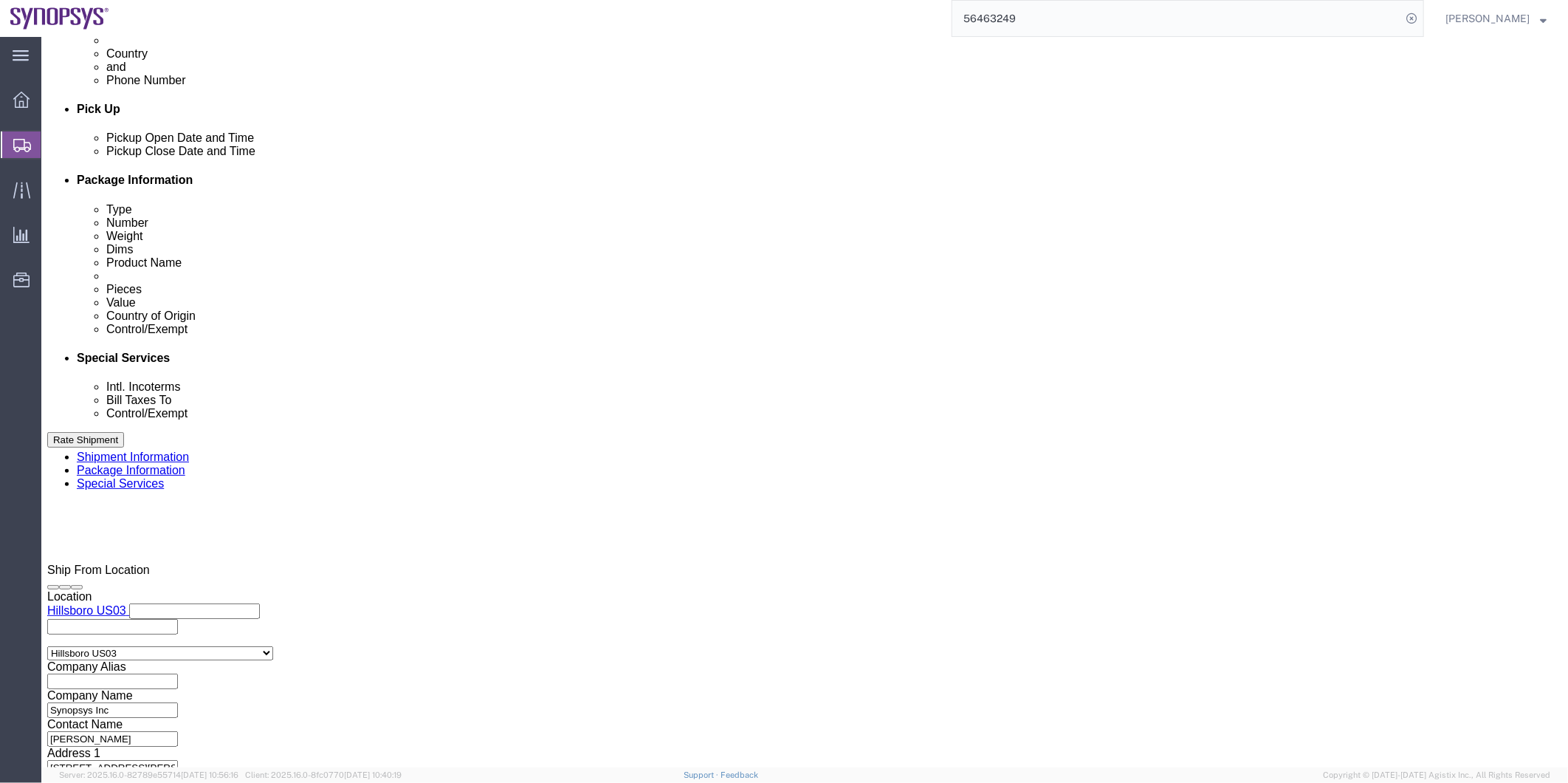
click label "BOL"
click input "BOL"
checkbox input "true"
click label "Packing List"
click input "Packing List"
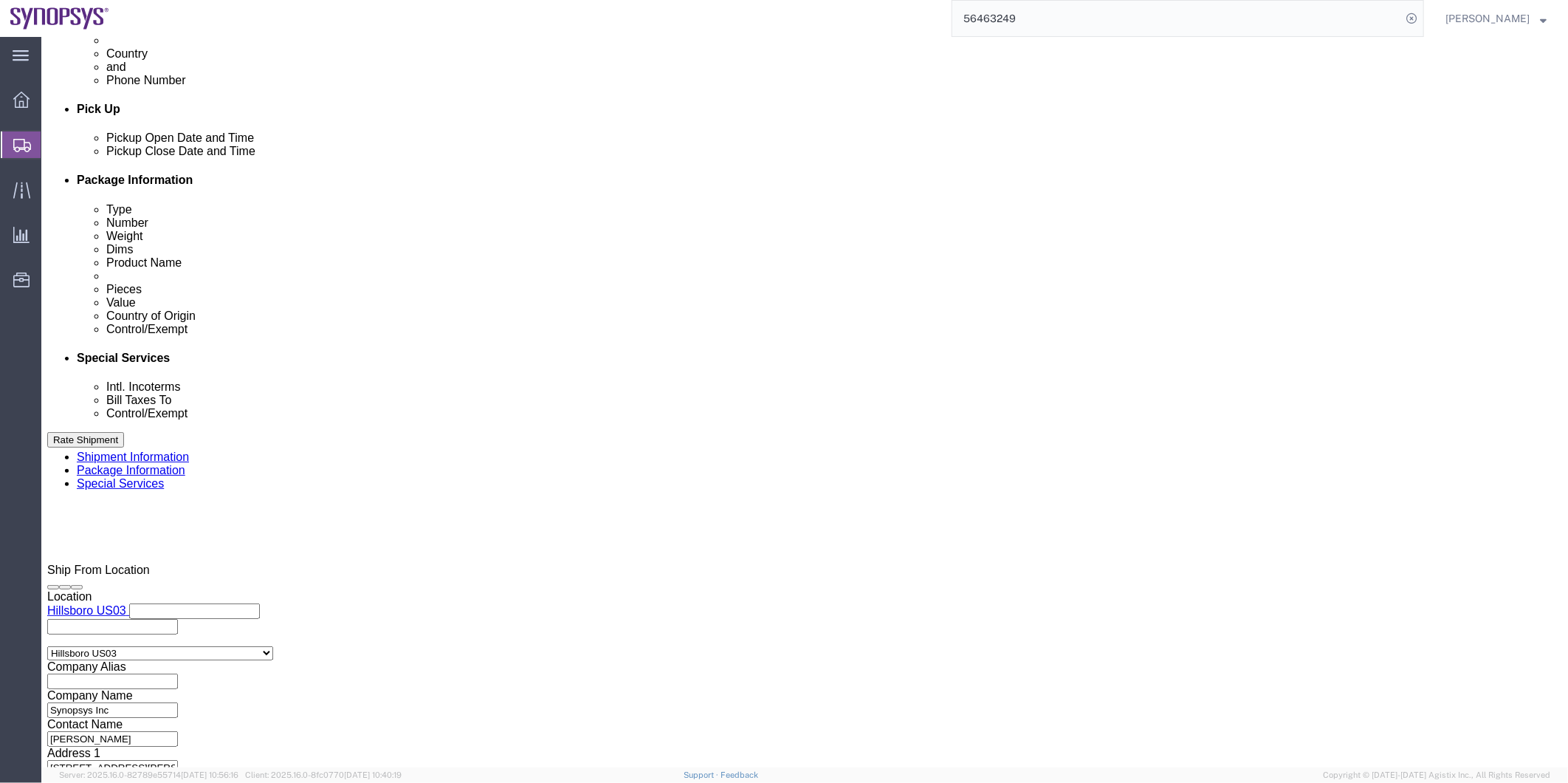
checkbox input "true"
click label "Shipping Label"
click input "Shipping Label"
checkbox input "true"
click ul "ebeilste@synopsys.com (new)"
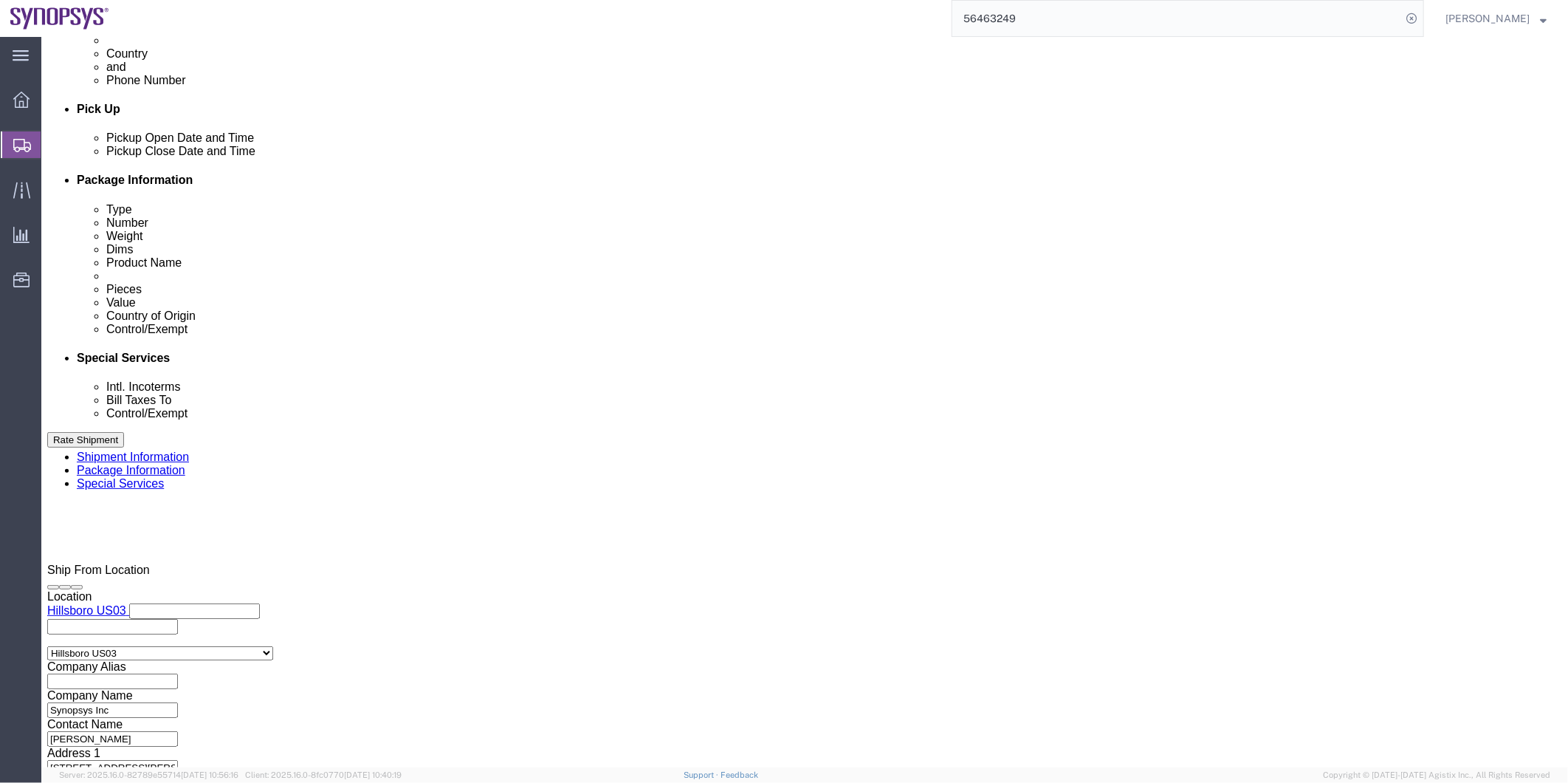
type input "shipping@synopsys.com"
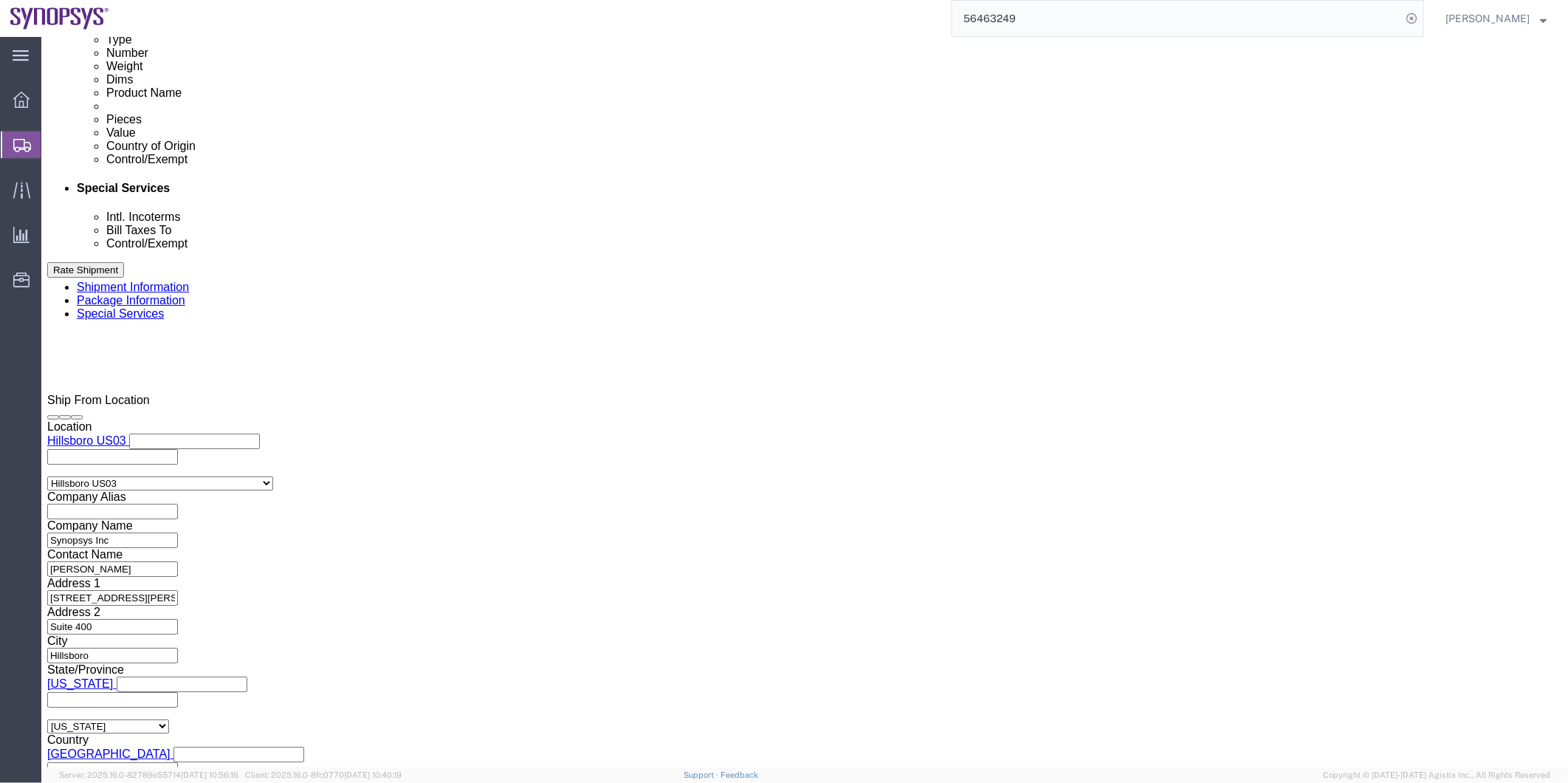
scroll to position [984, 0]
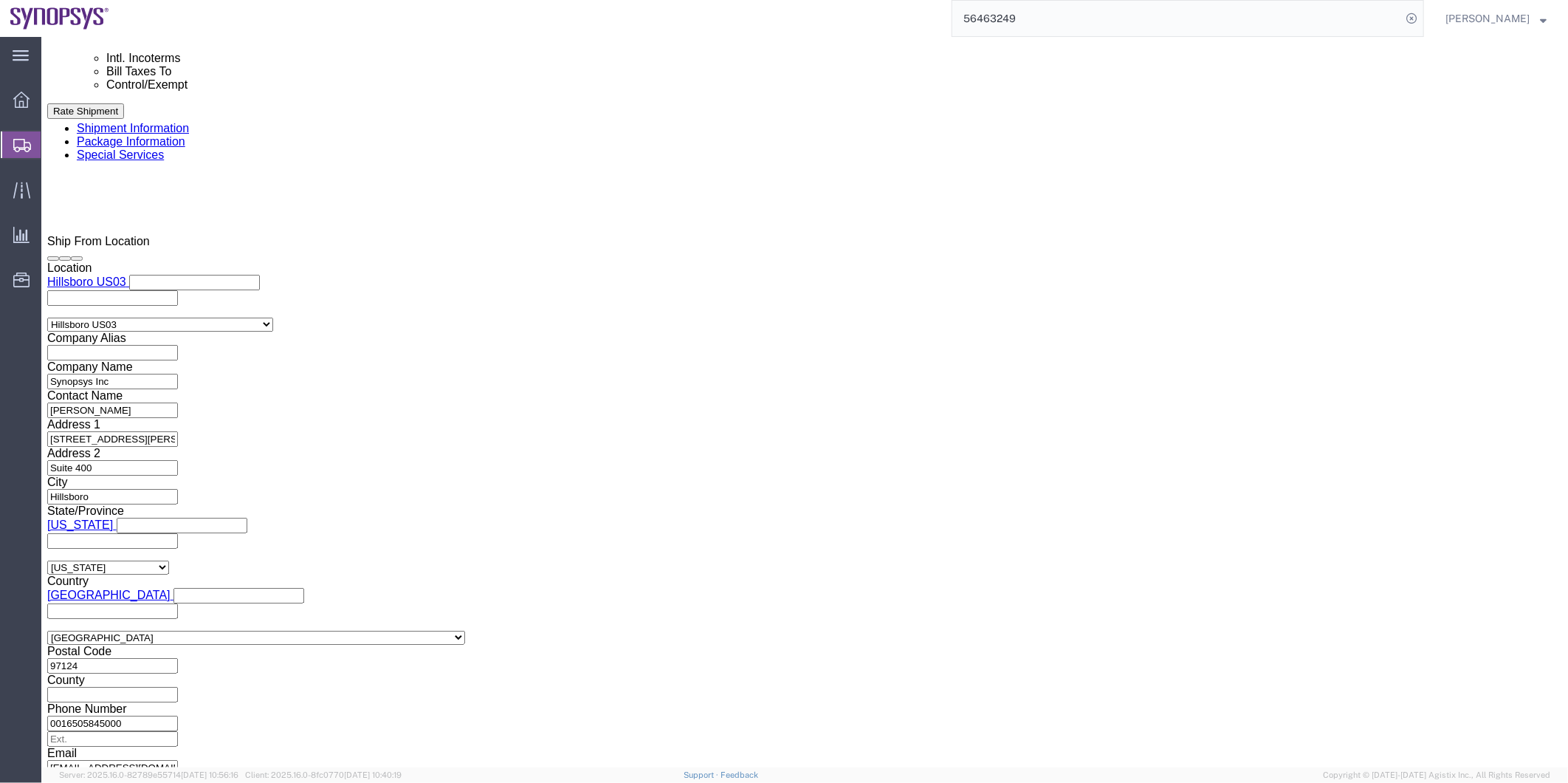
click div "Control/Exempt Select ATF BIS DEA EPA FDA FTR ITAR OFAC Other (OPA) Lic./Ex. Co…"
click select "Select ATF BIS DEA EPA FDA FTR ITAR OFAC Other (OPA)"
select select "BIS"
click select "Select ATF BIS DEA EPA FDA FTR ITAR OFAC Other (OPA)"
click select "Select AGR-Agricultural APP-Computers APR-Additional Permissive Exports AVS-Air…"
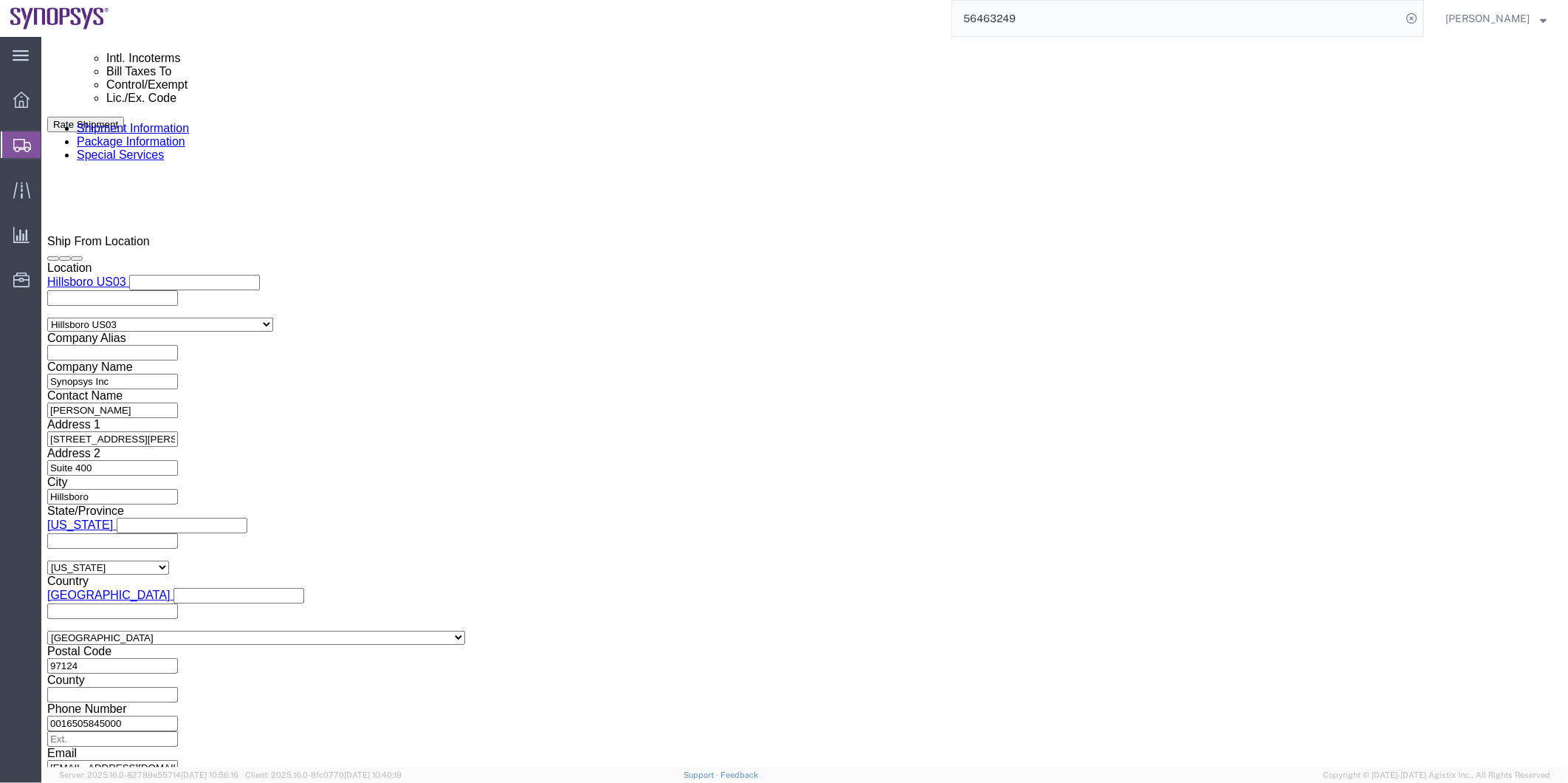
select select "NLR"
click select "Select AGR-Agricultural APP-Computers APR-Additional Permissive Exports AVS-Air…"
click select "Select AES-Direct EEI Carrier File EEI EEI Exempt"
select select "AESD"
click select "Select AES-Direct EEI Carrier File EEI EEI Exempt"
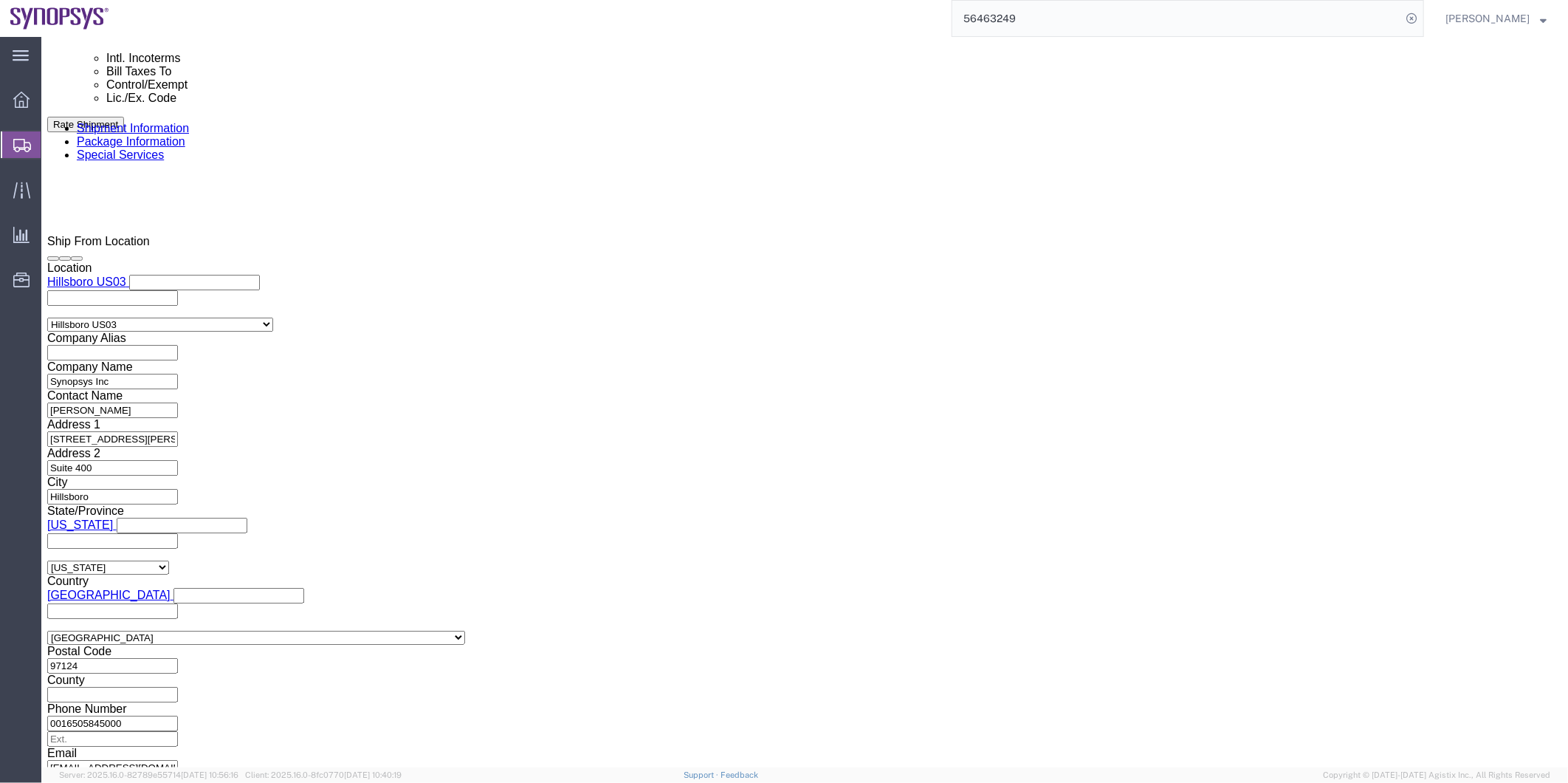
click input "checkbox"
checkbox input "true"
click textarea
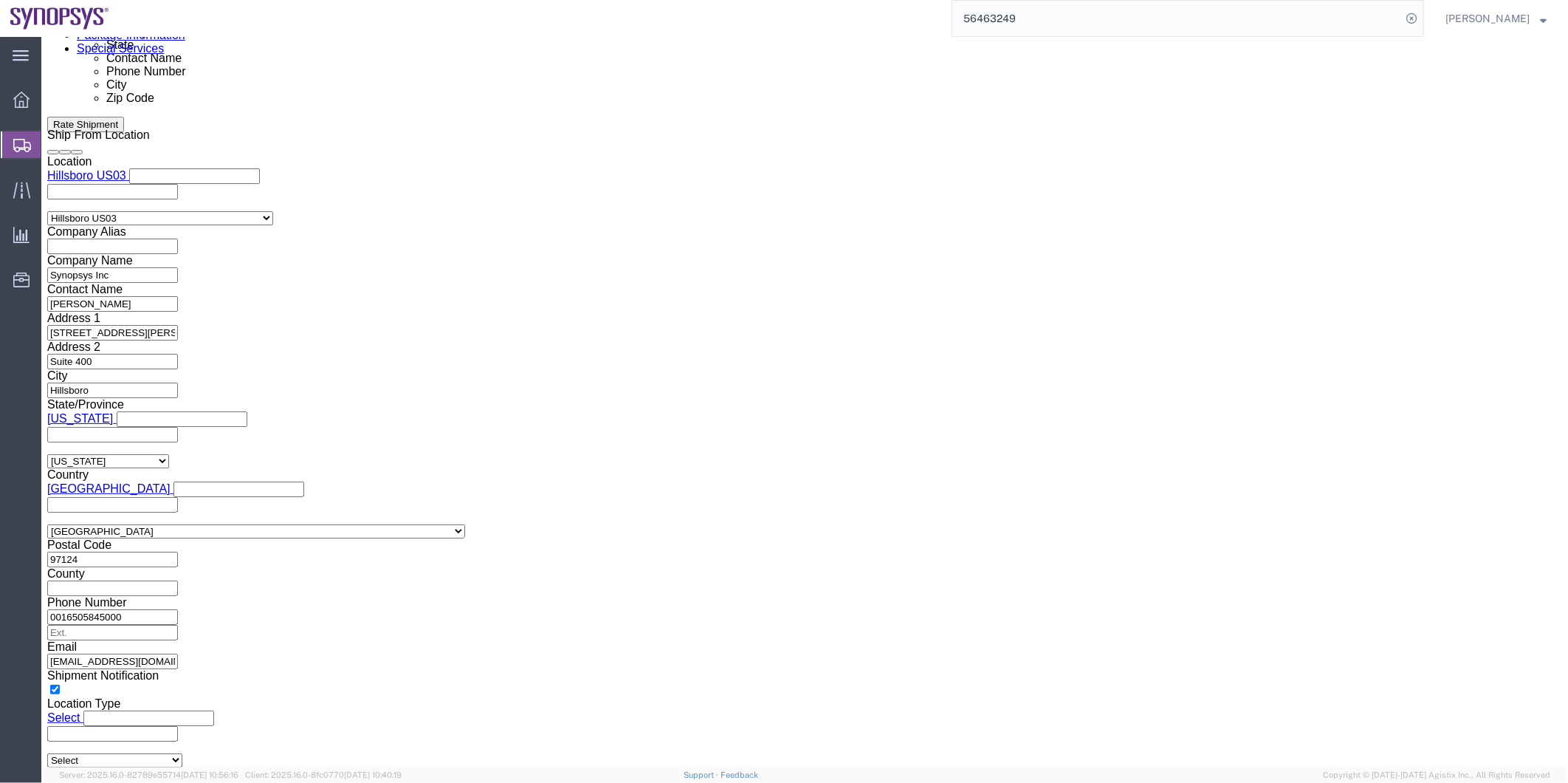
scroll to position [1230, 0]
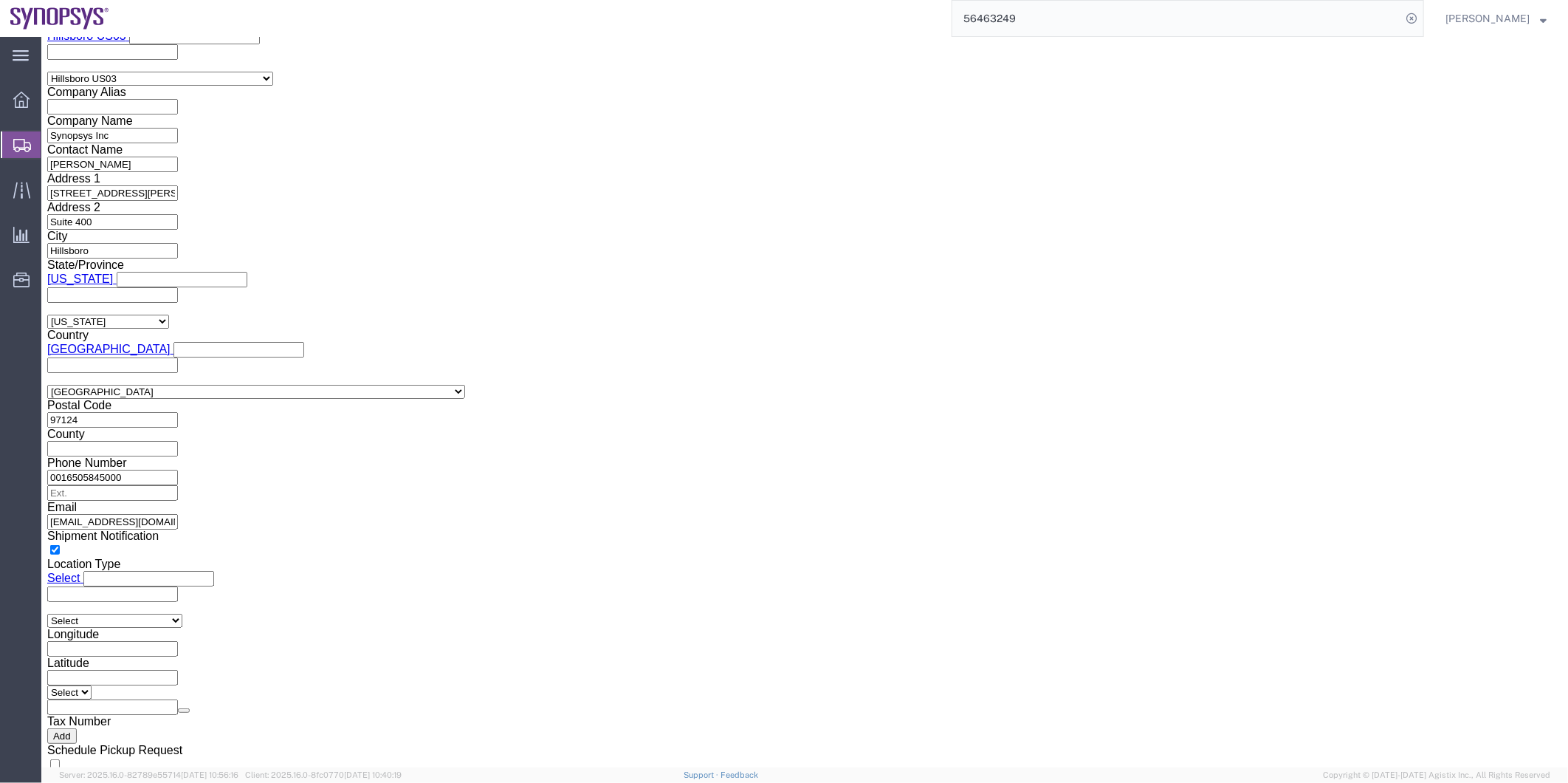
type textarea "Hello Eric, Please ignore the paperwork in this email. I will send you everythi…"
type input "pt01"
click input "text"
paste input "Tiago Inocencio"
type input "Tiago Inocencio"
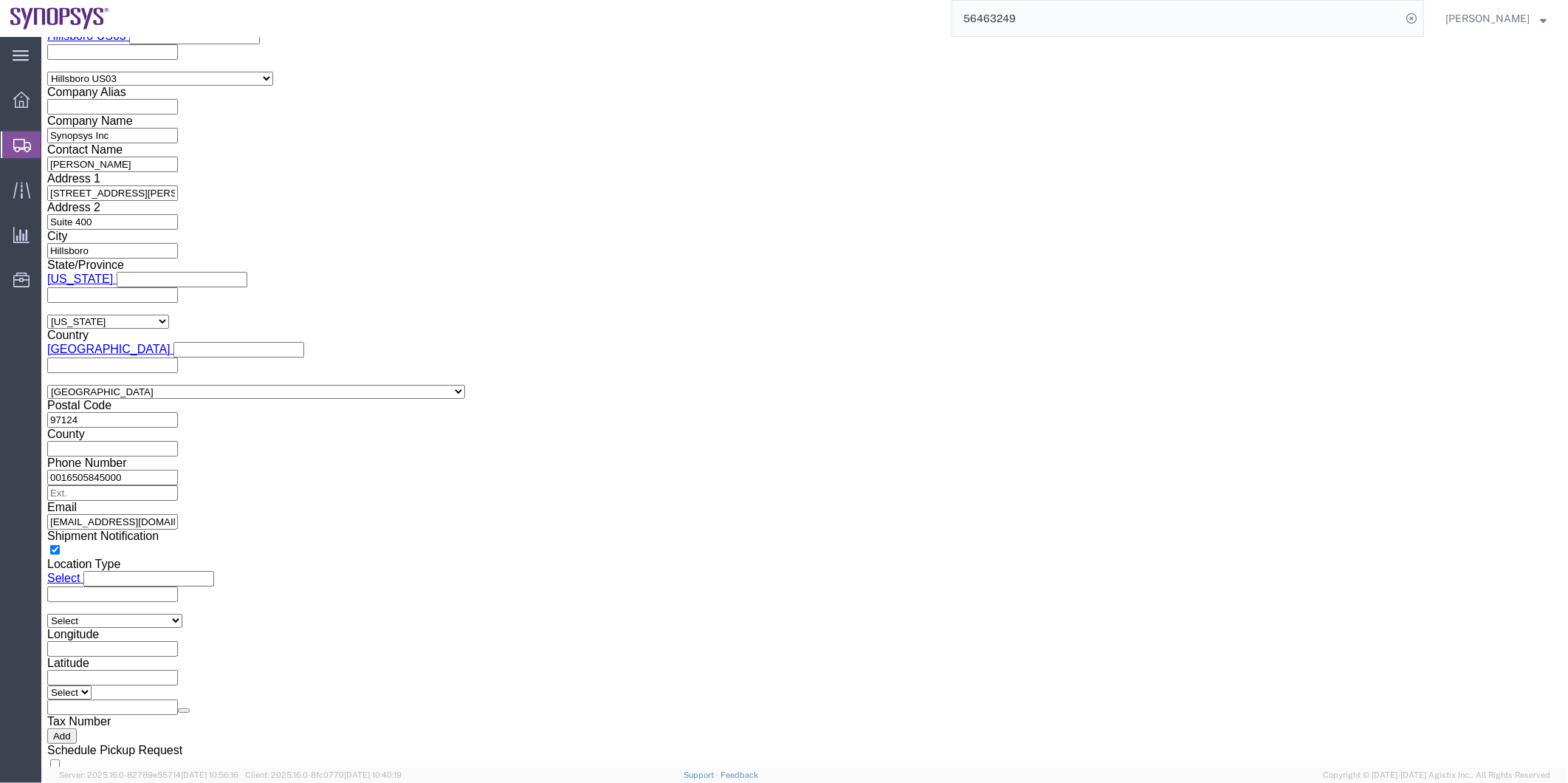
click input "text"
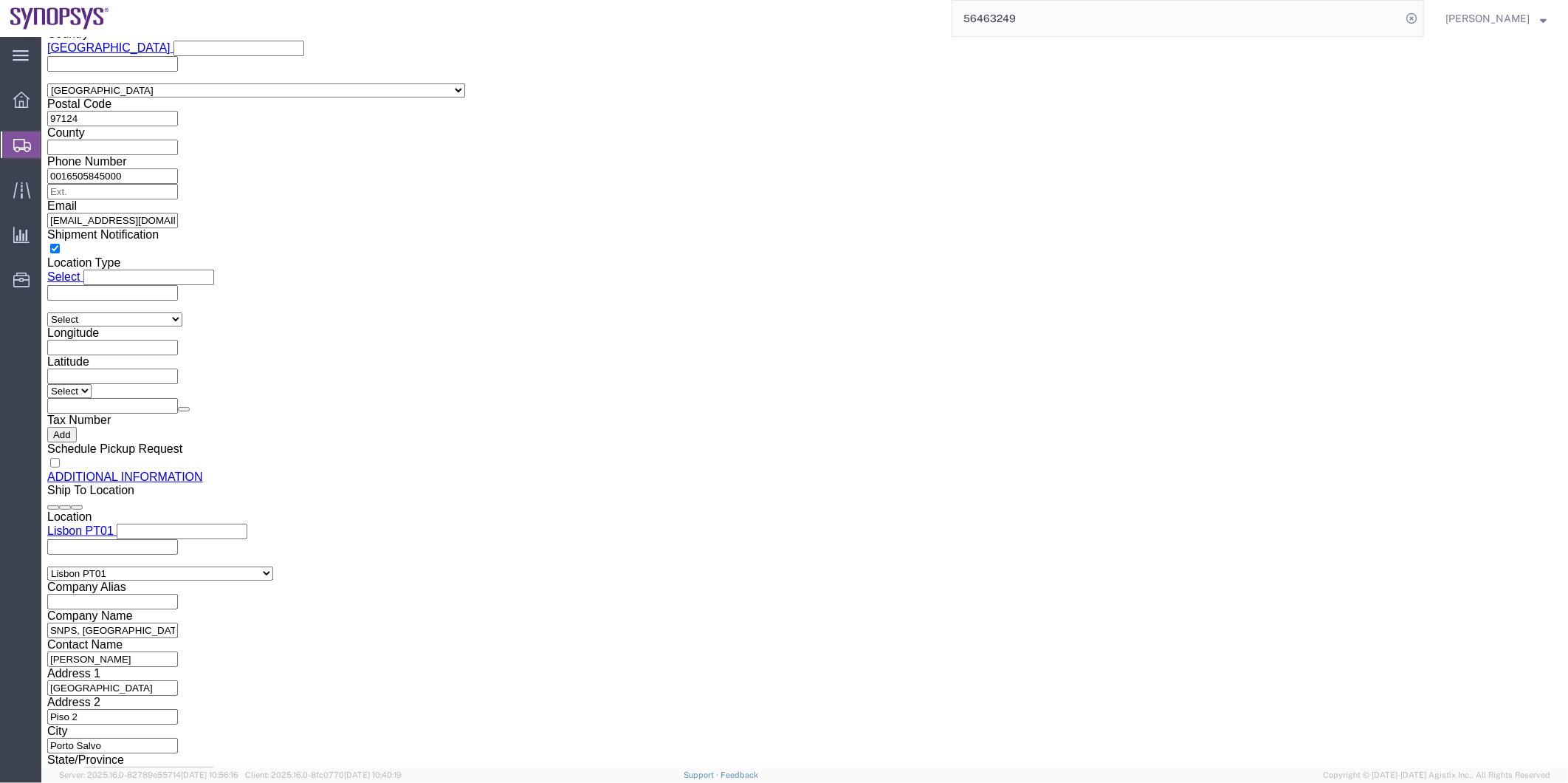
scroll to position [1558, 0]
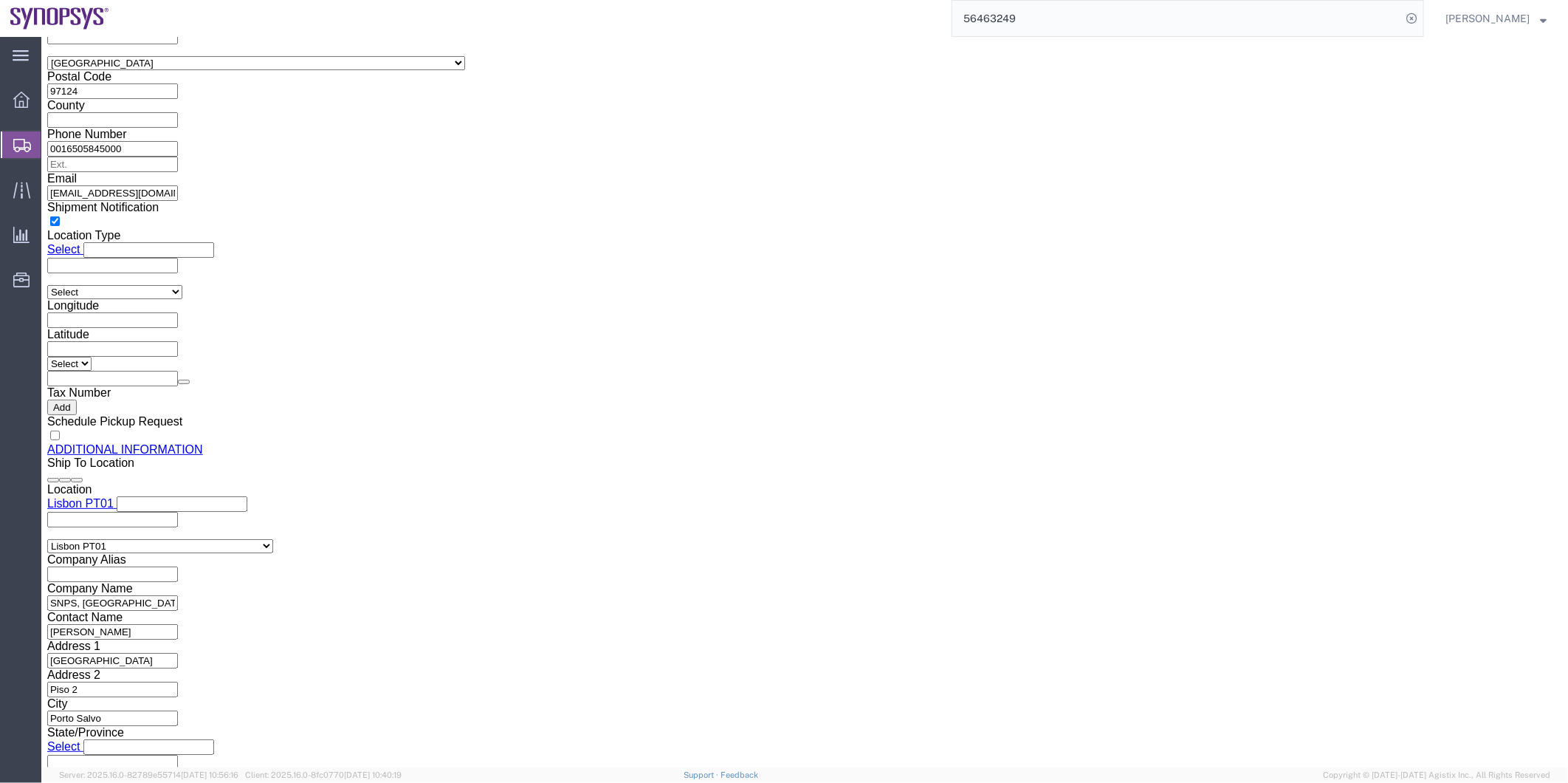
type input "351915185726"
type input "ussv"
select select "CA"
click input "Contact Name"
paste input "[PERSON_NAME]"
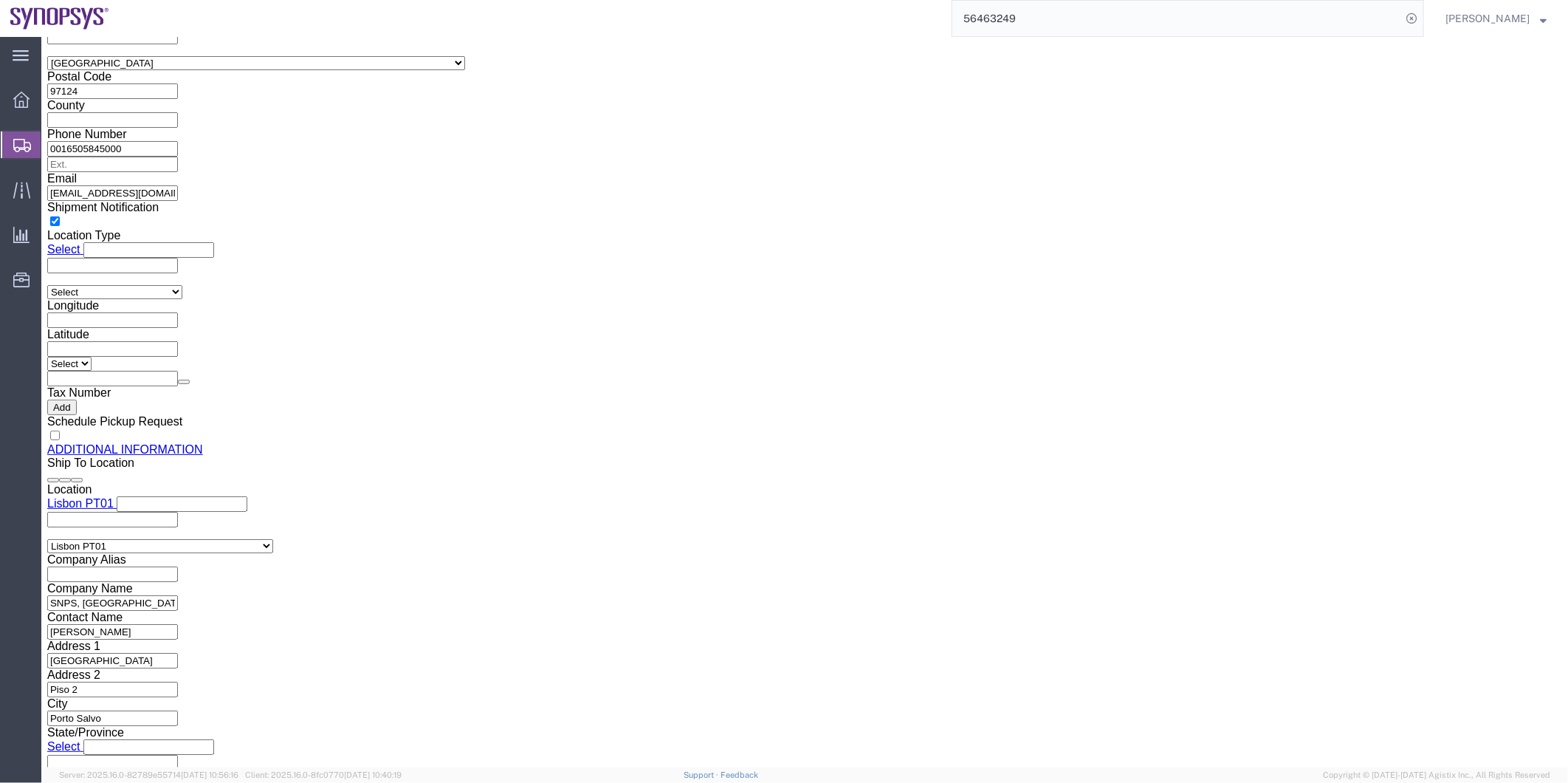
type input "[PERSON_NAME]"
click div "Sold By"
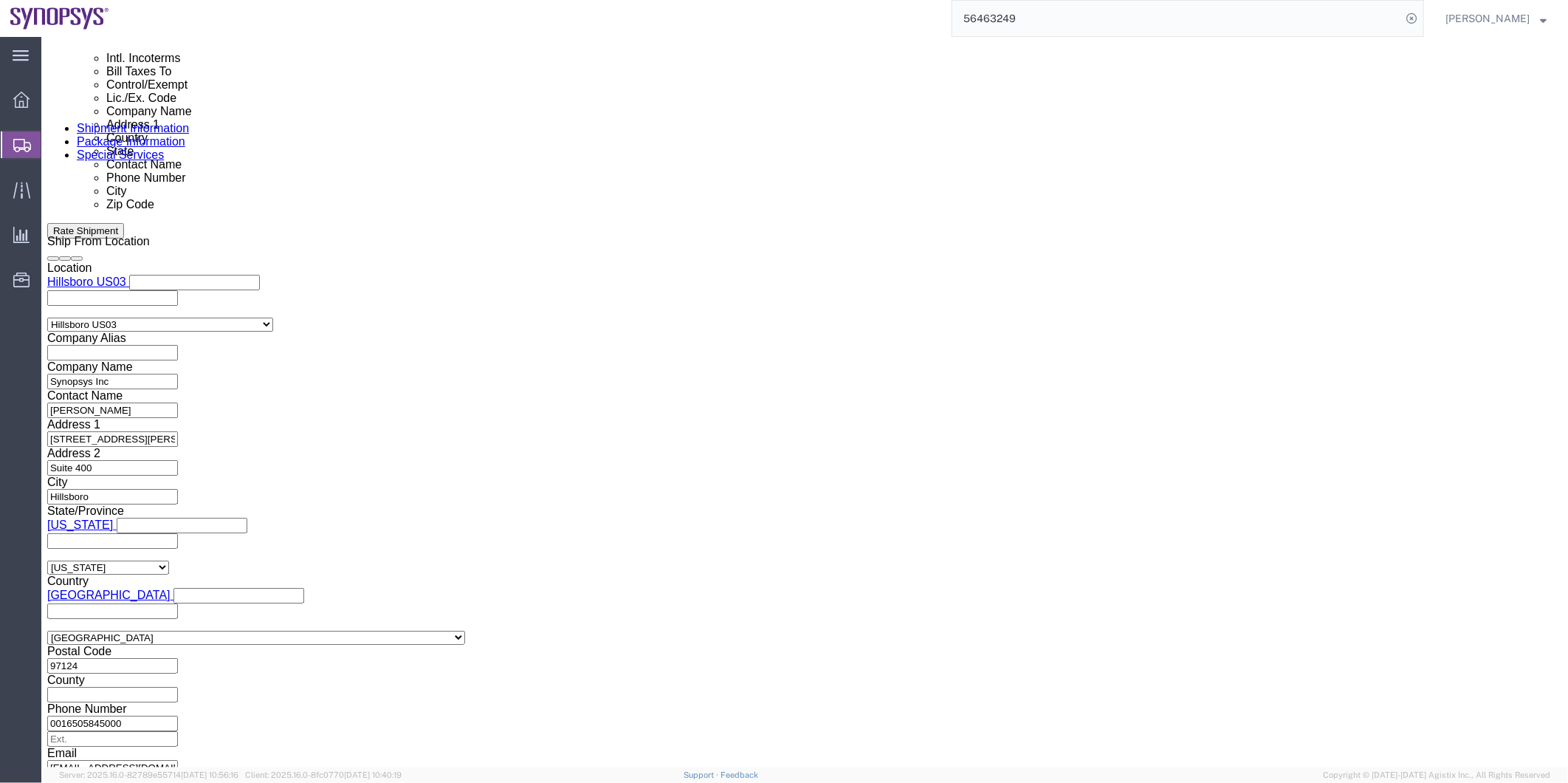
scroll to position [902, 0]
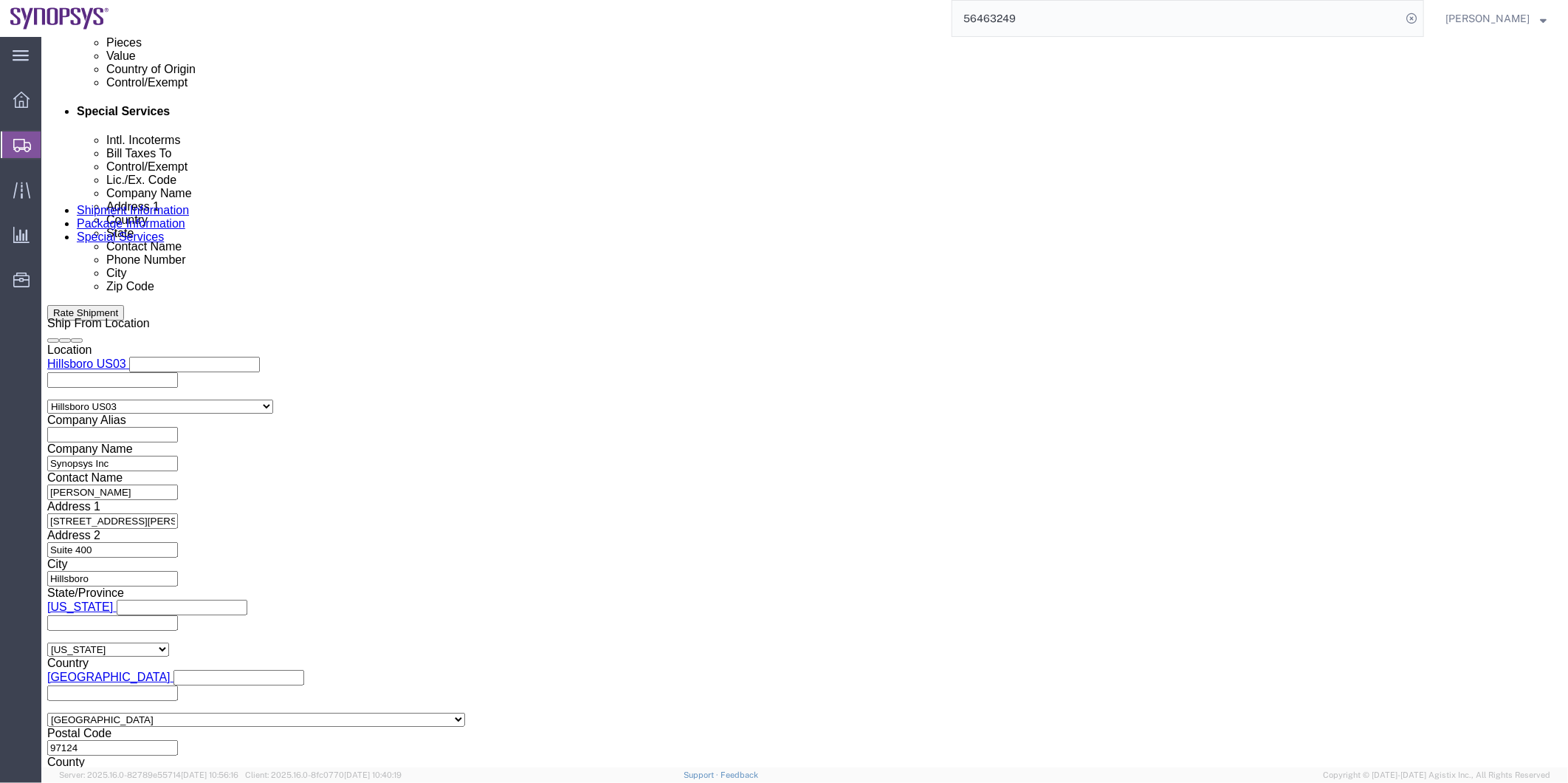
click span "56463249"
copy span "56463249"
click div "Shipment Information Package Information Special Services"
click icon
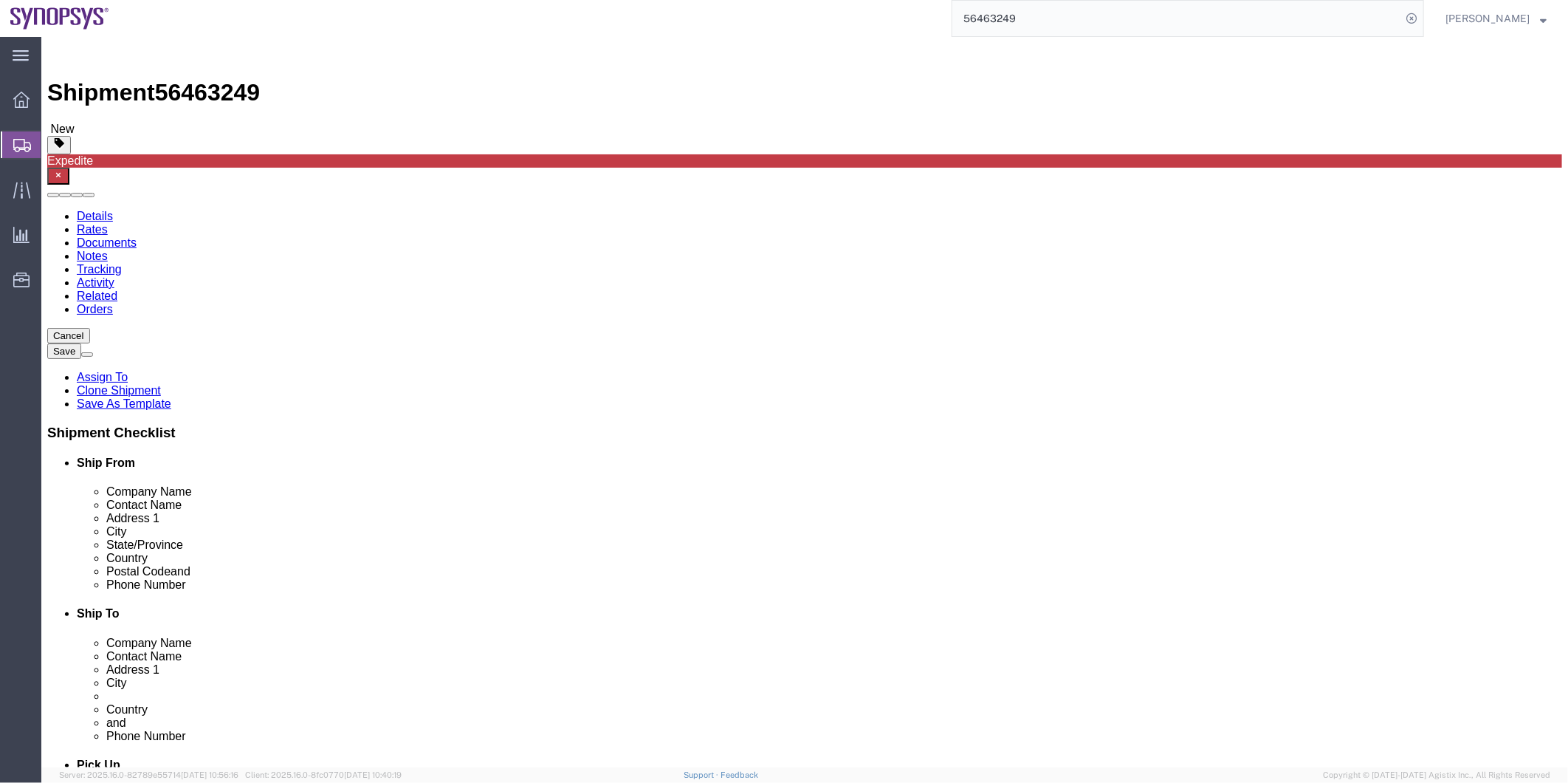
click icon
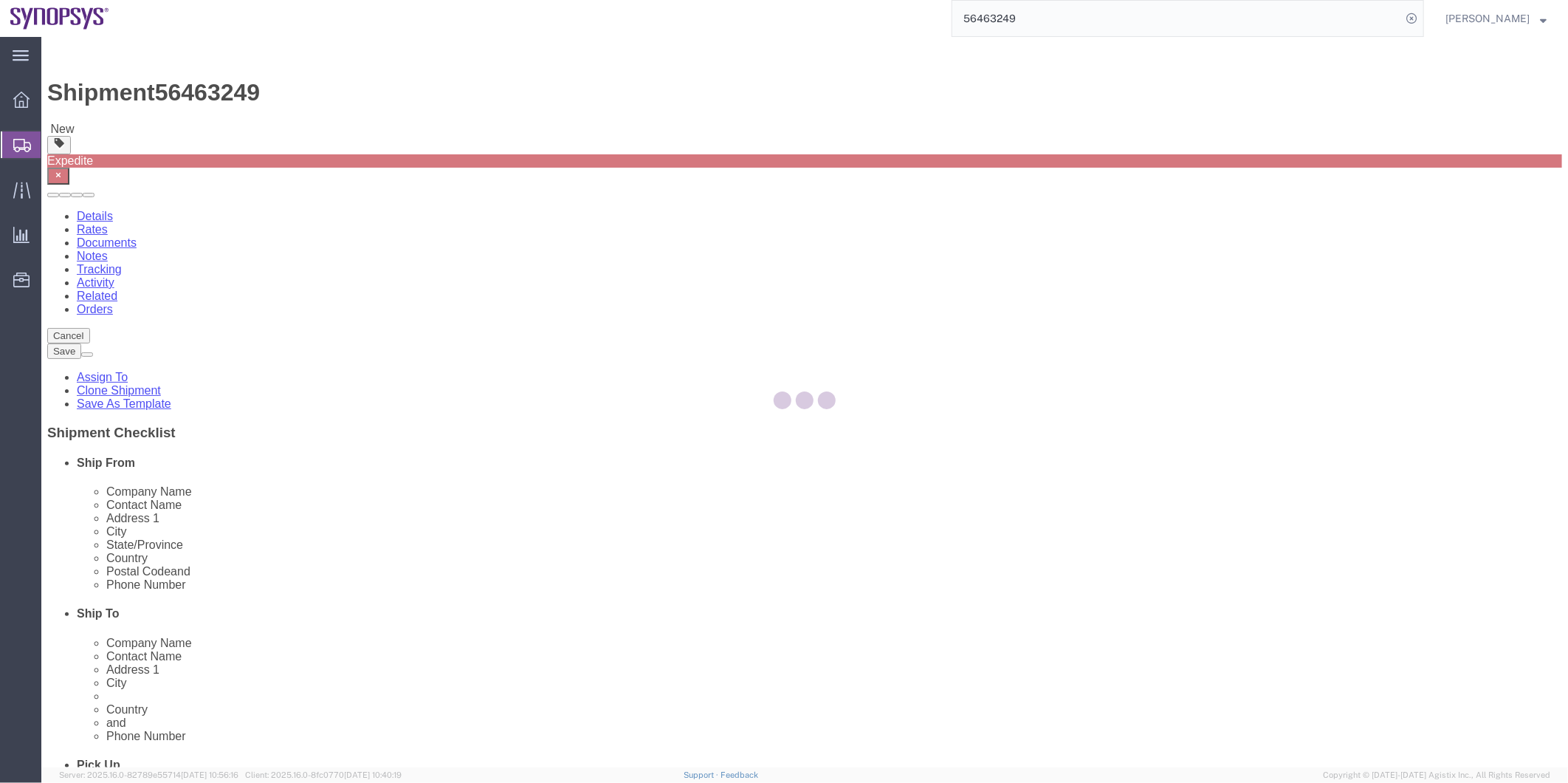
select select
select select "COSTCENTER"
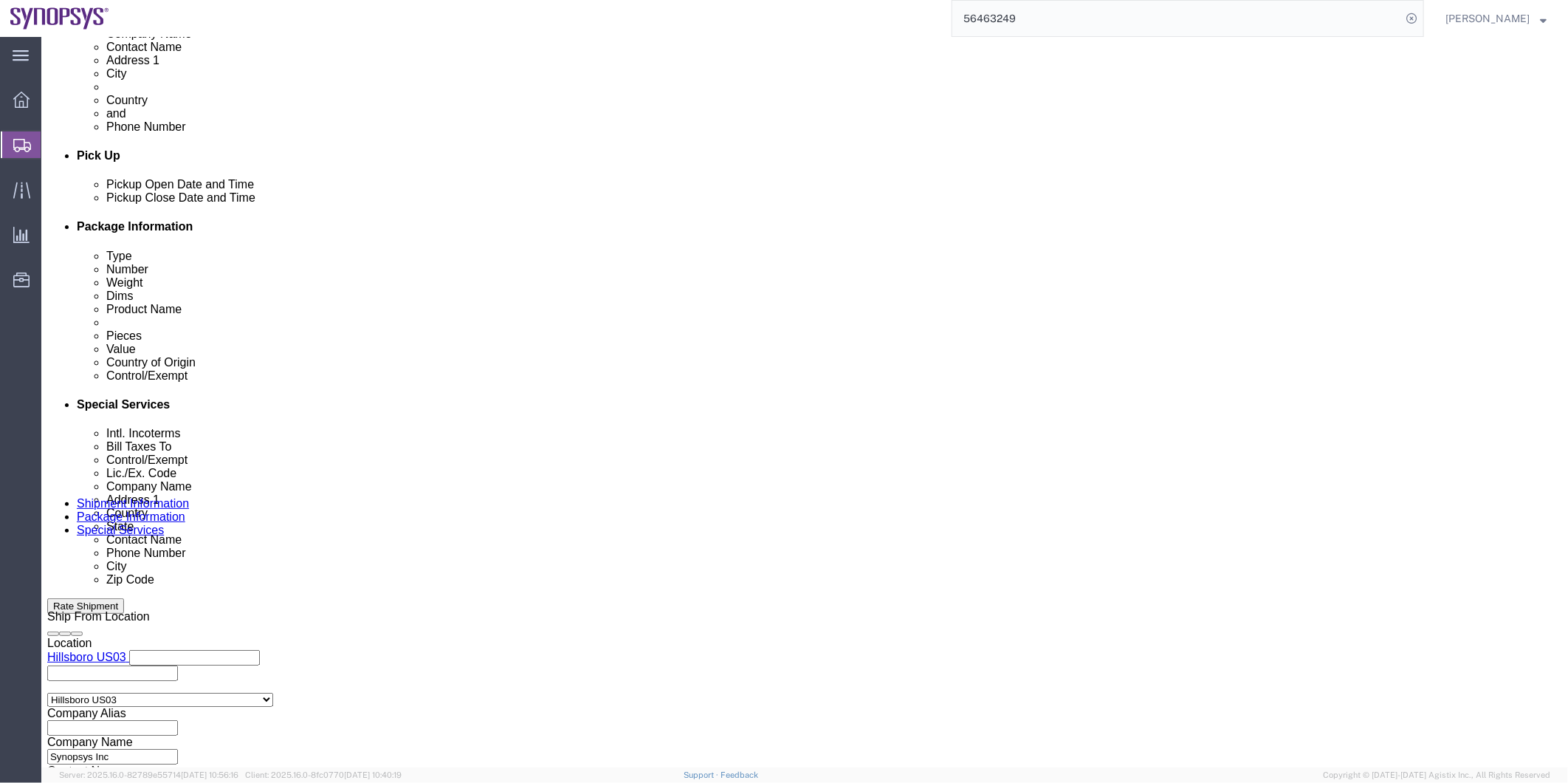
scroll to position [738, 0]
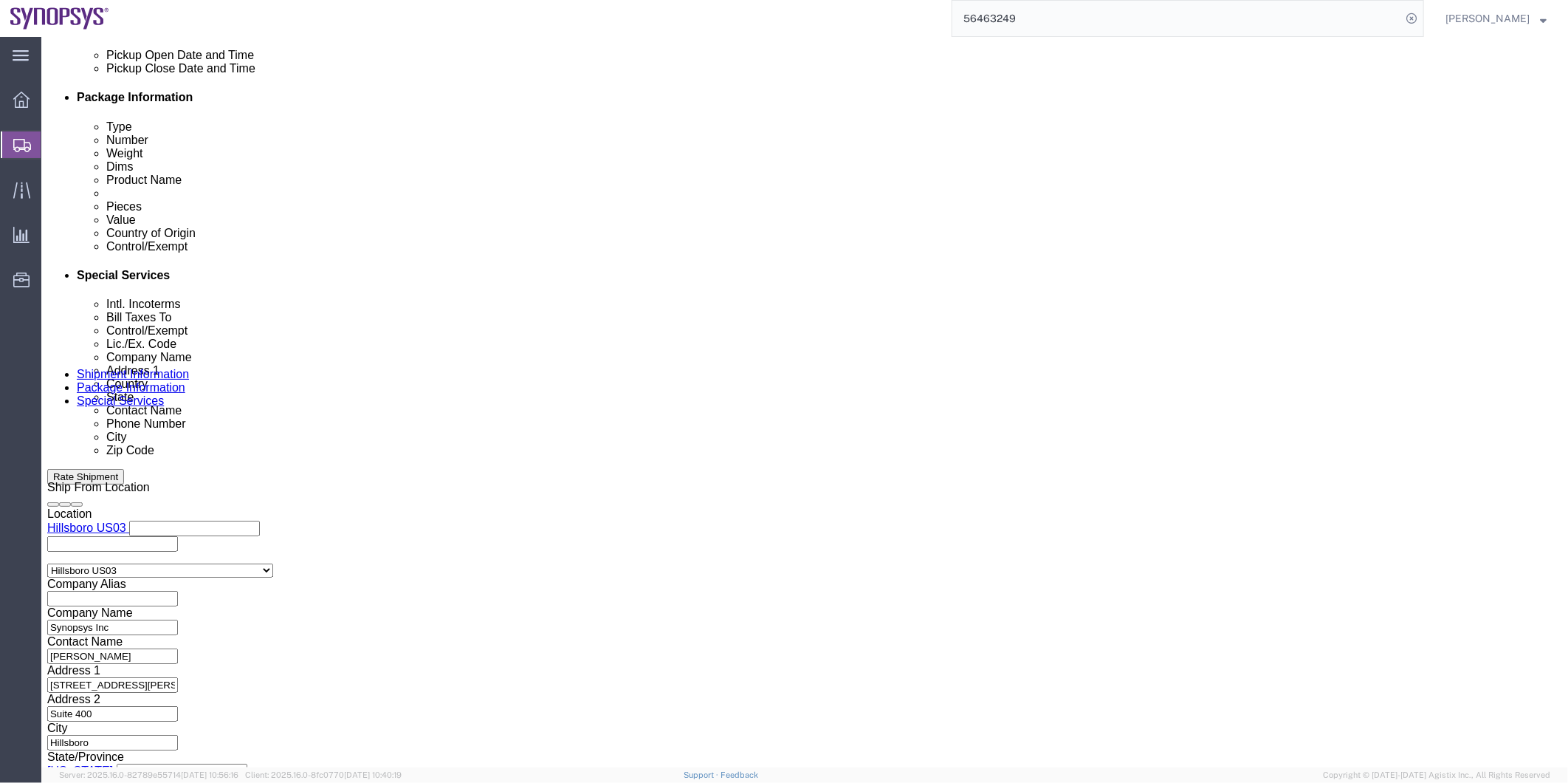
click icon
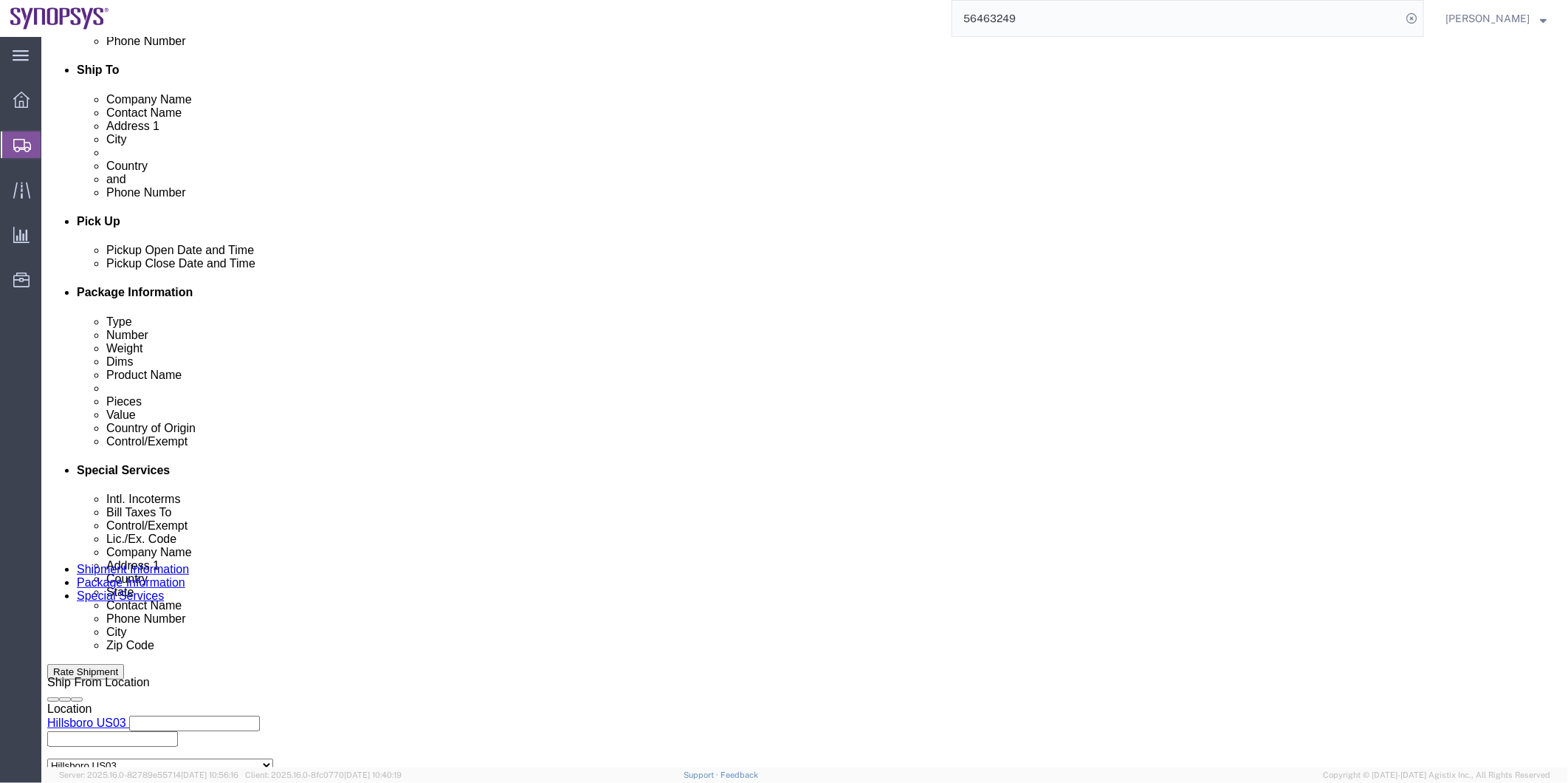
scroll to position [134, 0]
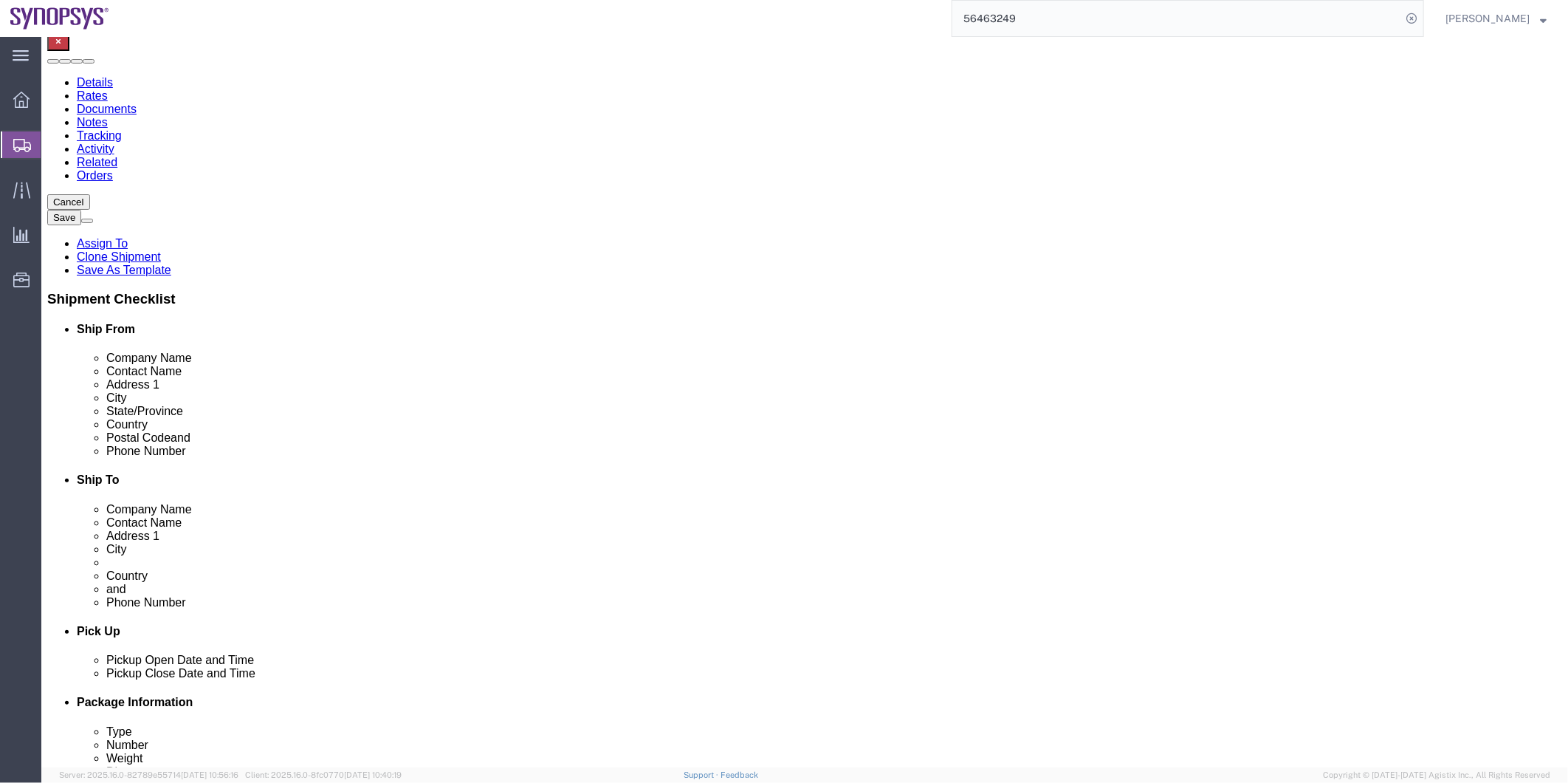
drag, startPoint x: 352, startPoint y: 399, endPoint x: 220, endPoint y: 396, distance: 132.0
click div "ebeilste@synopsys.com"
click link "Special Services"
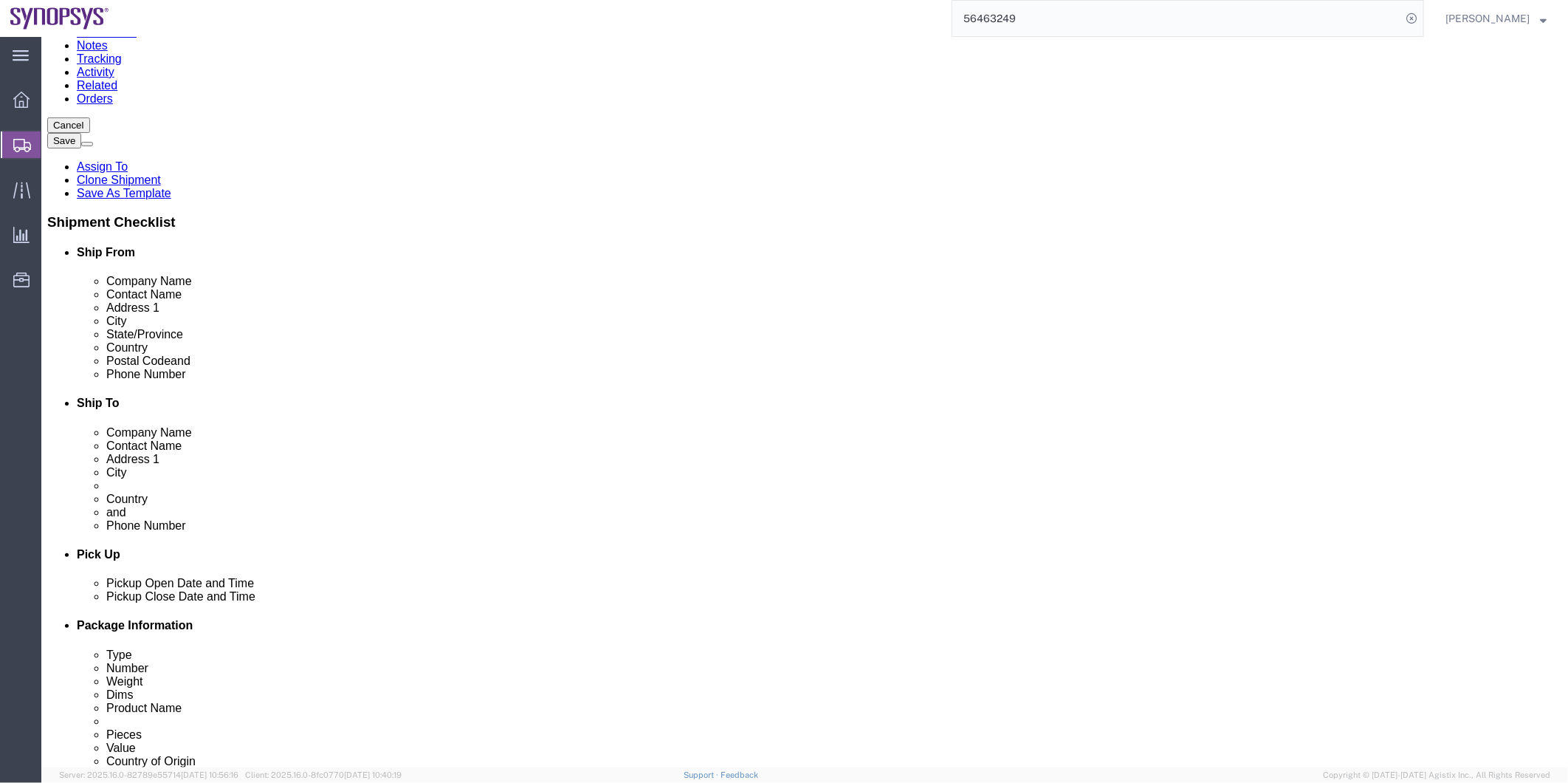
scroll to position [134, 0]
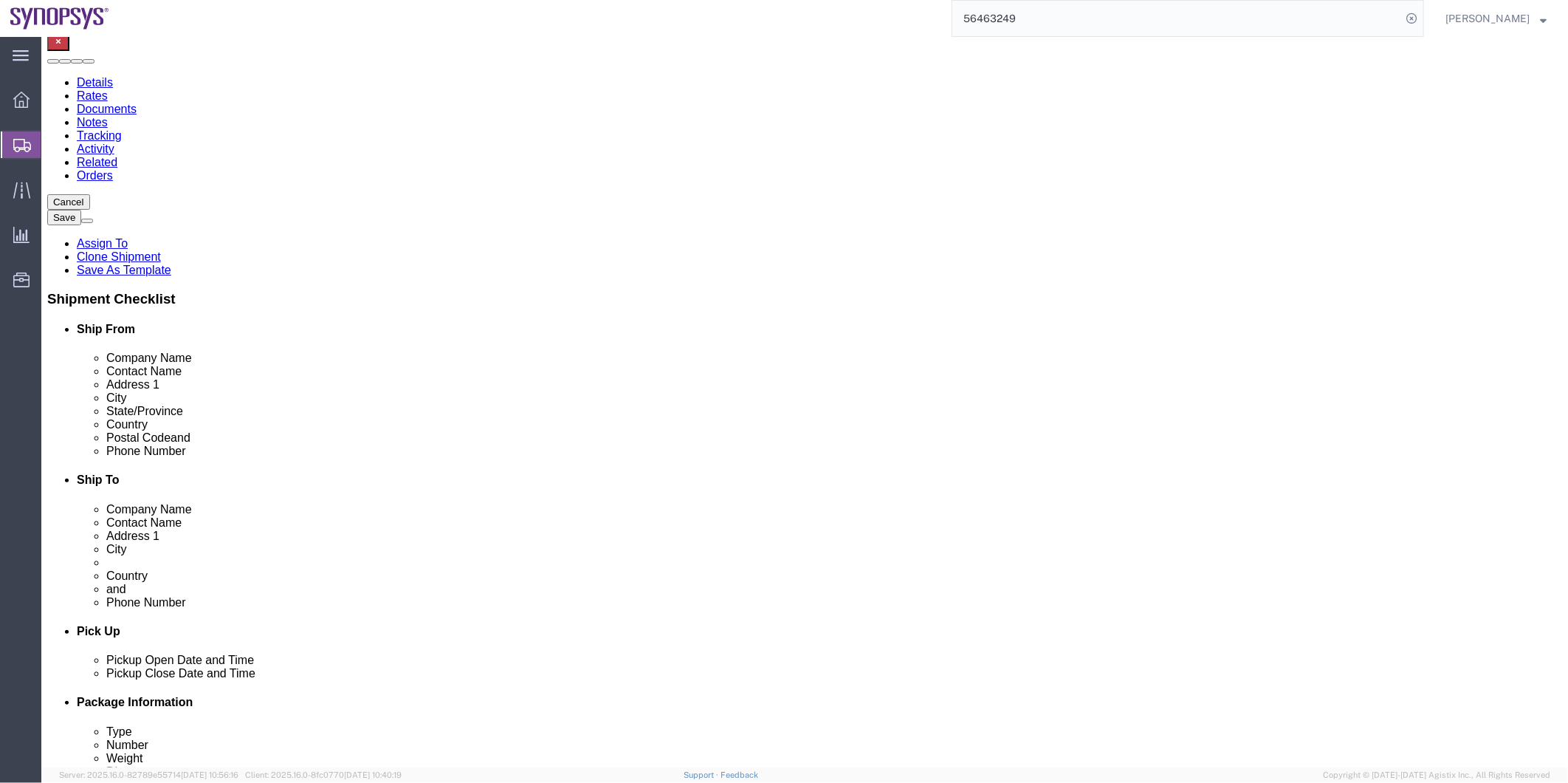
click icon
click input "351-21-125-1025"
click input "35121-125-1025"
click input "35121125-1025"
type input "351211251025"
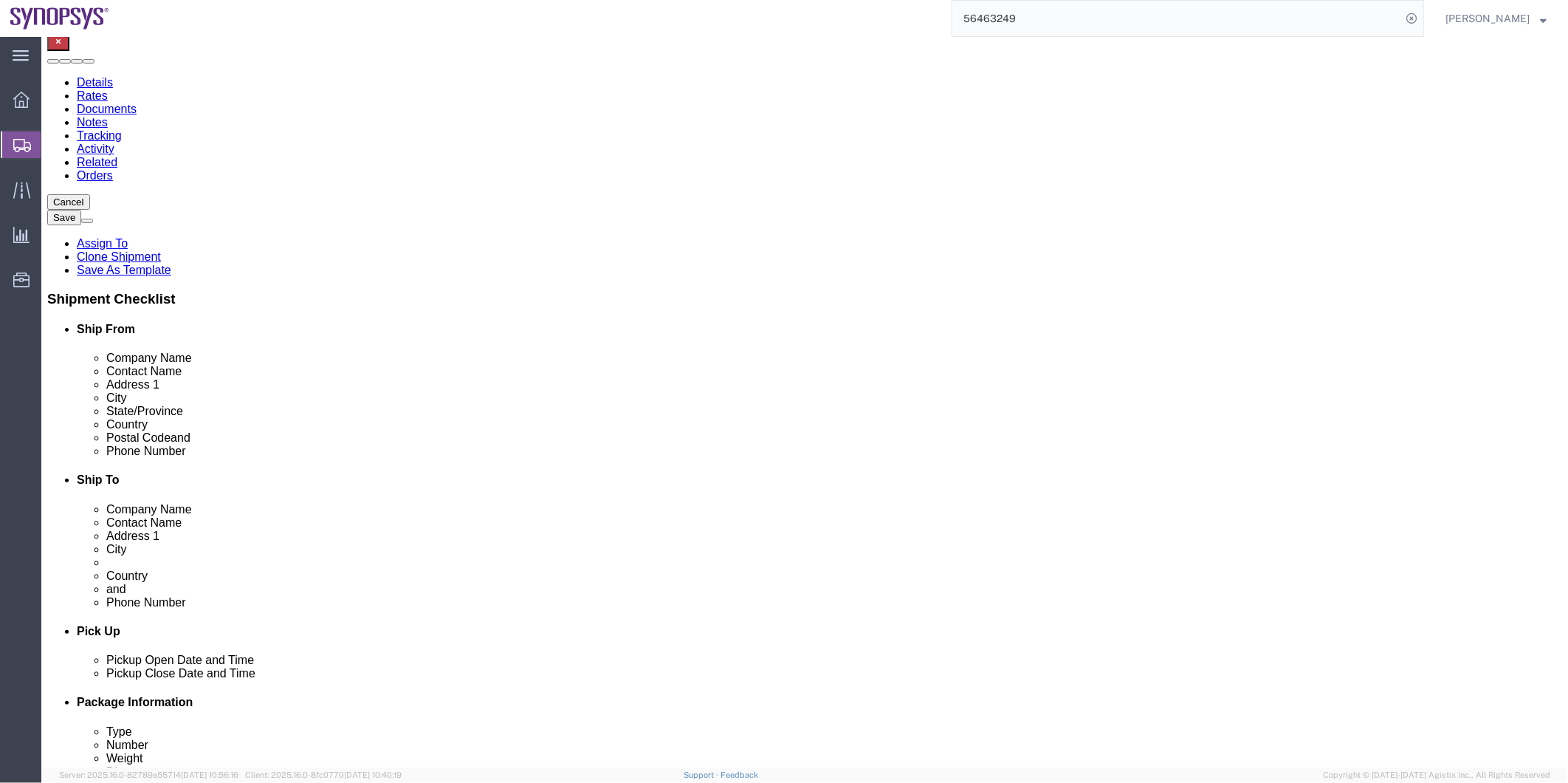
click input "0016505845000"
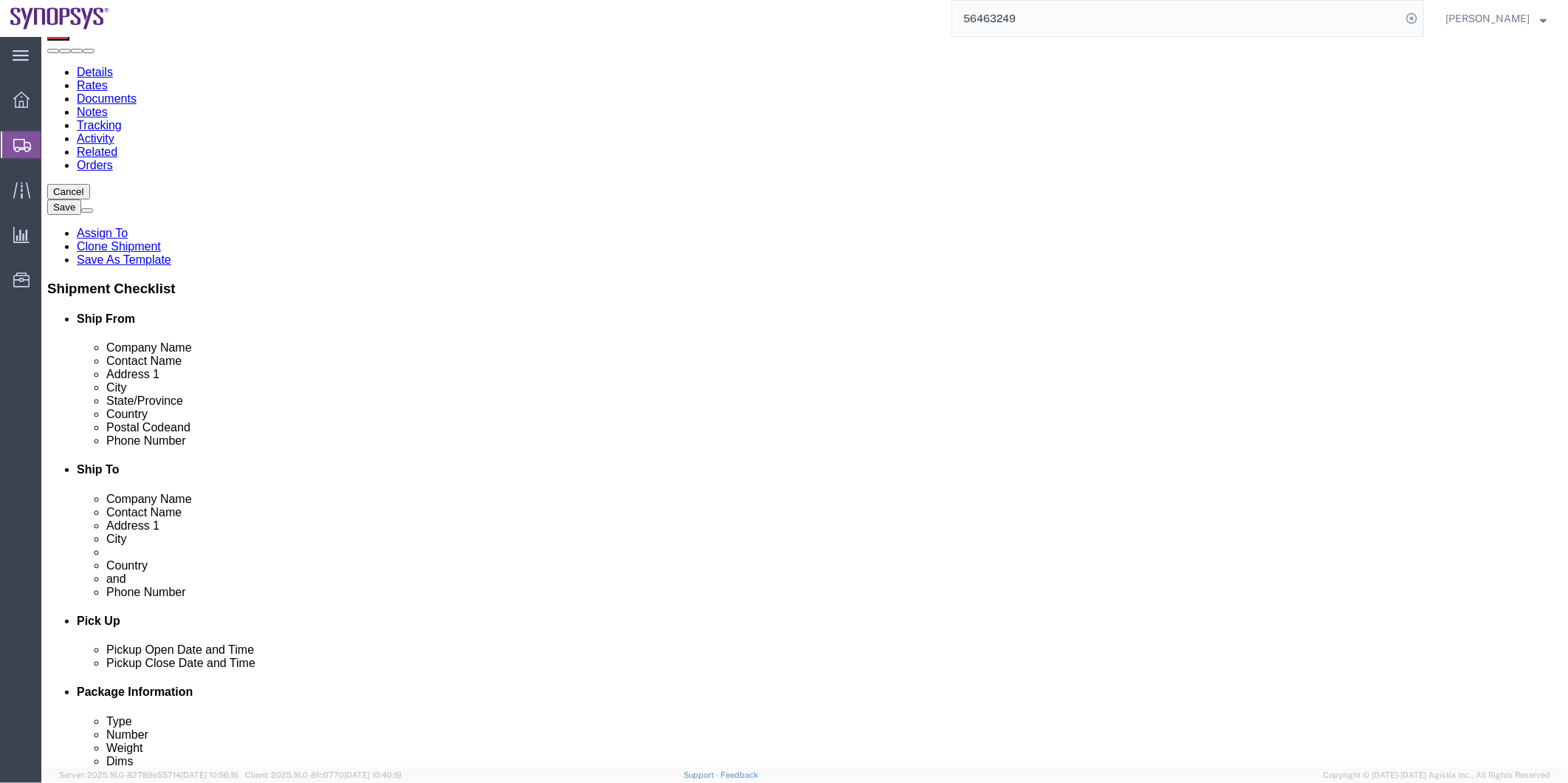
scroll to position [52, 0]
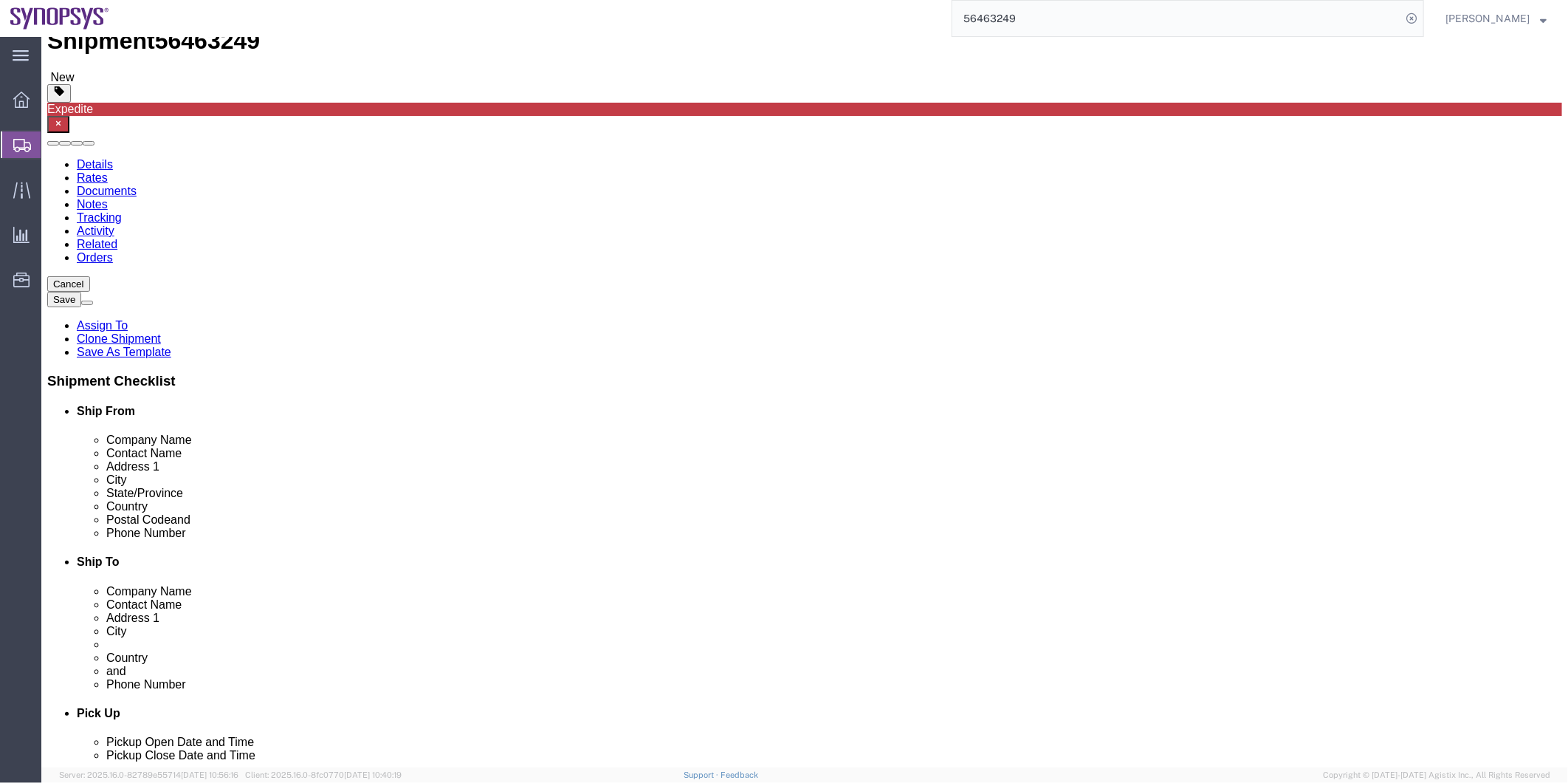
type input "6505845000"
click icon
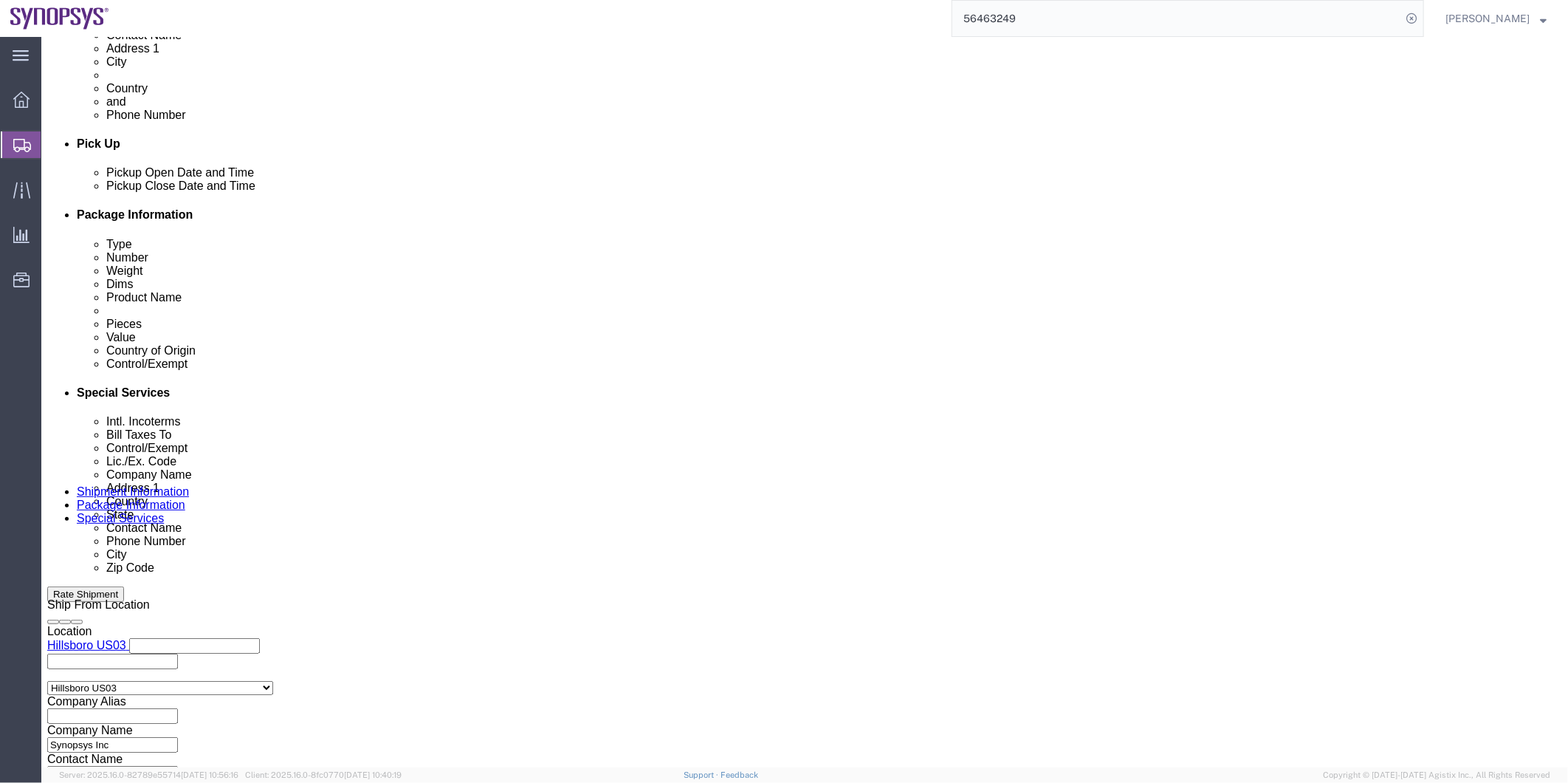
scroll to position [707, 0]
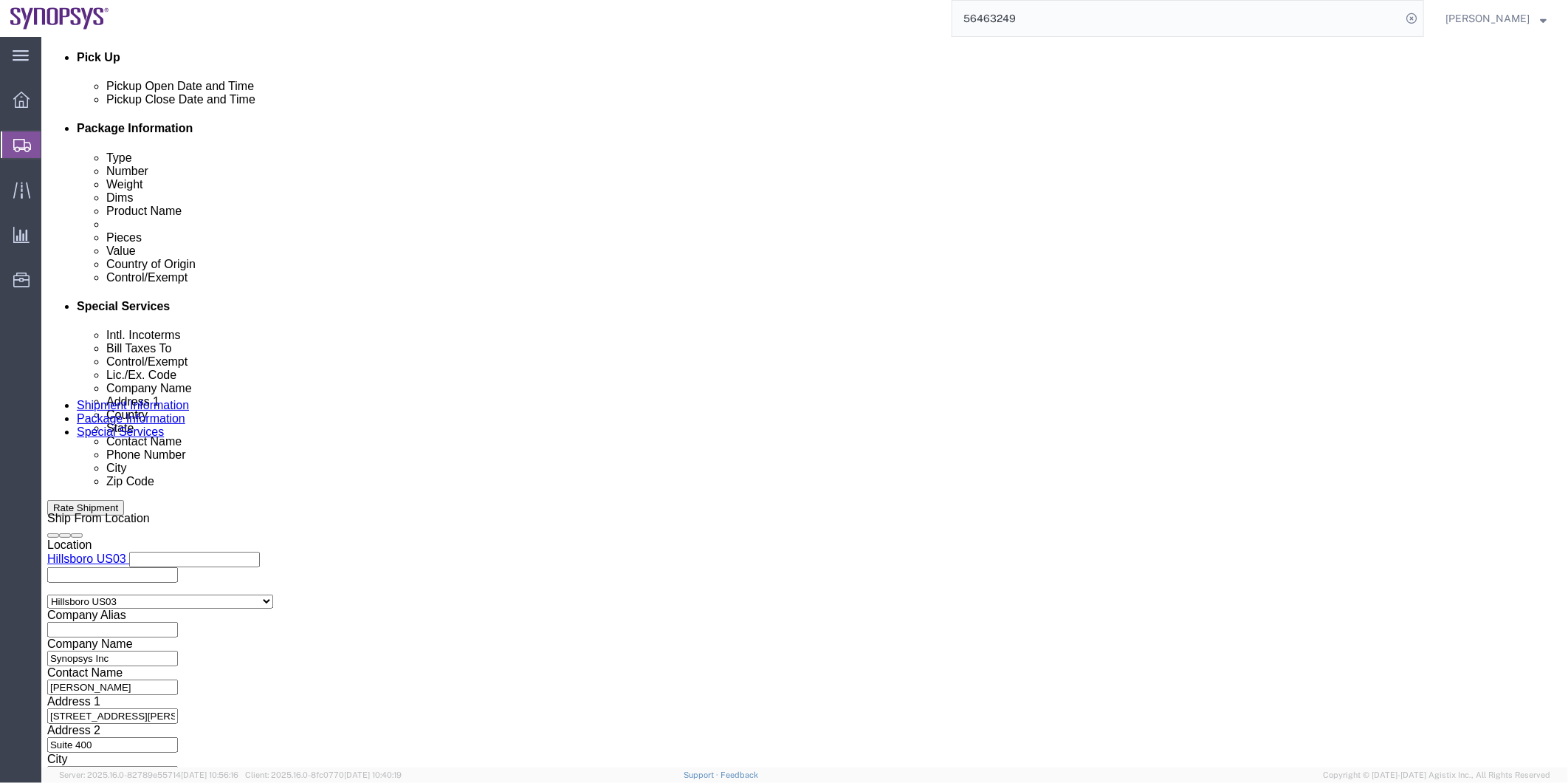
click ul "shipping@synopsys.com"
paste input "ebeilste@synopsys.com"
type input "ebeilste@synopsys.com"
type input "shipping@synopsys.com,ebeilste@synopsys.com"
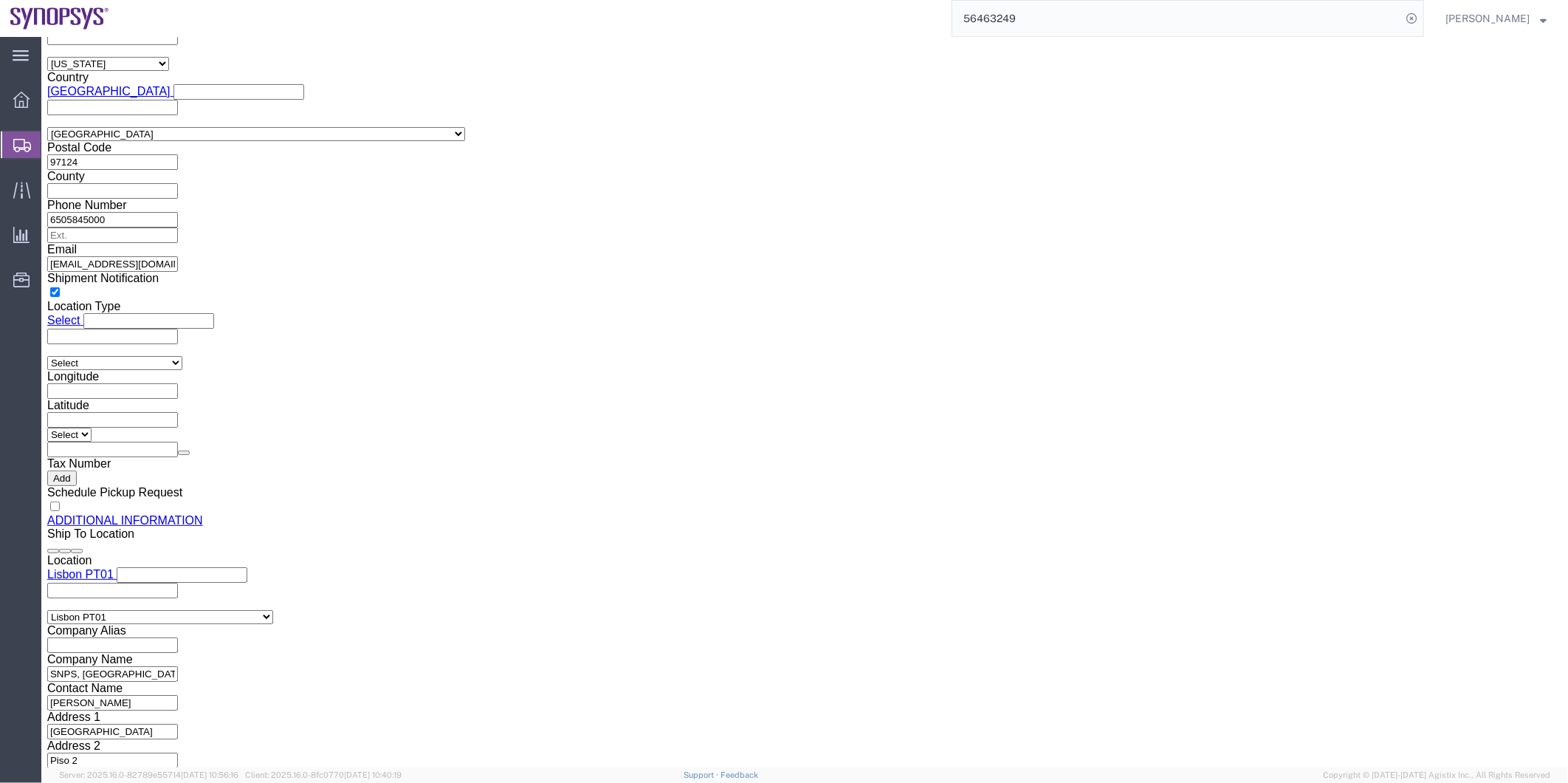
scroll to position [1528, 0]
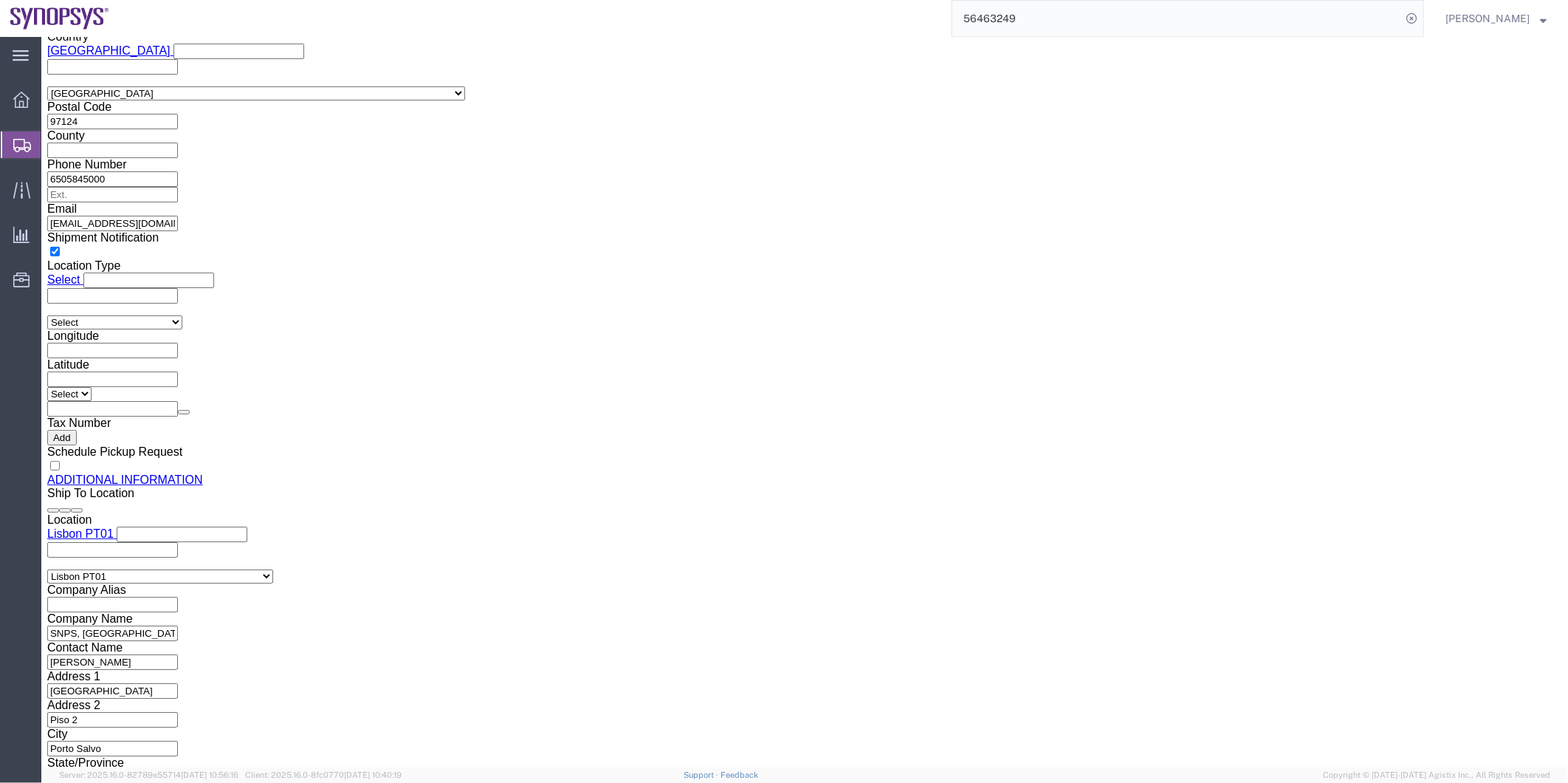
click button "Rate Shipment"
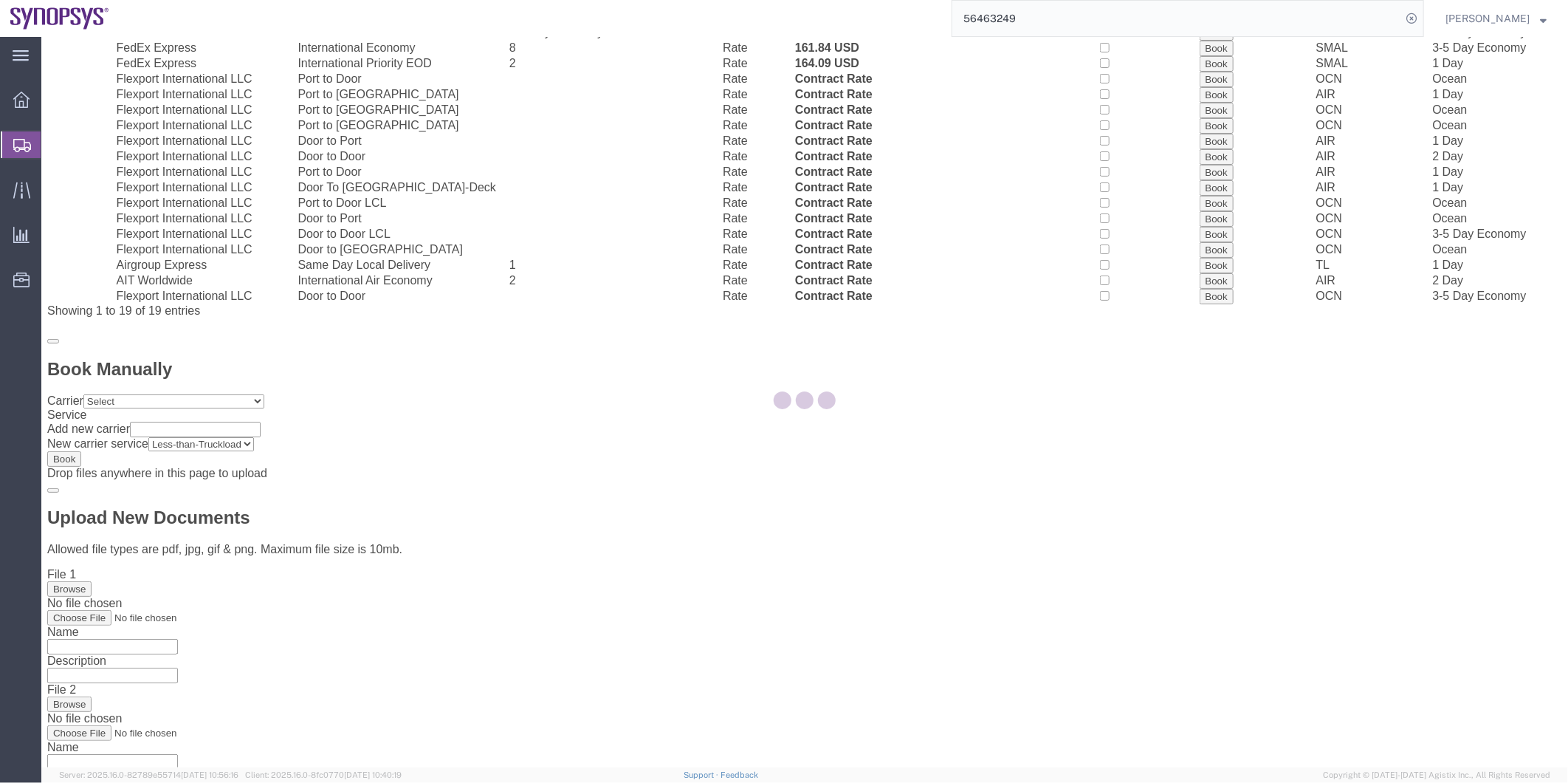
scroll to position [16, 0]
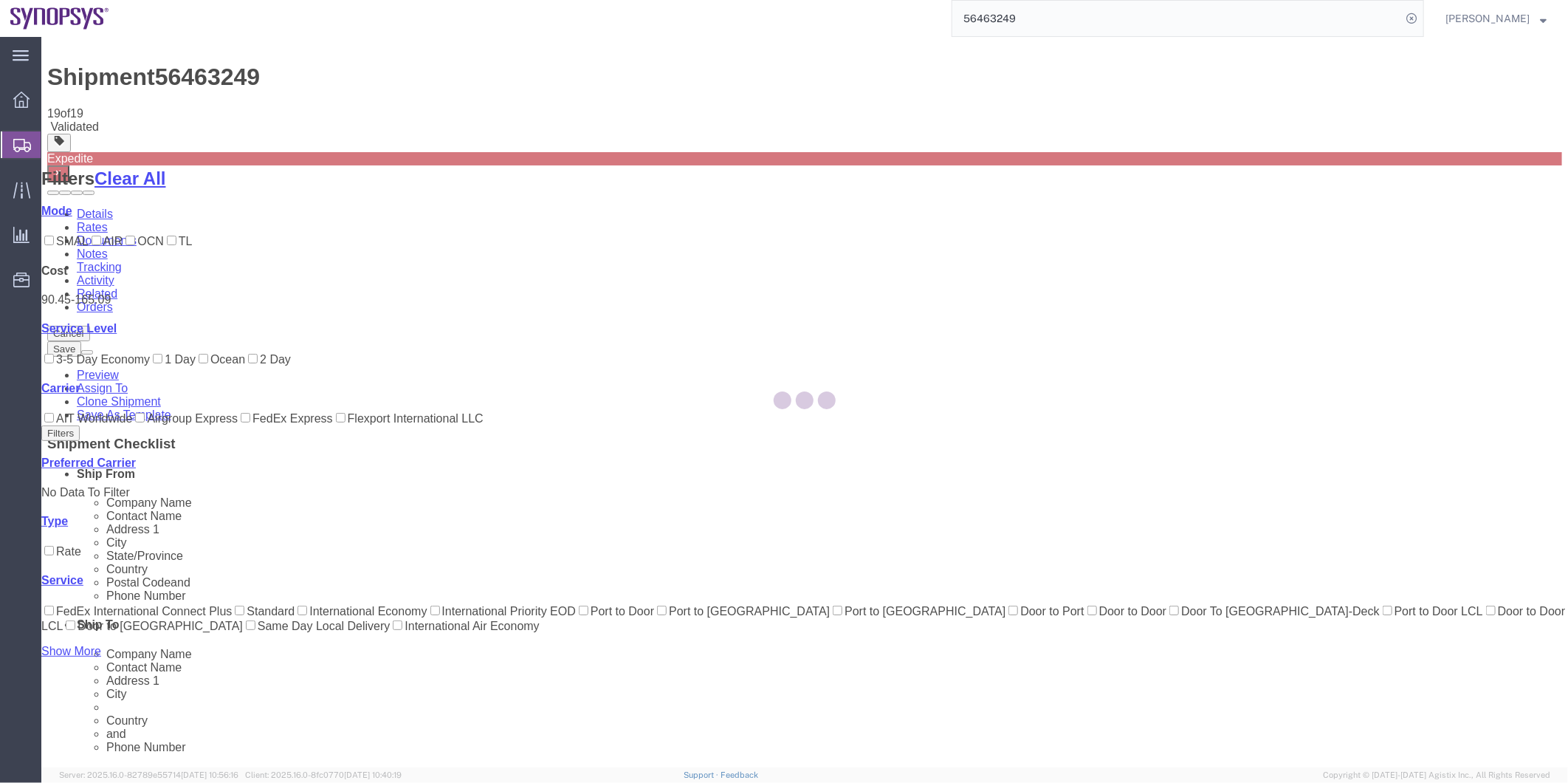
scroll to position [0, 0]
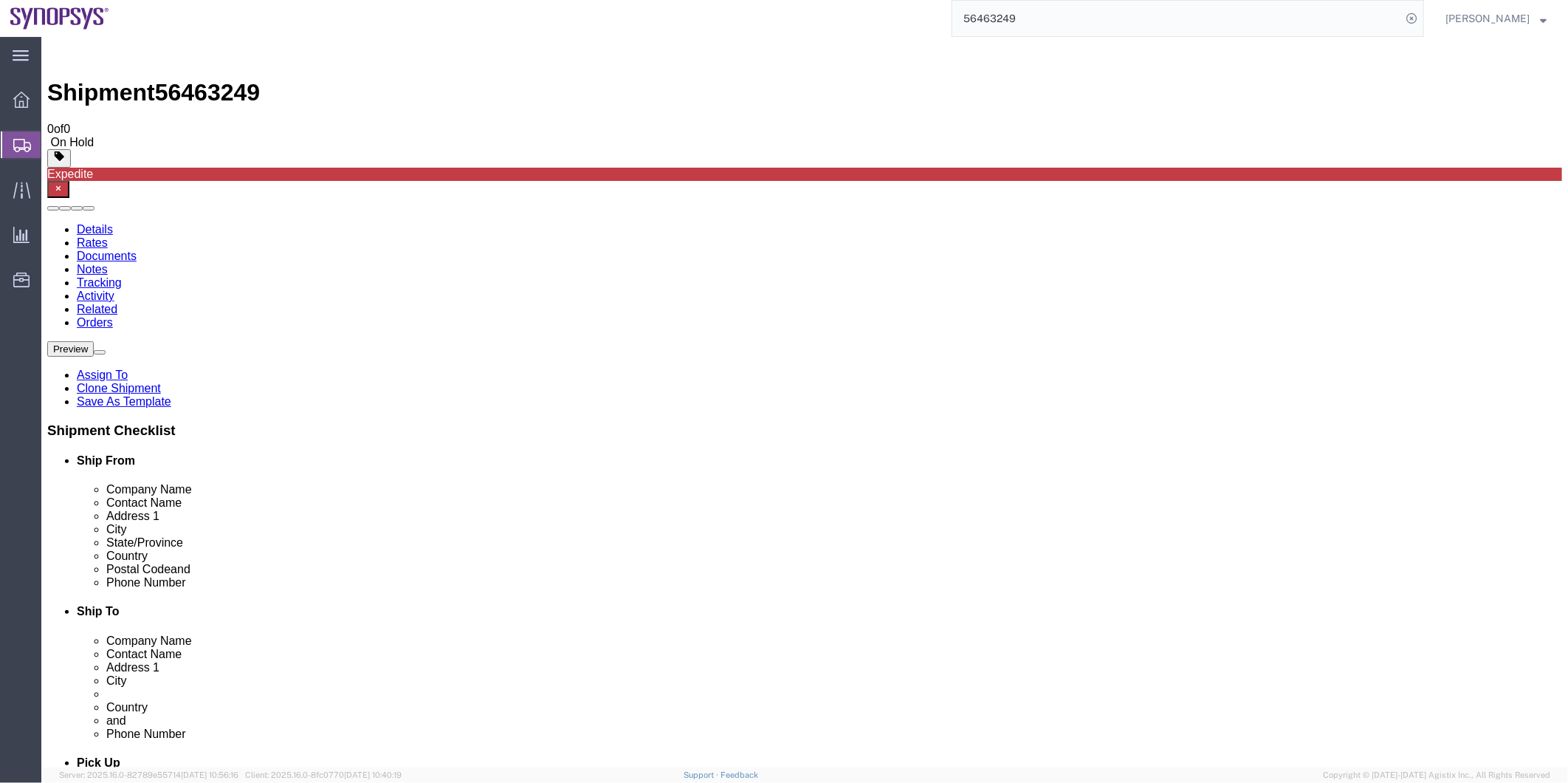
drag, startPoint x: 49, startPoint y: 161, endPoint x: 58, endPoint y: 154, distance: 11.4
click at [0, 0] on link "Shipment Manager" at bounding box center [0, 0] width 0 height 0
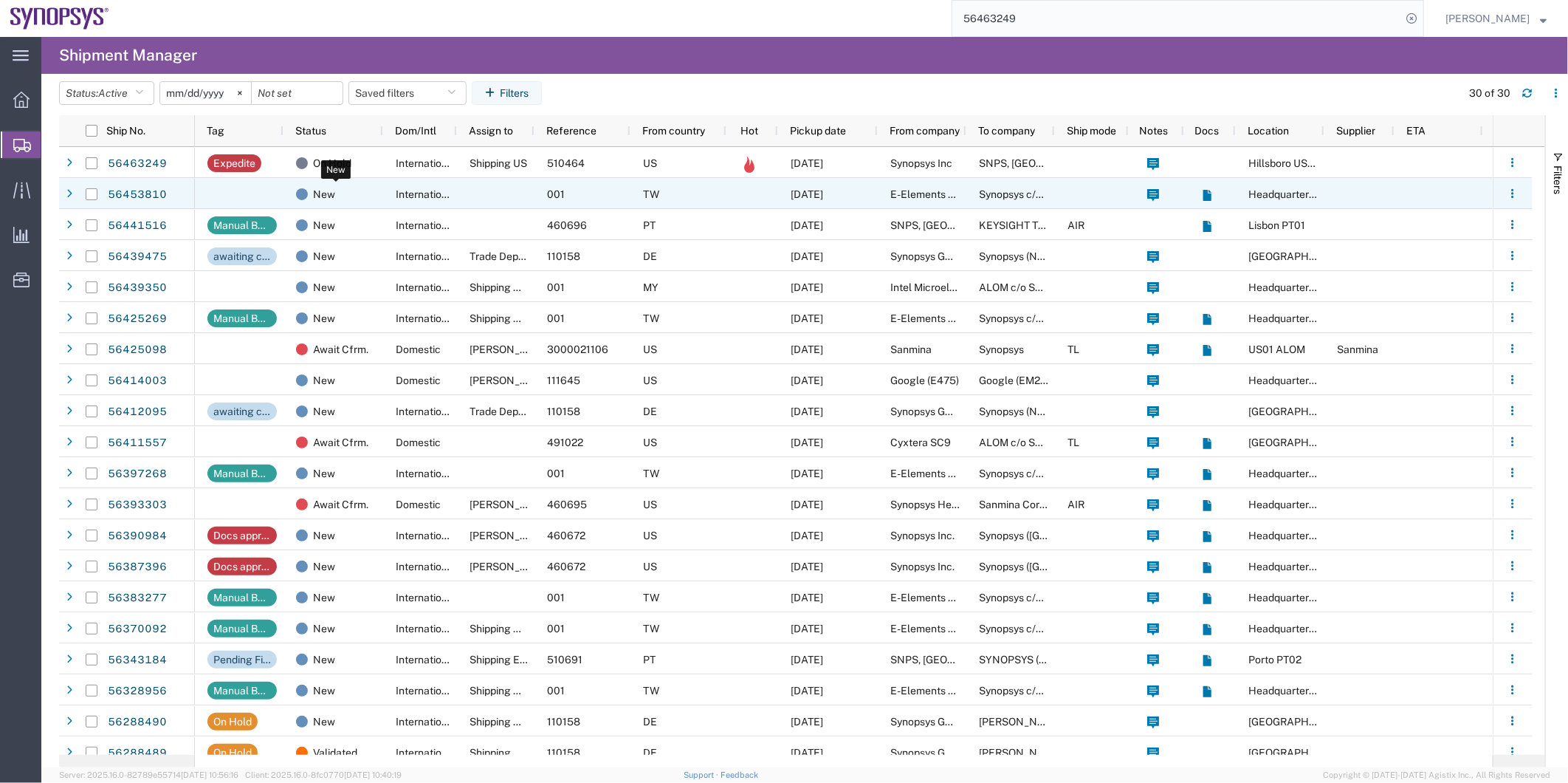
click at [348, 195] on div "New" at bounding box center [336, 194] width 81 height 31
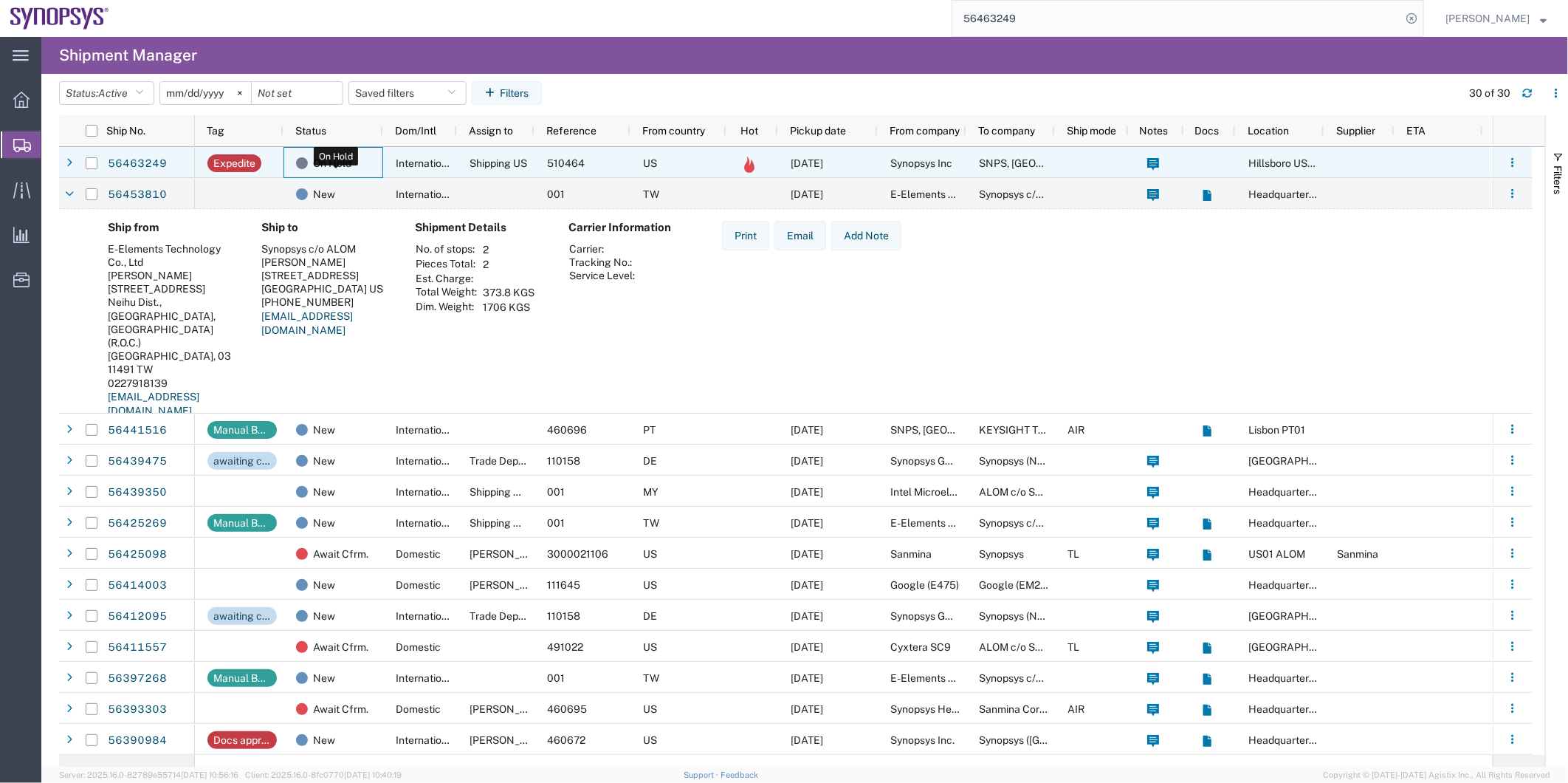
click at [354, 154] on div "On Hold" at bounding box center [336, 163] width 81 height 31
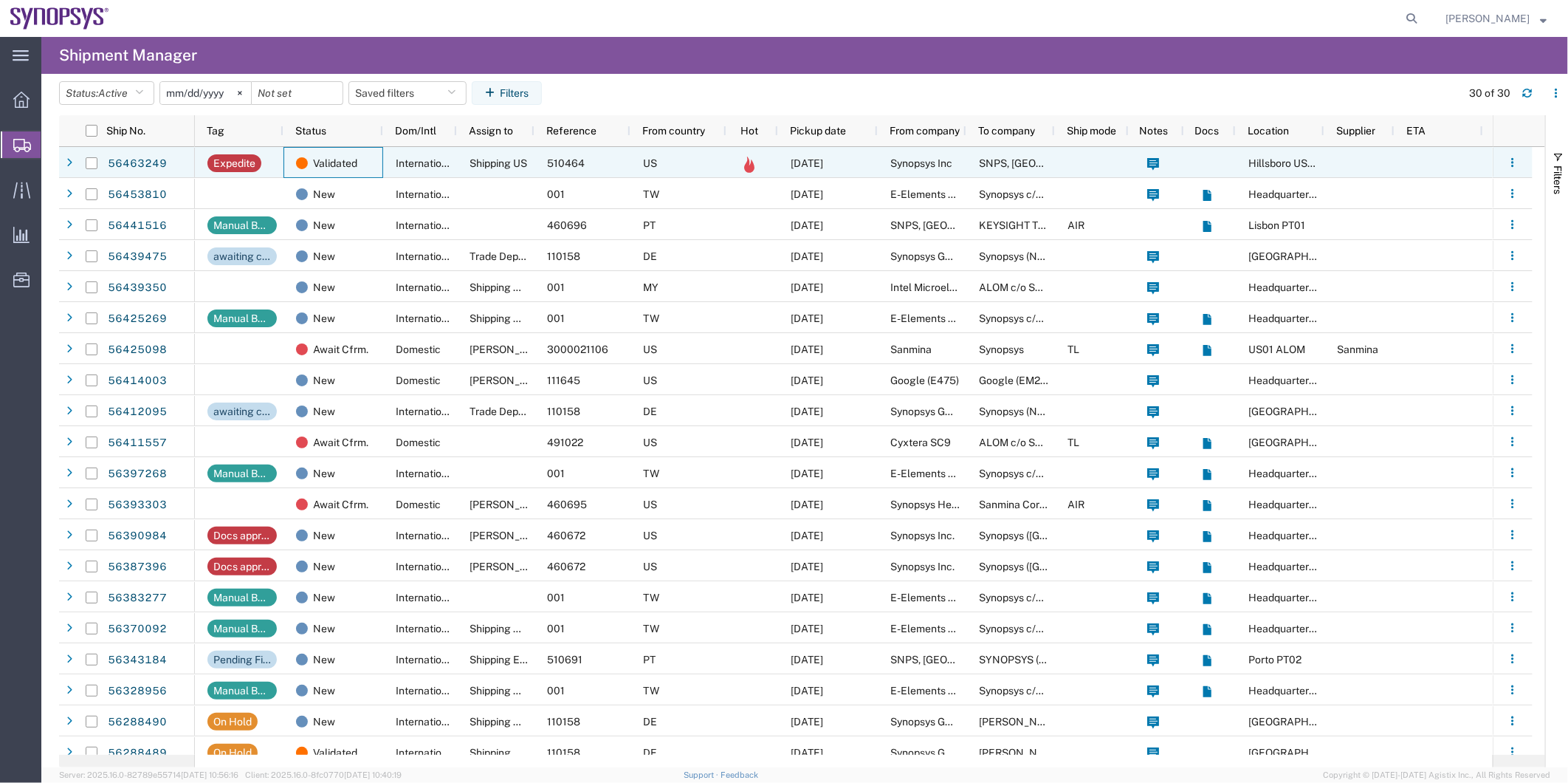
click at [376, 163] on div "Validated" at bounding box center [333, 162] width 100 height 31
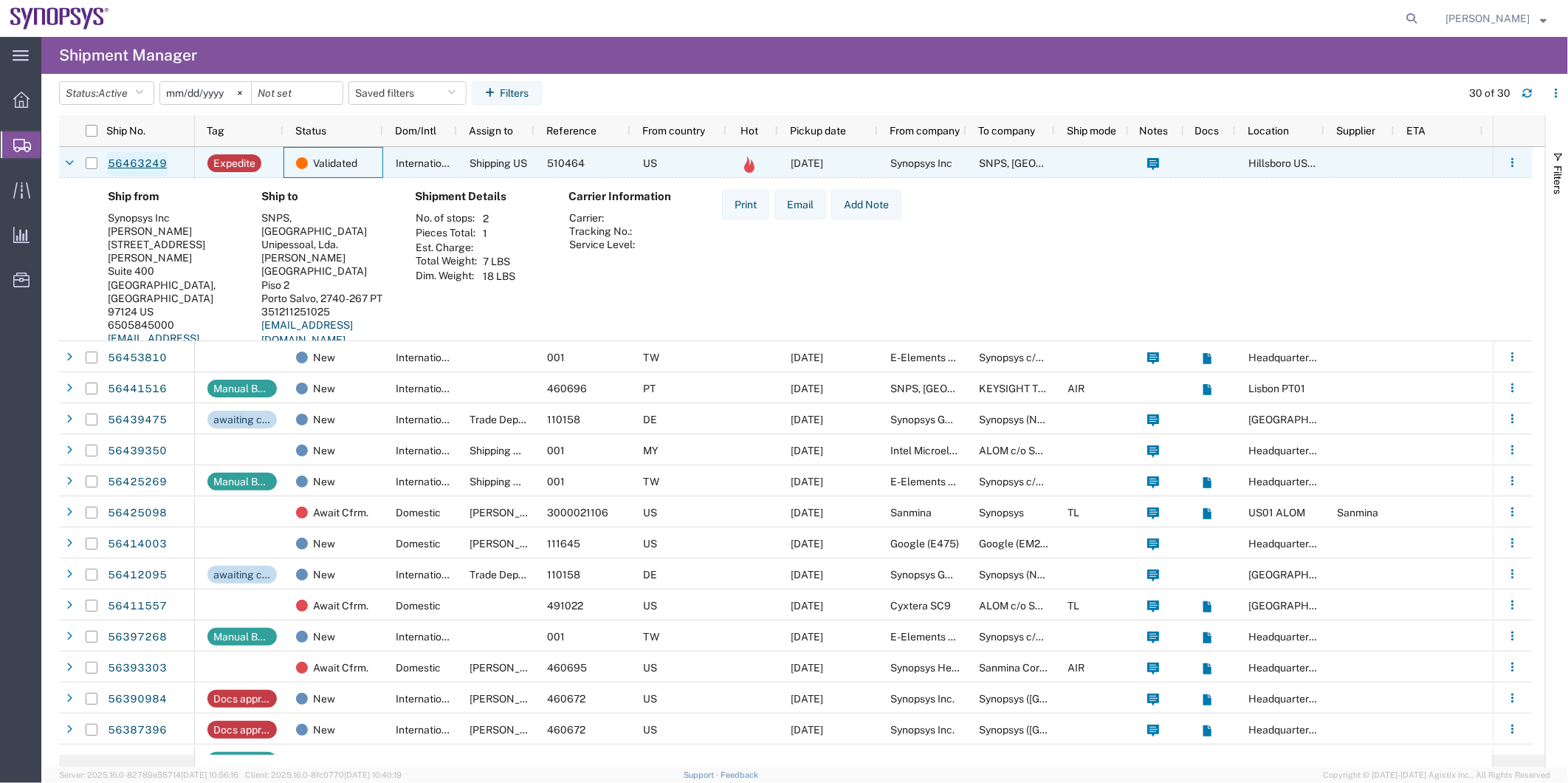
click at [136, 167] on link "56463249" at bounding box center [137, 164] width 61 height 24
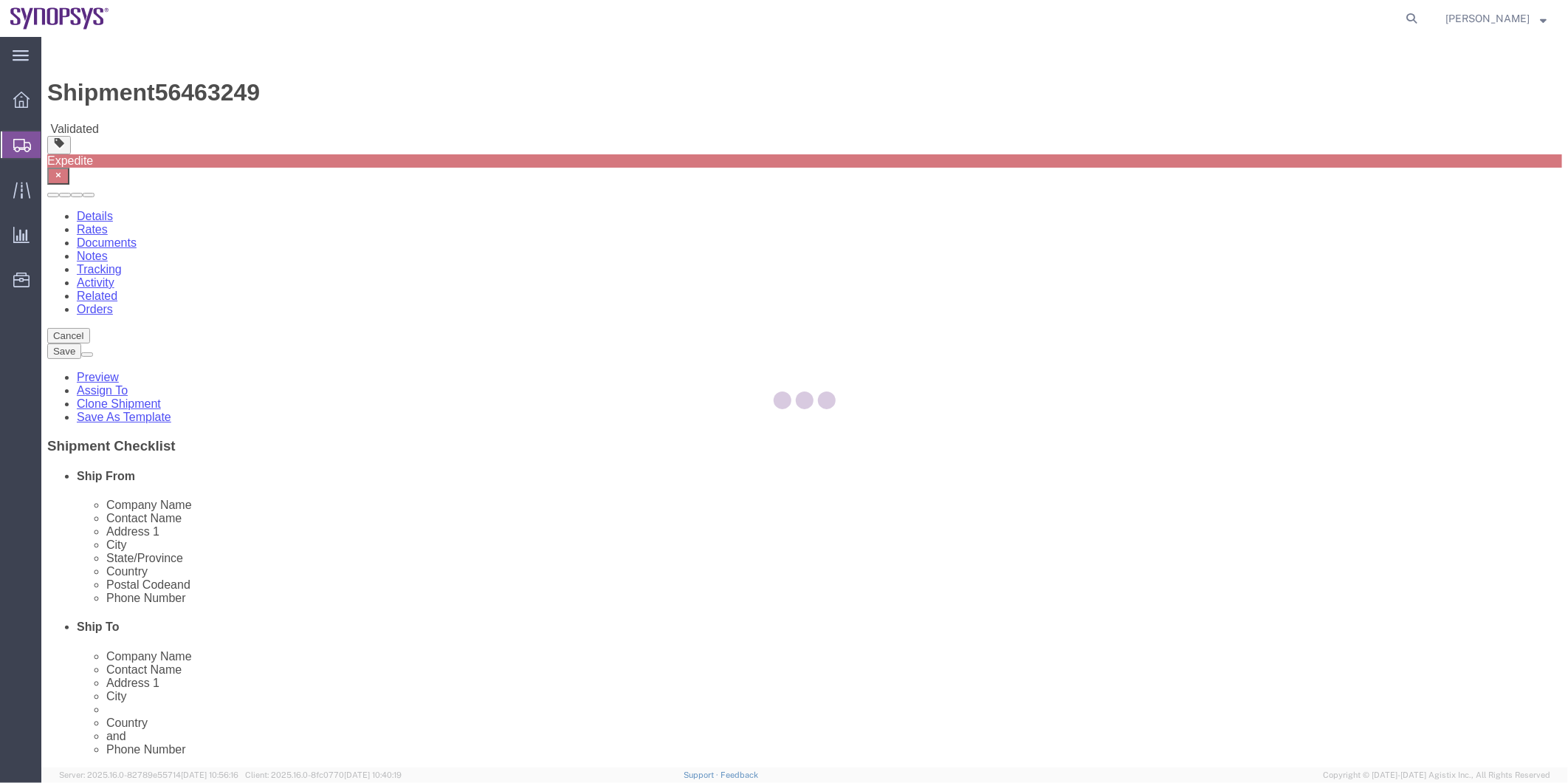
select select "63190"
select select "63152"
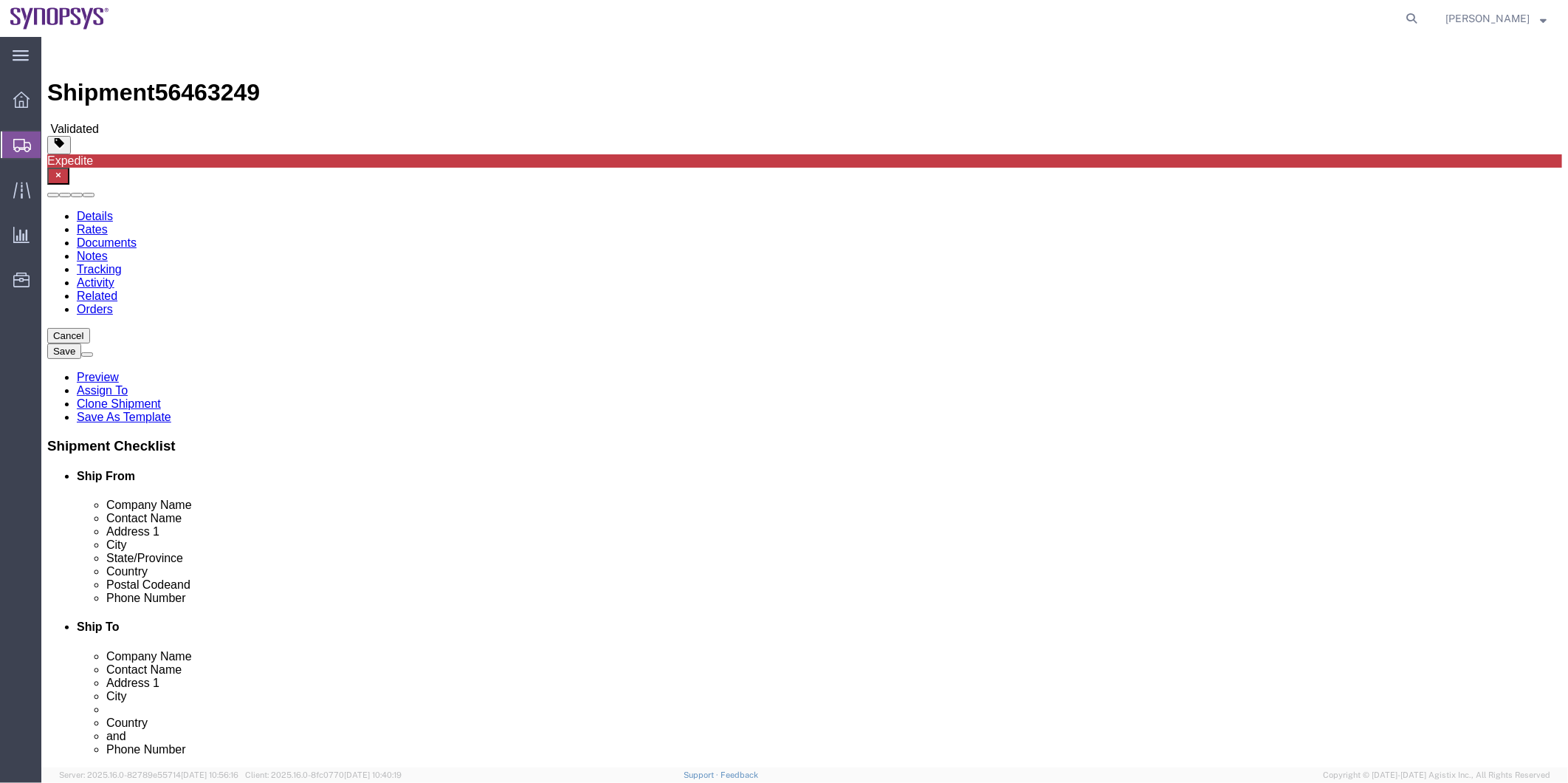
click link "Special Services"
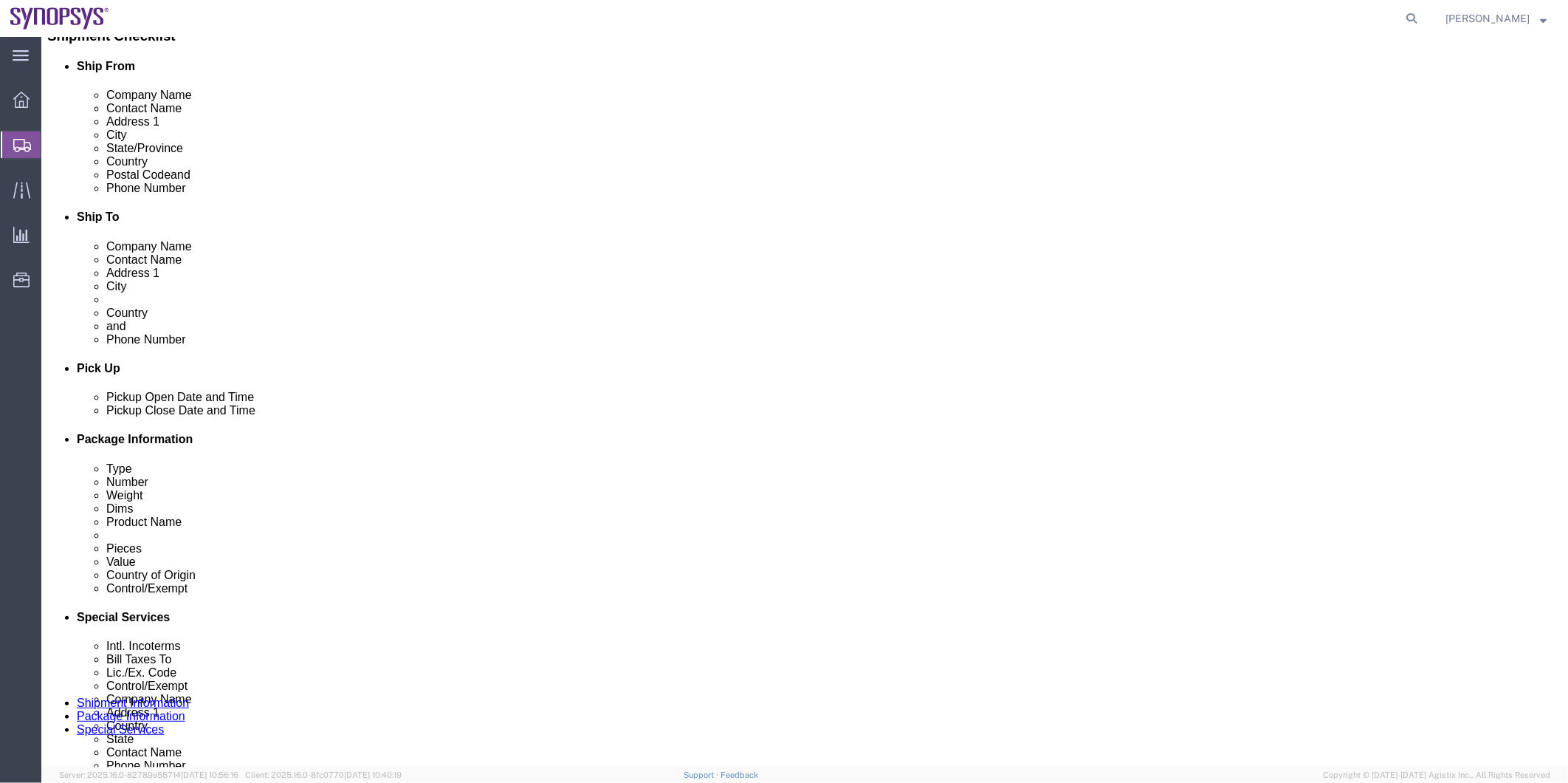
scroll to position [574, 0]
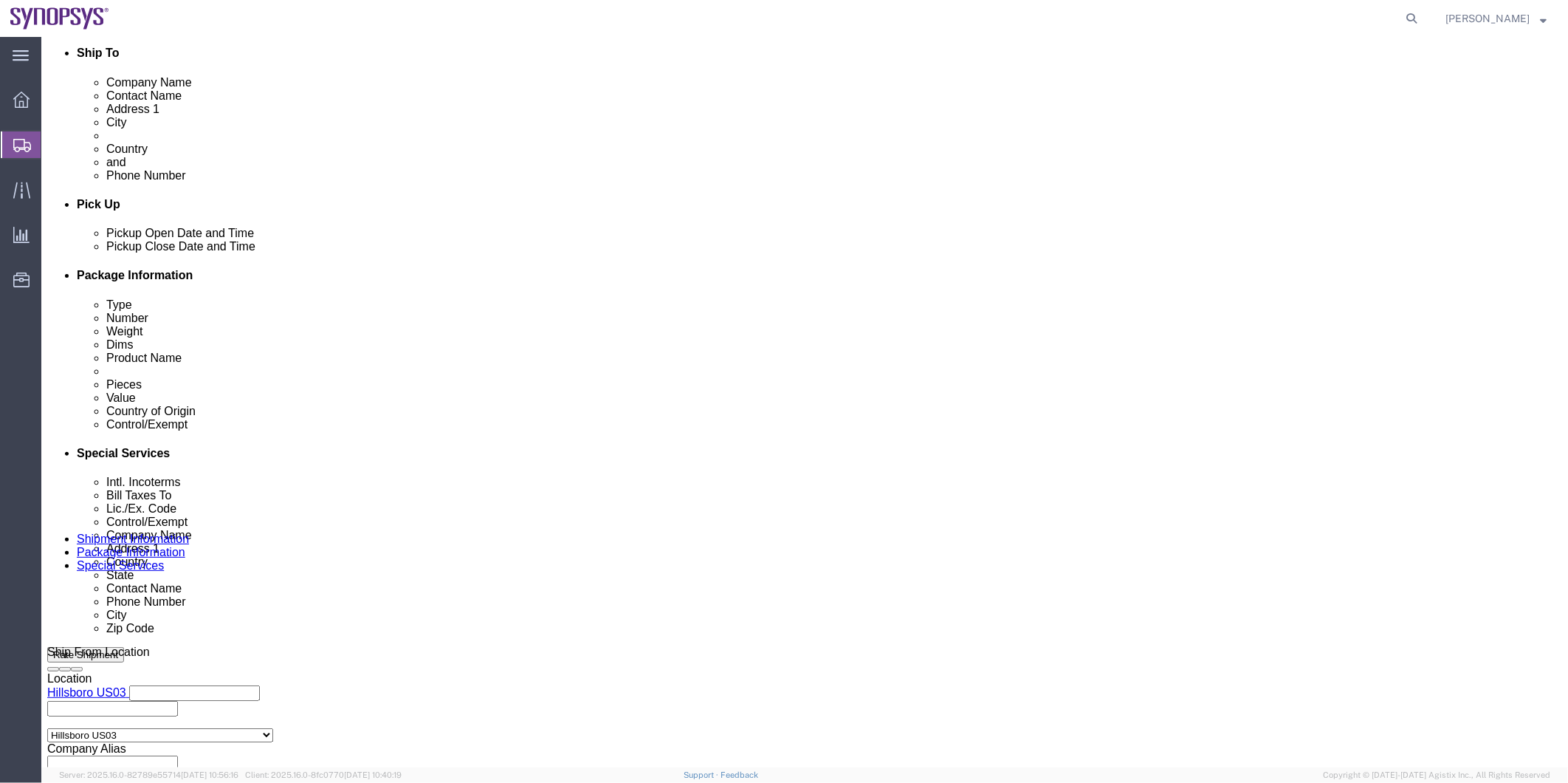
click ul "[EMAIL_ADDRESS][DOMAIN_NAME]"
paste input "[EMAIL_ADDRESS][DOMAIN_NAME]"
type input "[EMAIL_ADDRESS][DOMAIN_NAME]"
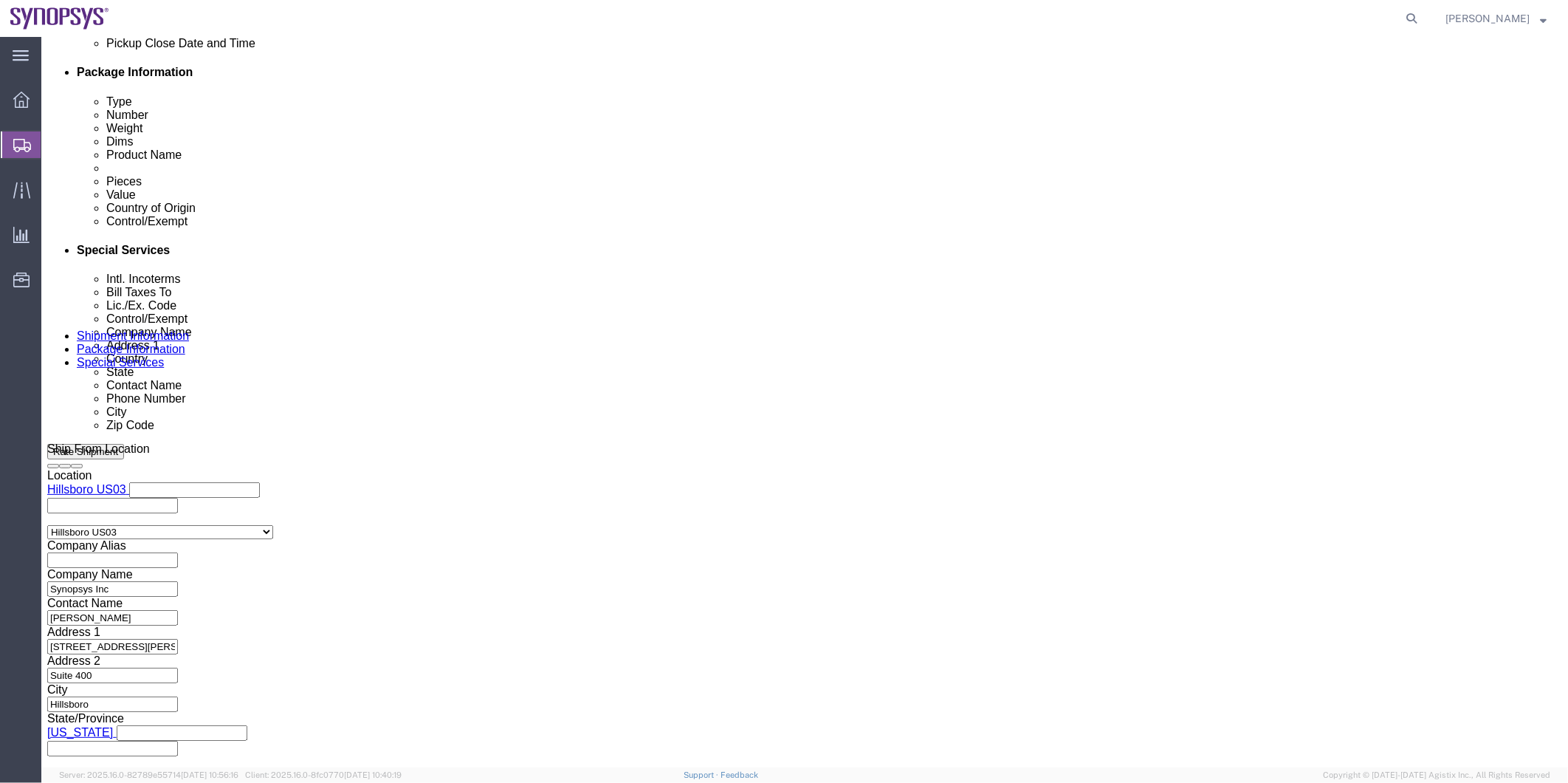
scroll to position [902, 0]
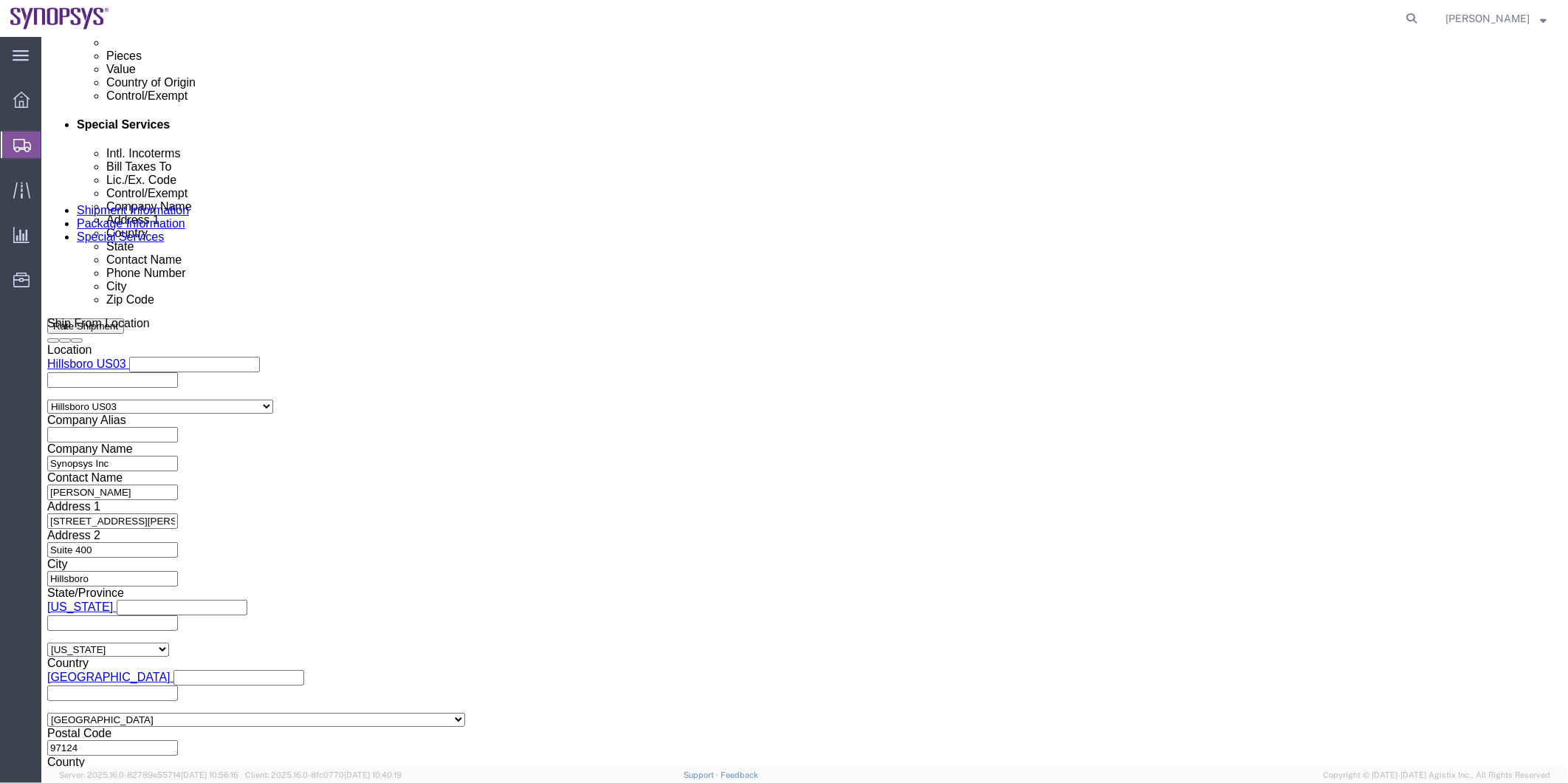
click label
click input "checkbox"
checkbox input "false"
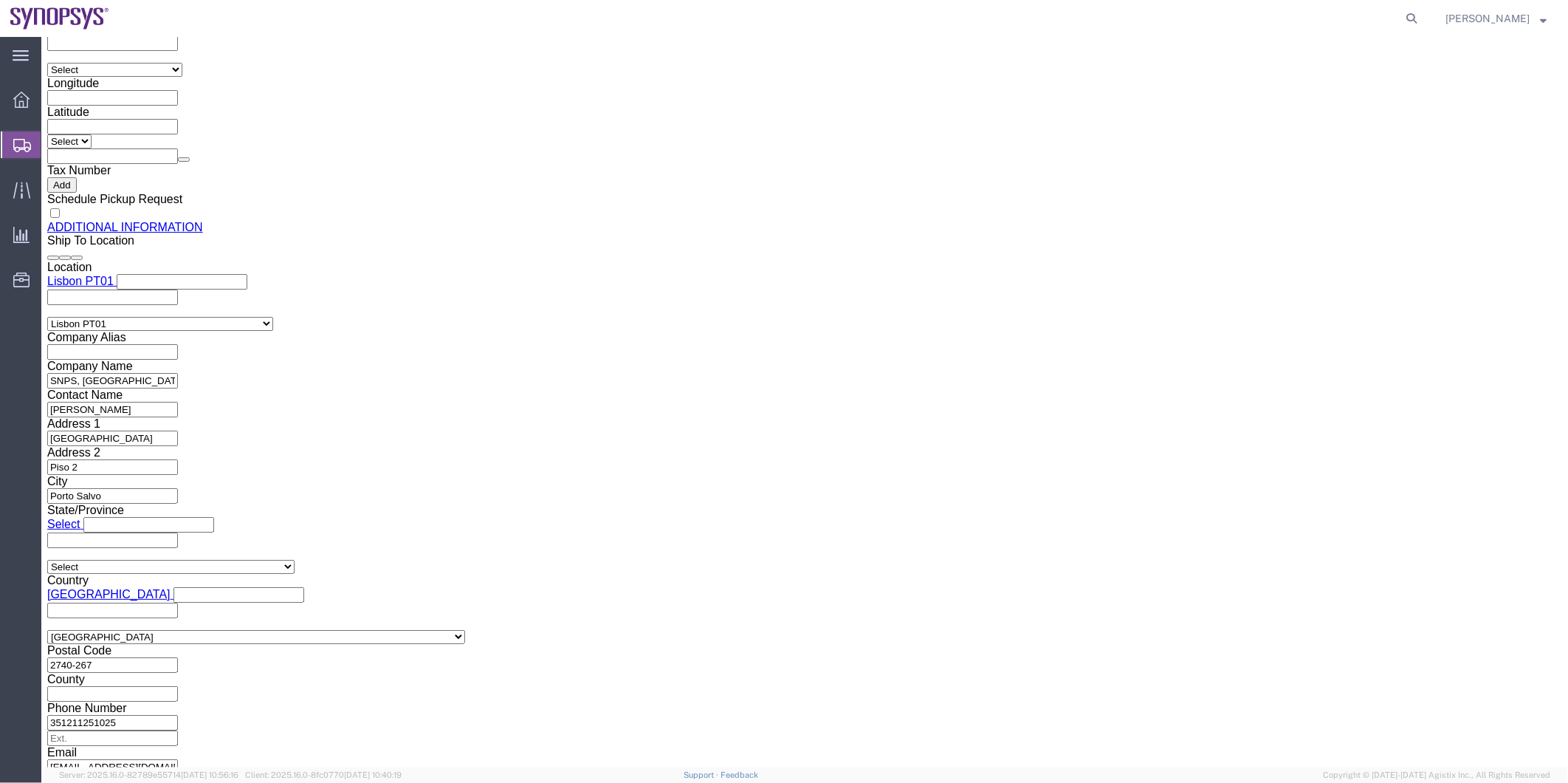
scroll to position [1641, 0]
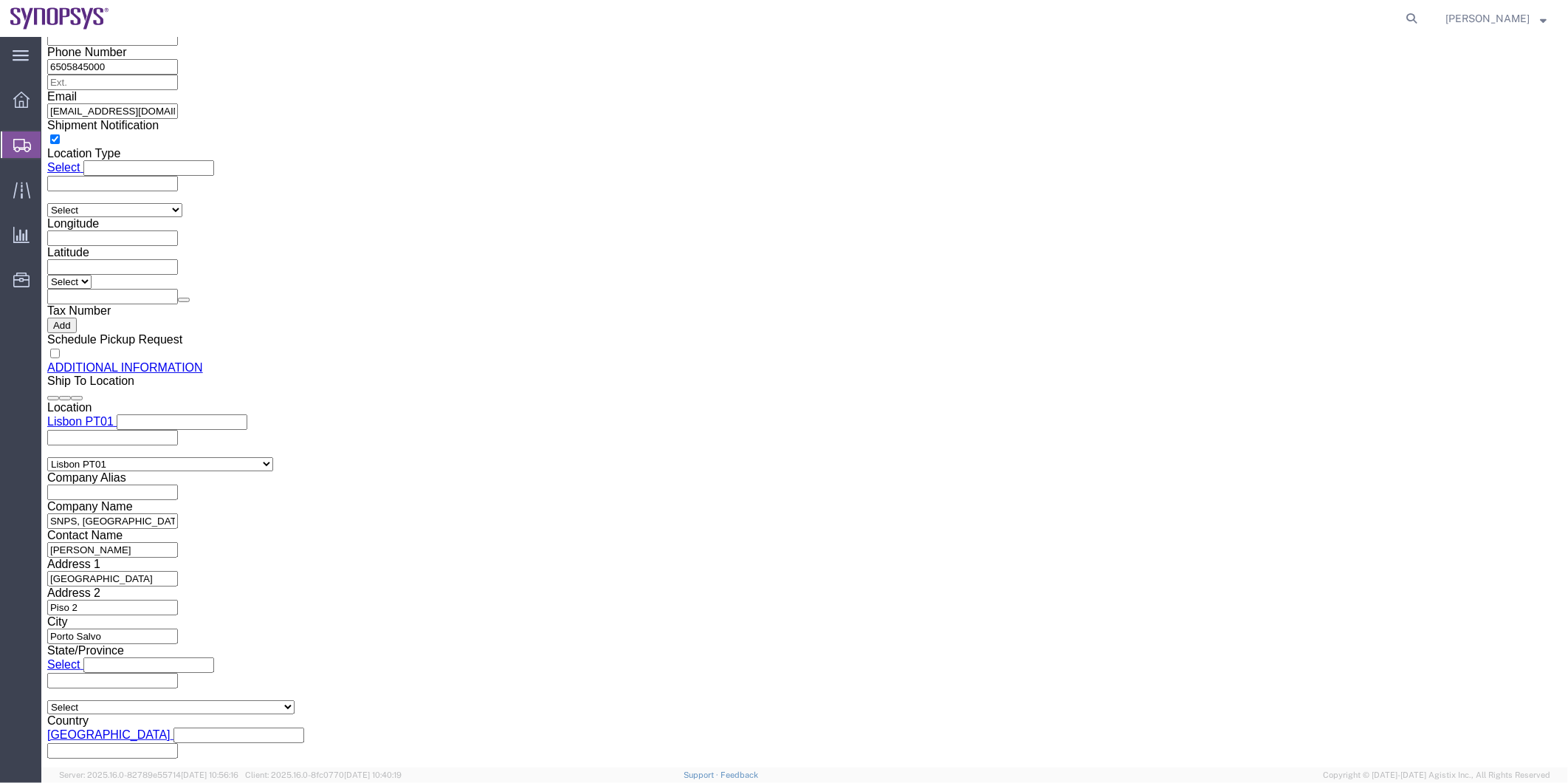
click button "Rate Shipment"
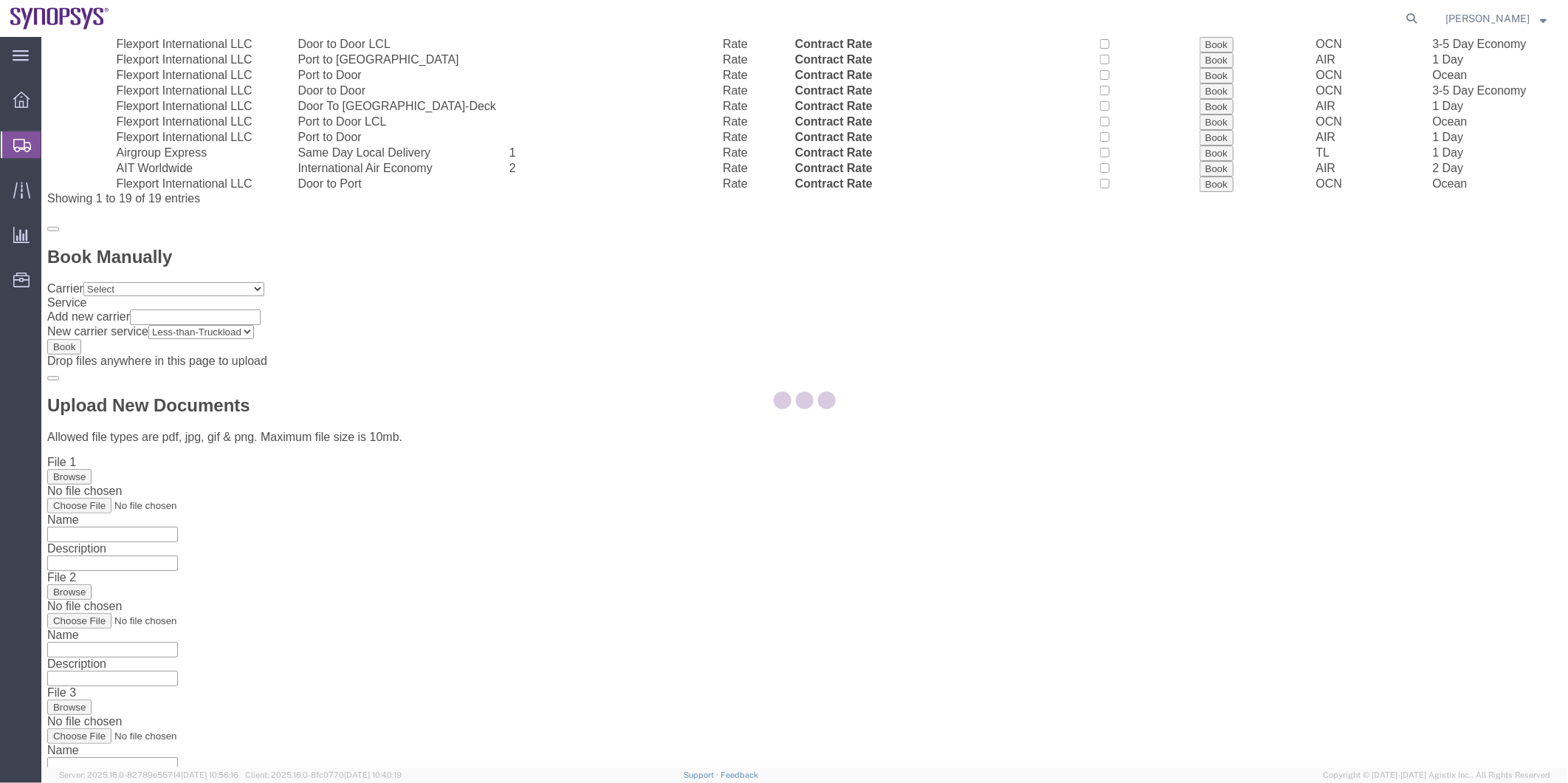
scroll to position [16, 0]
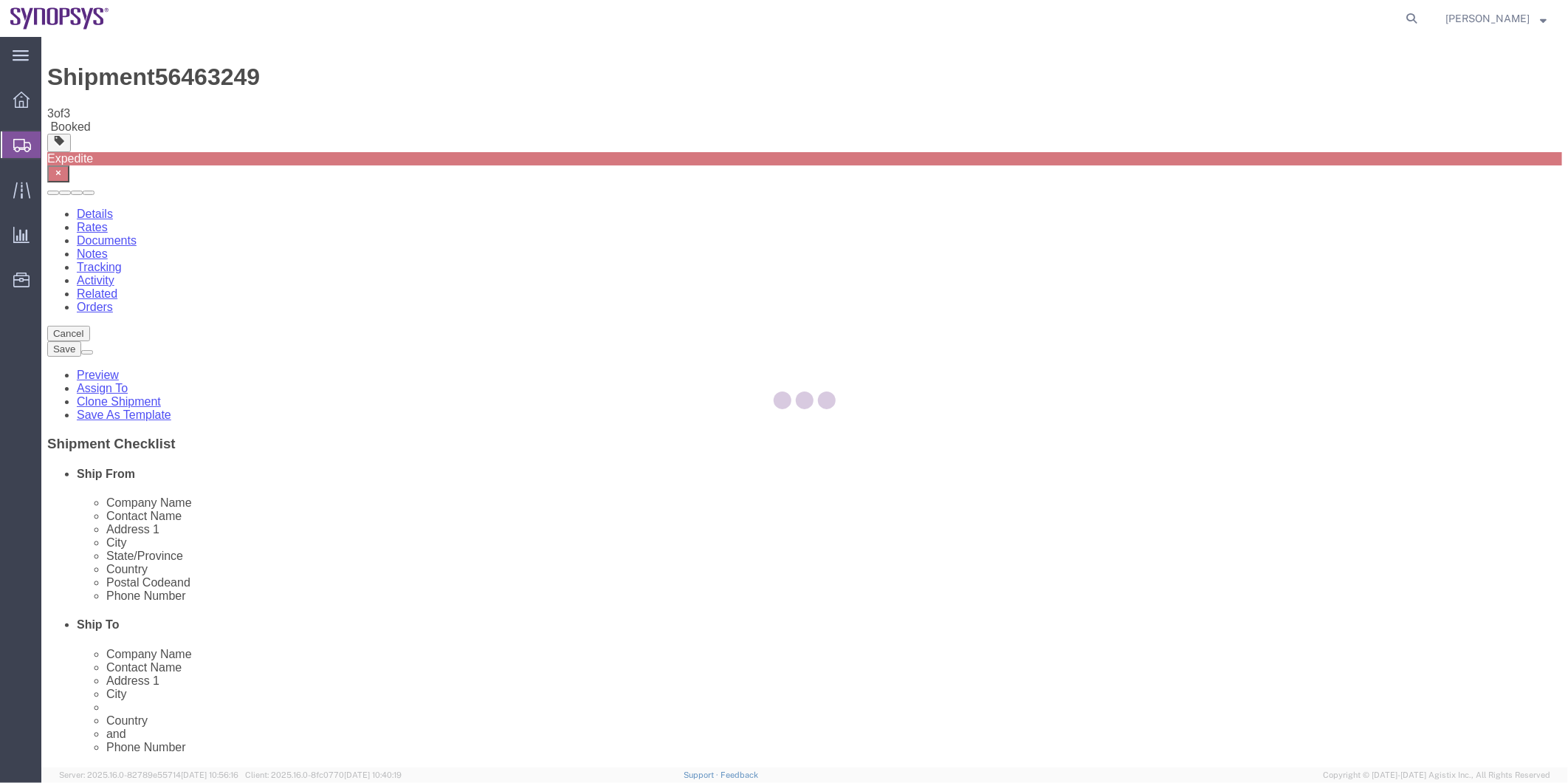
scroll to position [0, 0]
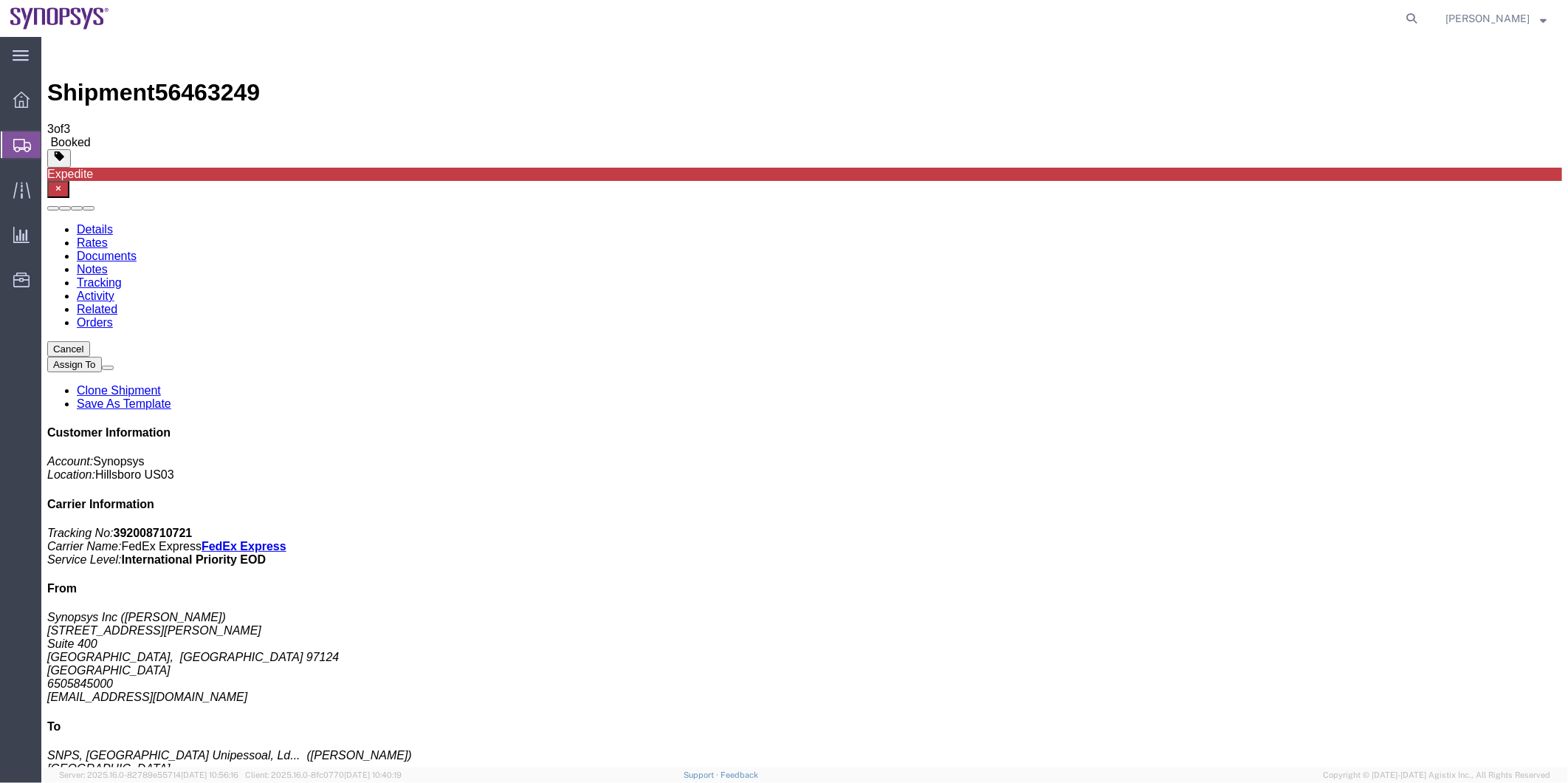
click at [188, 78] on span "56463249" at bounding box center [206, 91] width 105 height 27
drag, startPoint x: 188, startPoint y: 47, endPoint x: 184, endPoint y: 56, distance: 9.8
copy span "56463249"
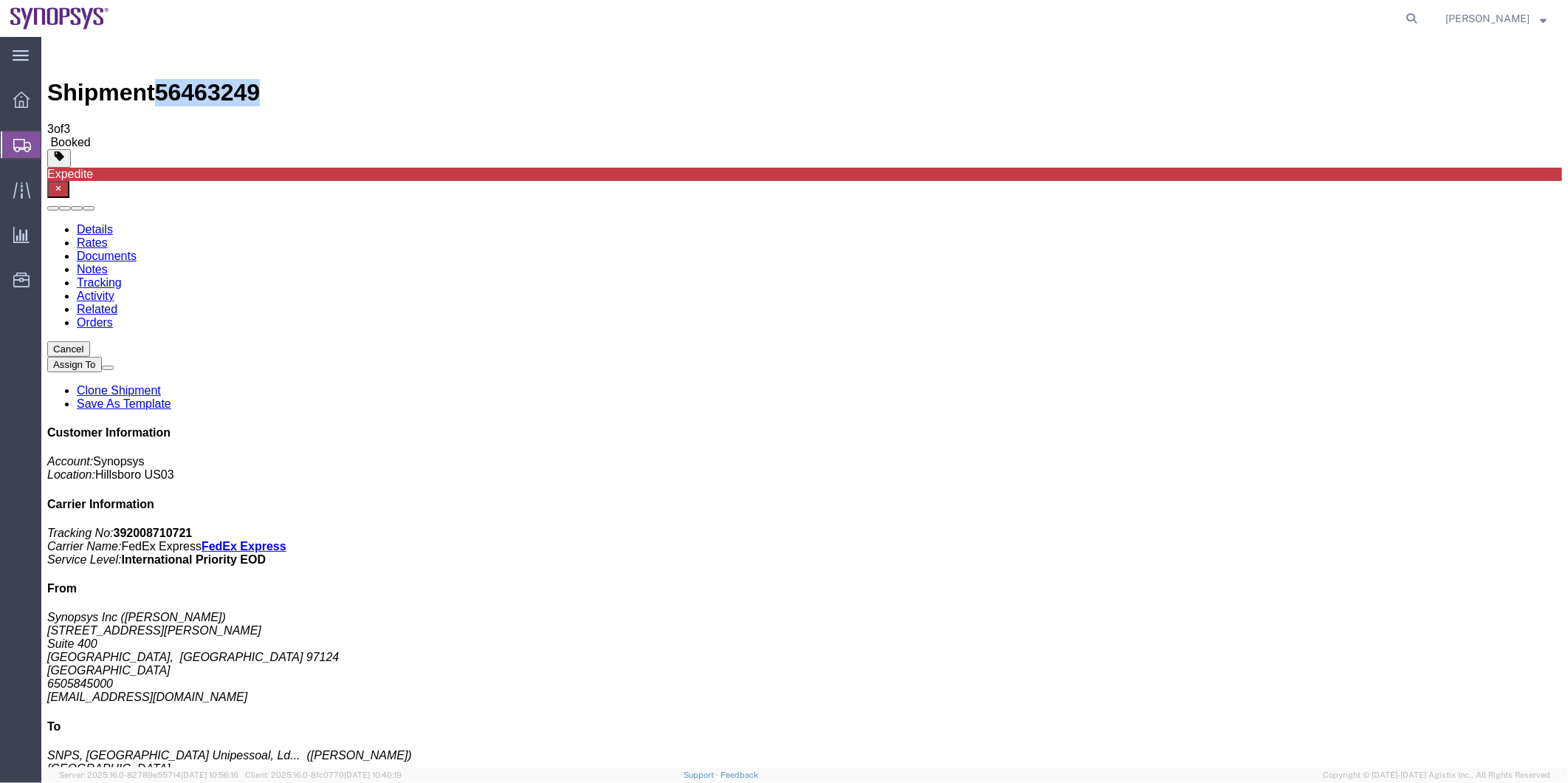
click at [84, 222] on link "Details" at bounding box center [94, 228] width 36 height 13
drag, startPoint x: 211, startPoint y: 93, endPoint x: 170, endPoint y: 56, distance: 55.2
click link "Documents"
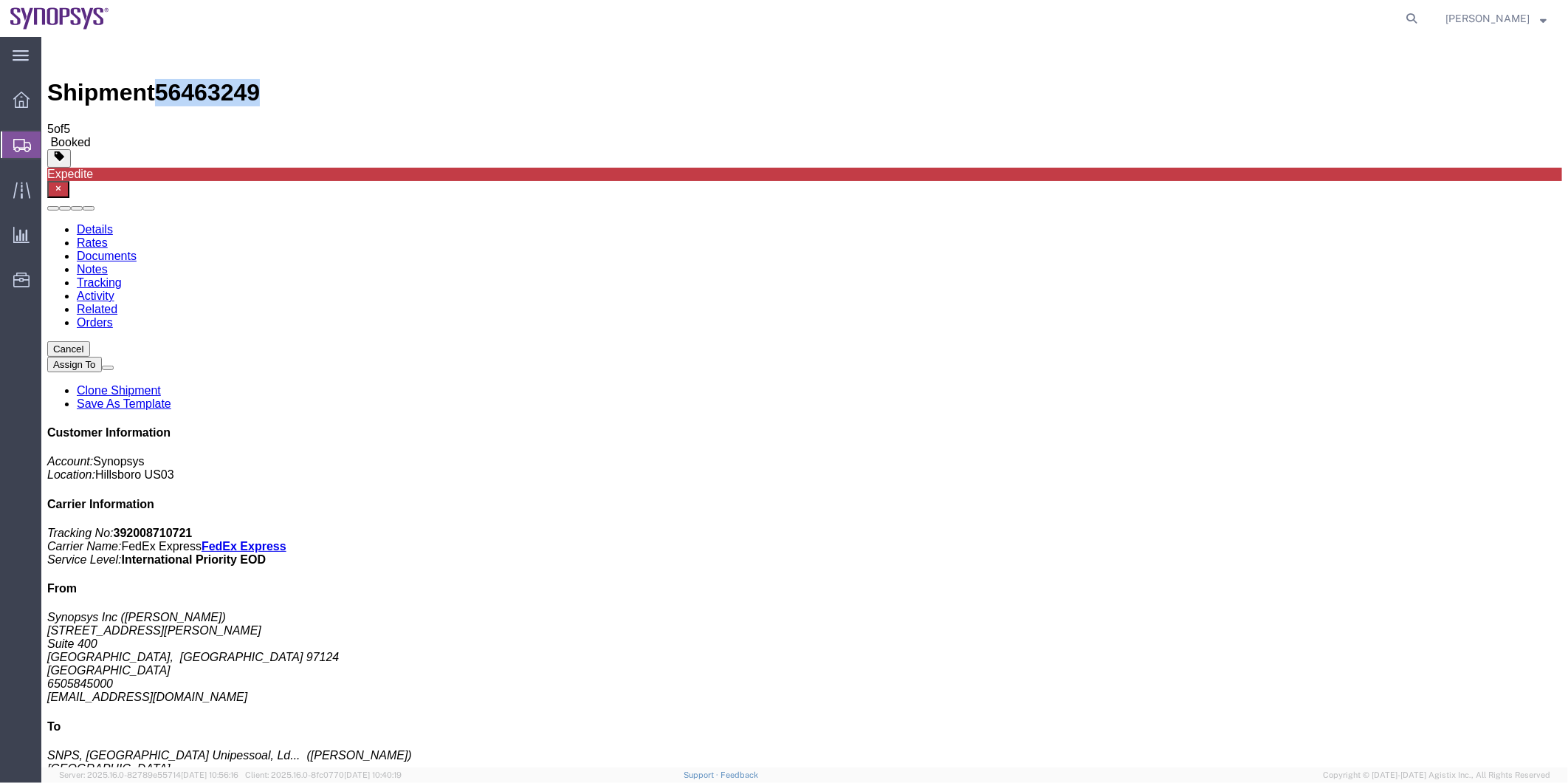
click at [0, 0] on span "Shipment Manager" at bounding box center [0, 0] width 0 height 0
